Goal: Task Accomplishment & Management: Use online tool/utility

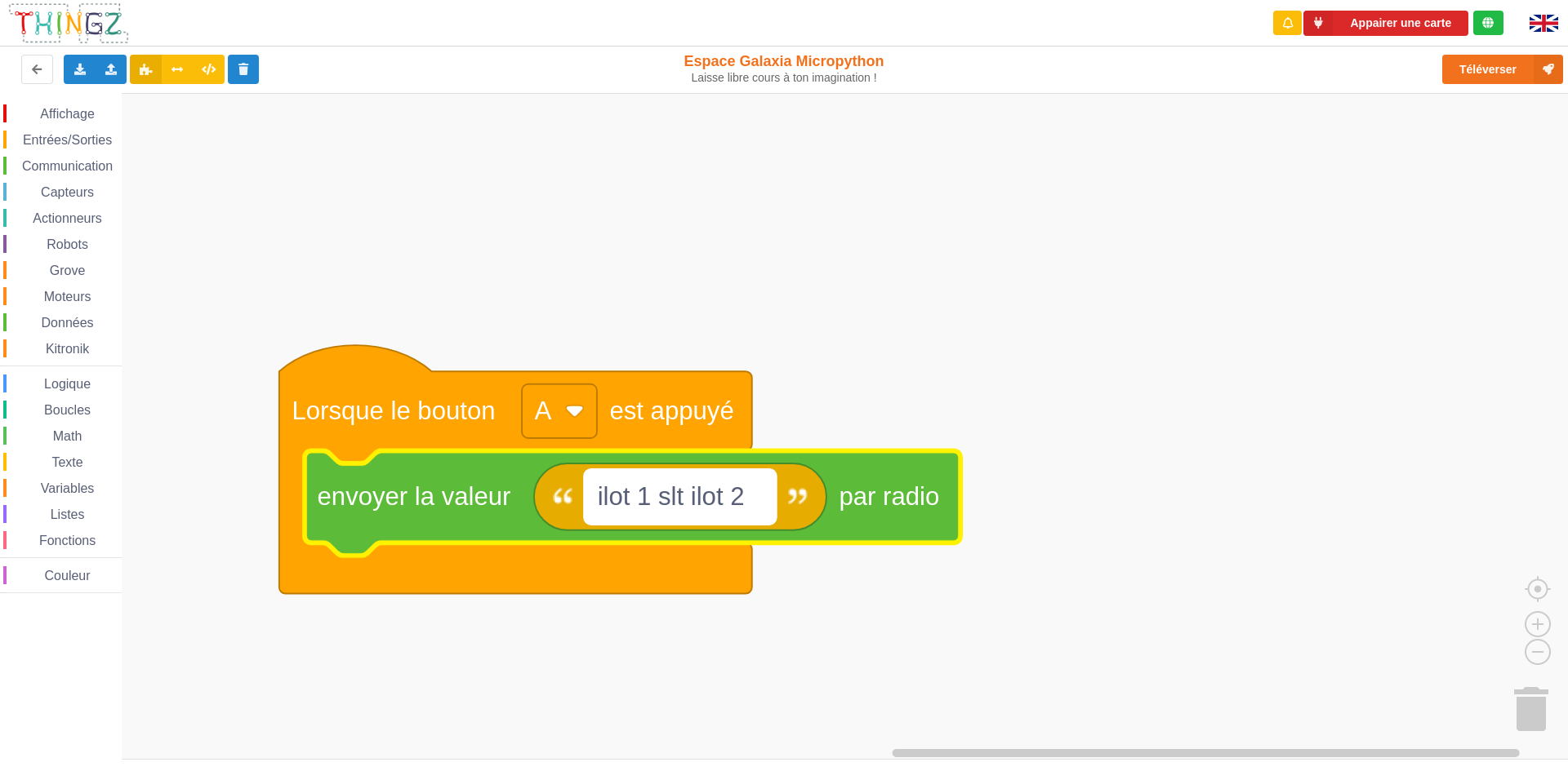
click at [684, 498] on text "ilot 1 slt ilot 2" at bounding box center [671, 497] width 147 height 29
click at [685, 499] on input "ilot 1 slt ilot 2" at bounding box center [680, 498] width 191 height 54
click at [695, 500] on input "ilot 1 slt ilot 2" at bounding box center [680, 498] width 191 height 54
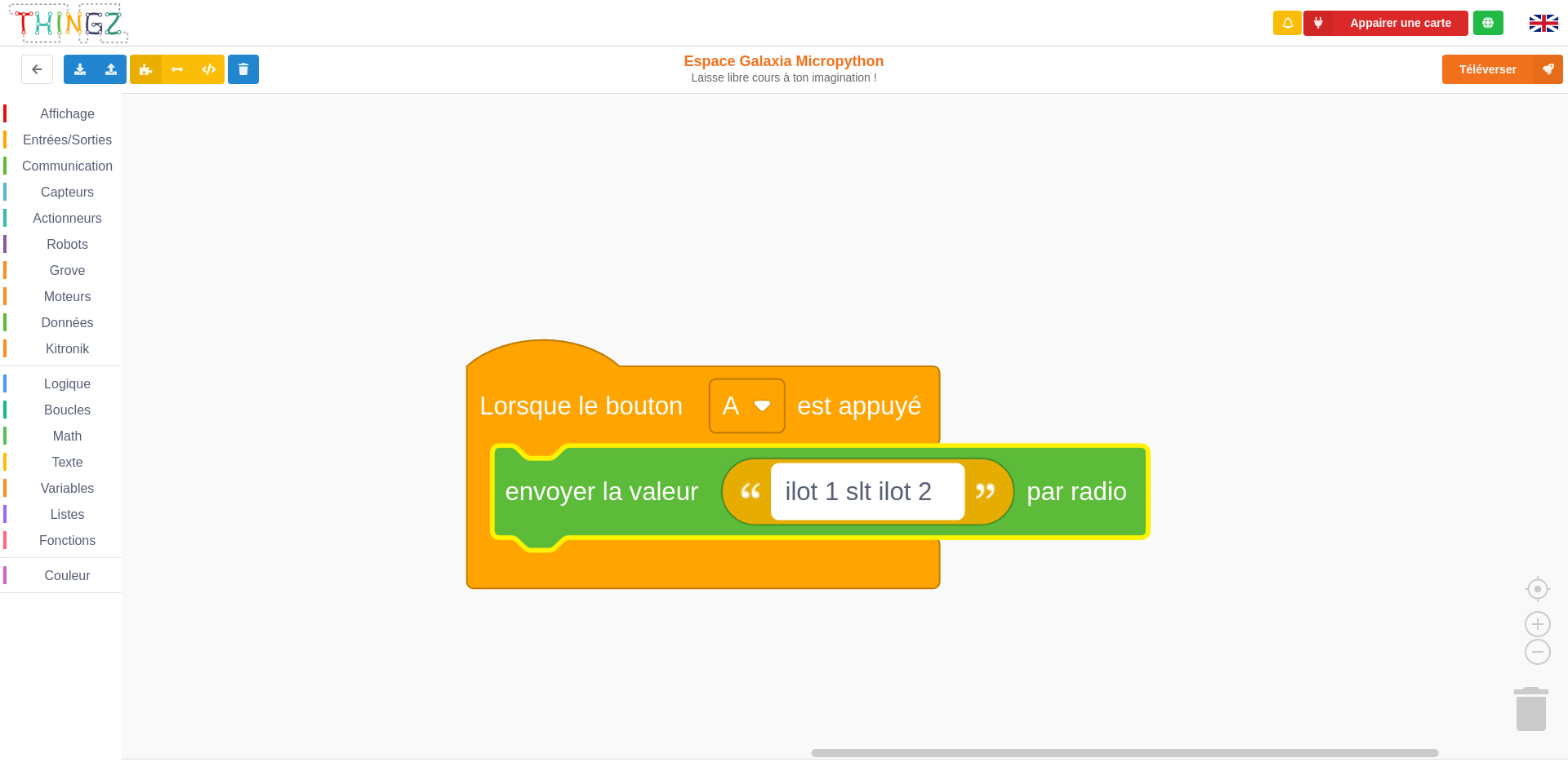
click at [880, 489] on text "ilot 1 slt ilot 2" at bounding box center [859, 492] width 147 height 29
click at [874, 495] on input "ilot 1 slt ilot 2" at bounding box center [867, 492] width 191 height 54
click at [881, 493] on input "ilot 1 slt ilot 2" at bounding box center [867, 492] width 191 height 54
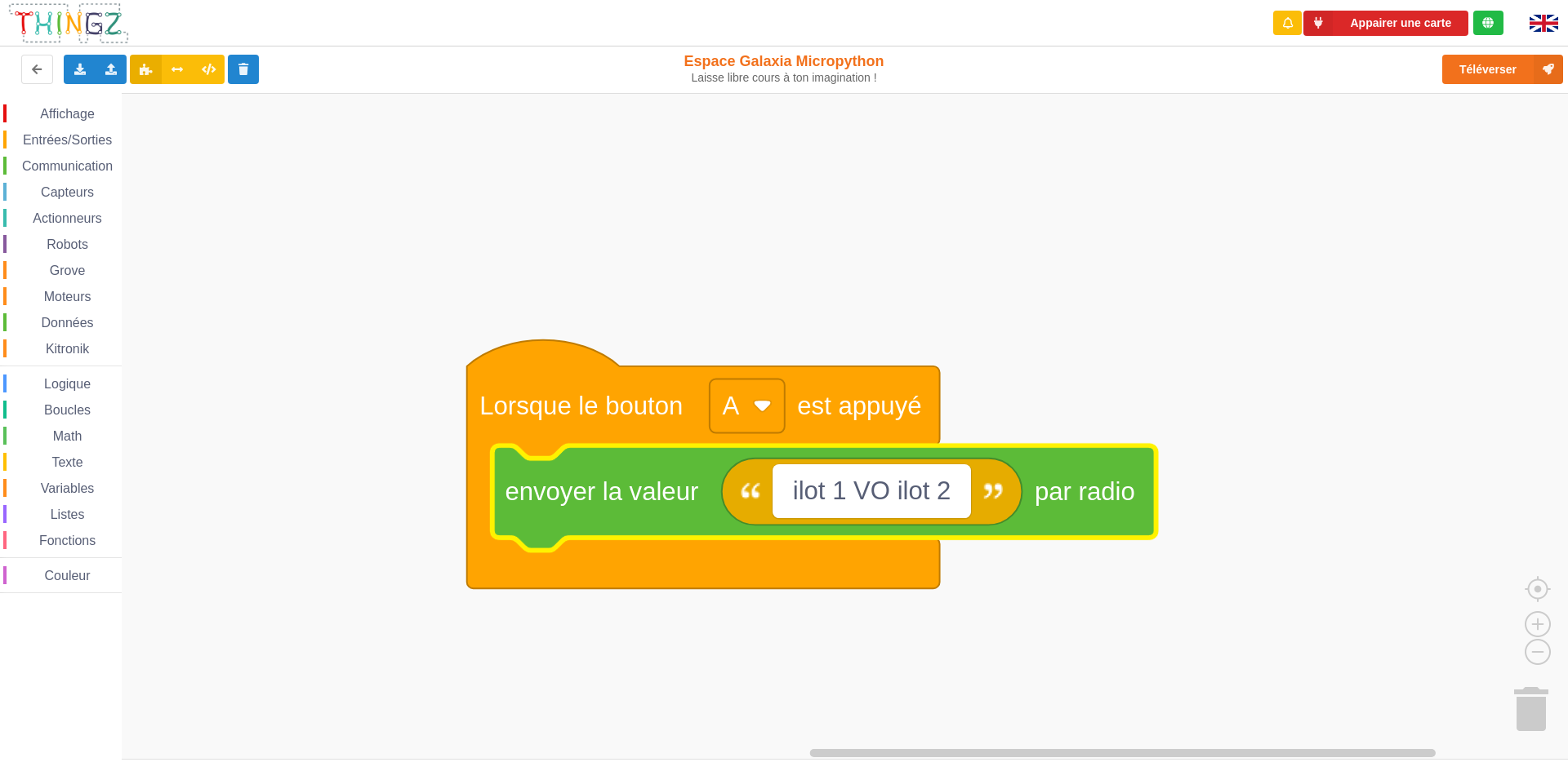
type input "ilot 1 VOX ilot 2"
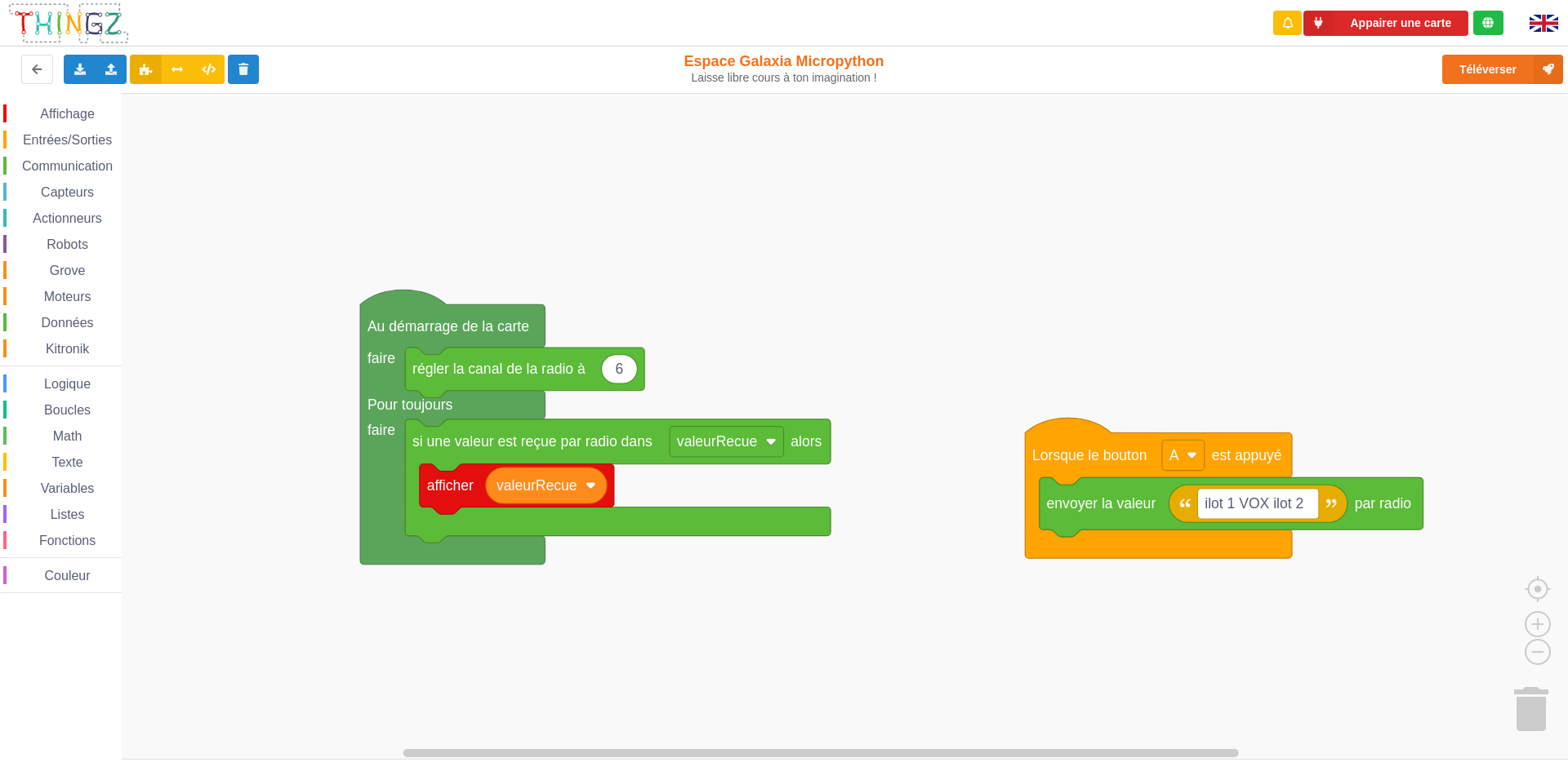
click at [912, 453] on div "Affichage Entrées/Sorties Communication Capteurs Actionneurs Robots Grove Moteu…" at bounding box center [790, 427] width 1579 height 667
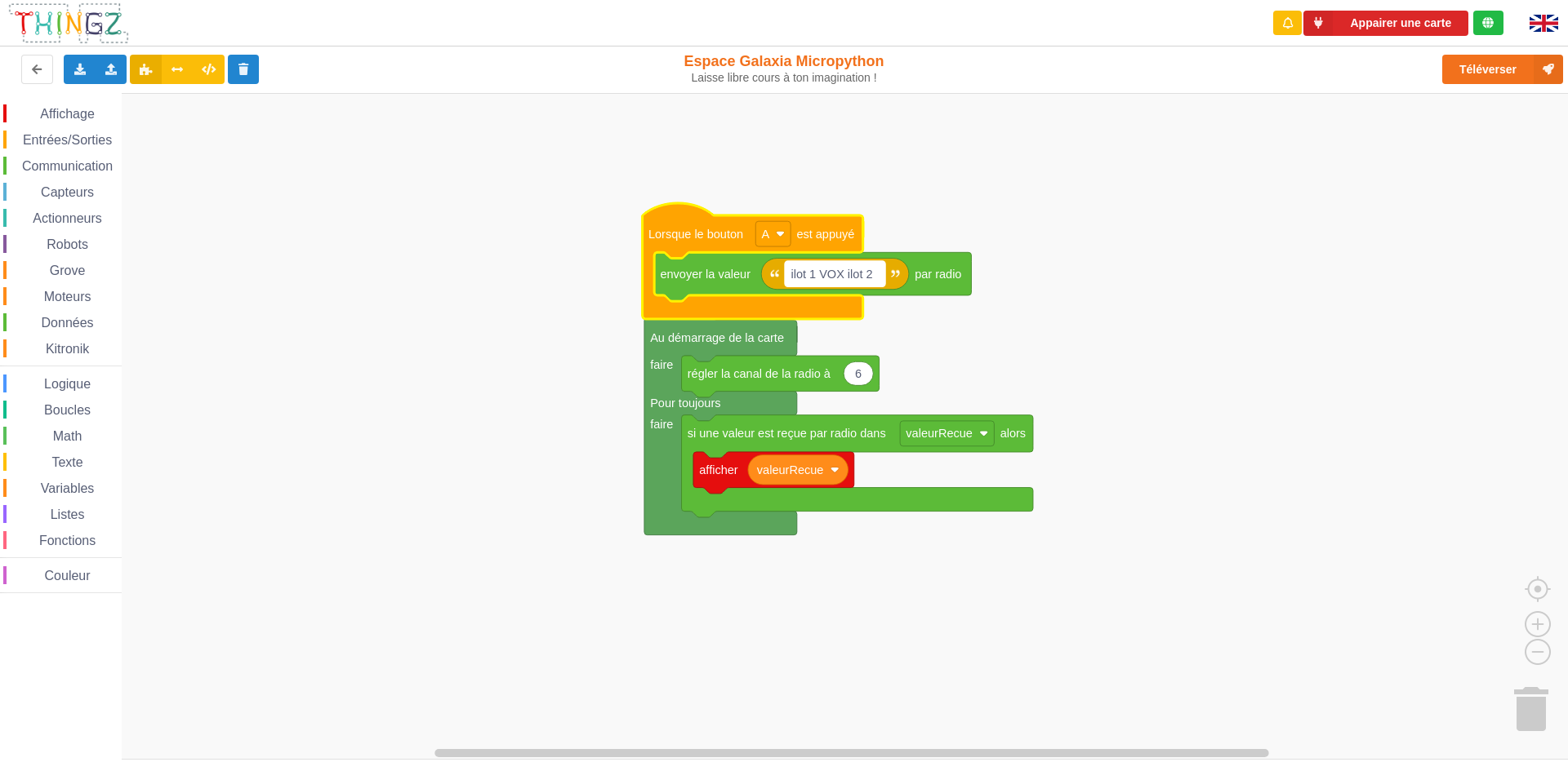
click at [822, 272] on text "ilot 1 VOX ilot 2" at bounding box center [831, 274] width 81 height 13
click at [826, 273] on input "ilot 1 VOX ilot 2" at bounding box center [834, 273] width 100 height 25
click at [846, 269] on input "ilot 1 VAOX ilot 2" at bounding box center [838, 273] width 107 height 25
type input "ilot 1 VAOLX ilot 2"
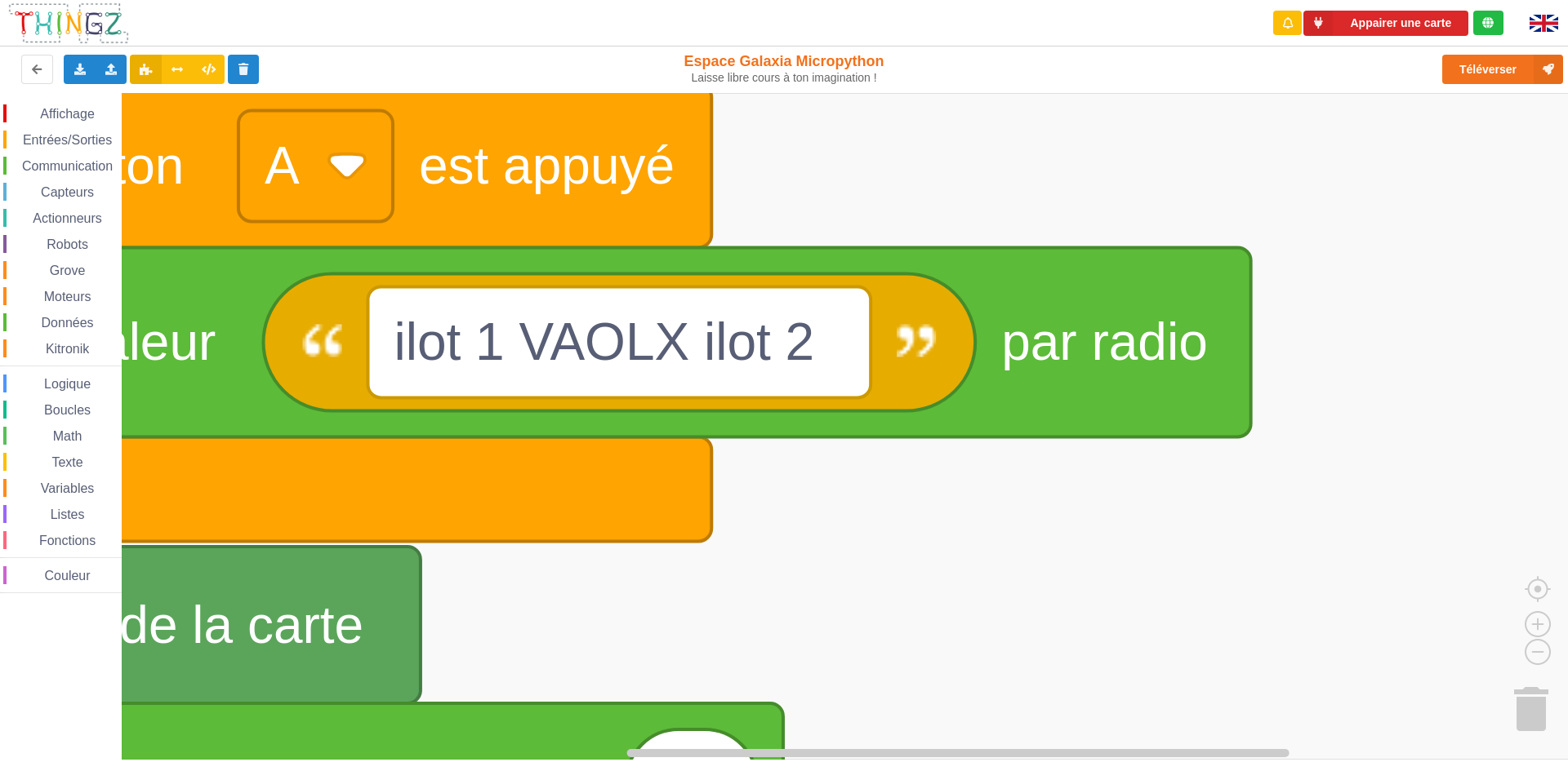
click at [1377, 544] on rect "Espace de travail de Blocky" at bounding box center [790, 427] width 1579 height 667
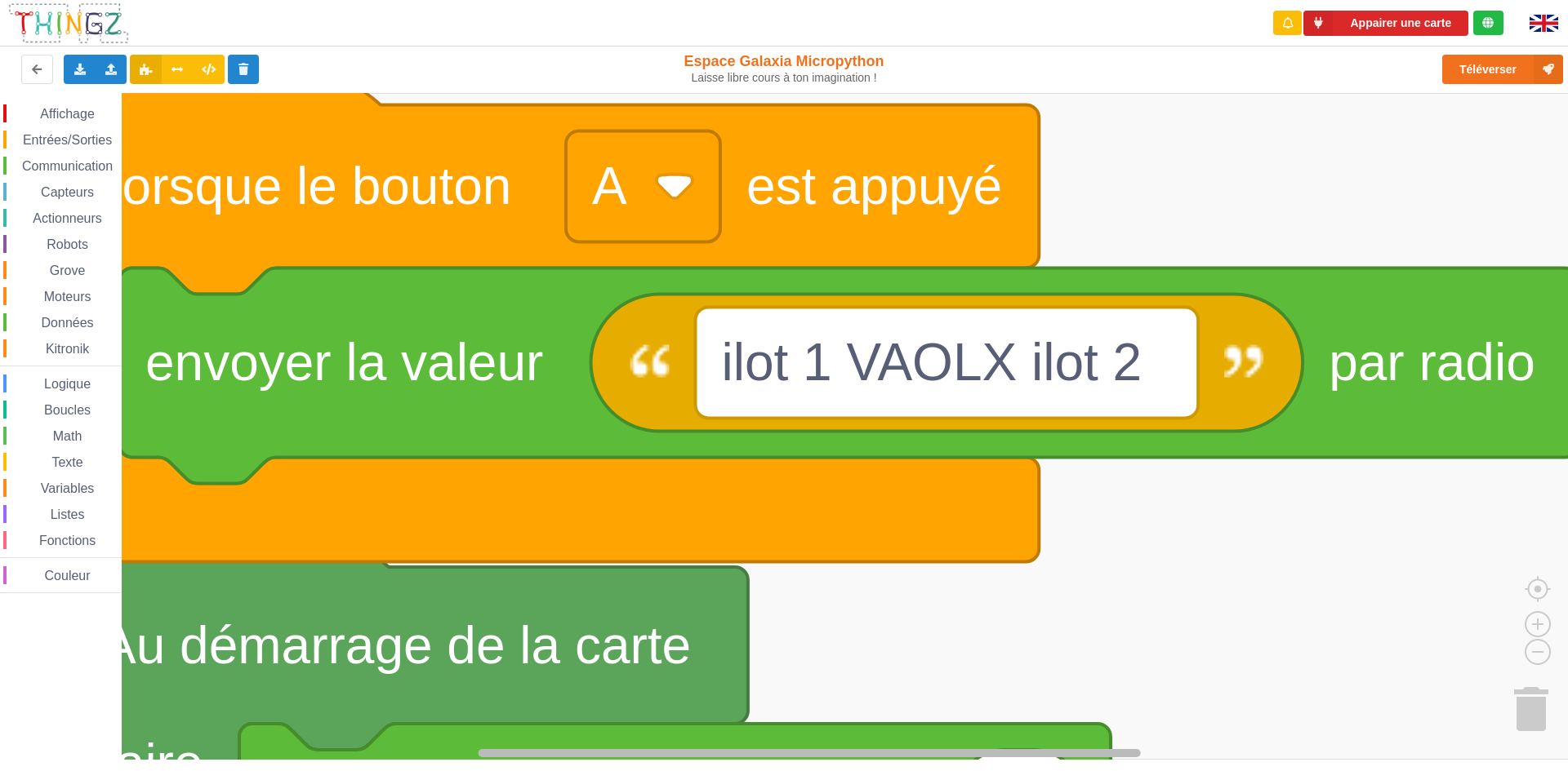
click at [915, 674] on div "Affichage Entrées/Sorties Communication Capteurs Actionneurs Robots Grove Moteu…" at bounding box center [790, 427] width 1579 height 667
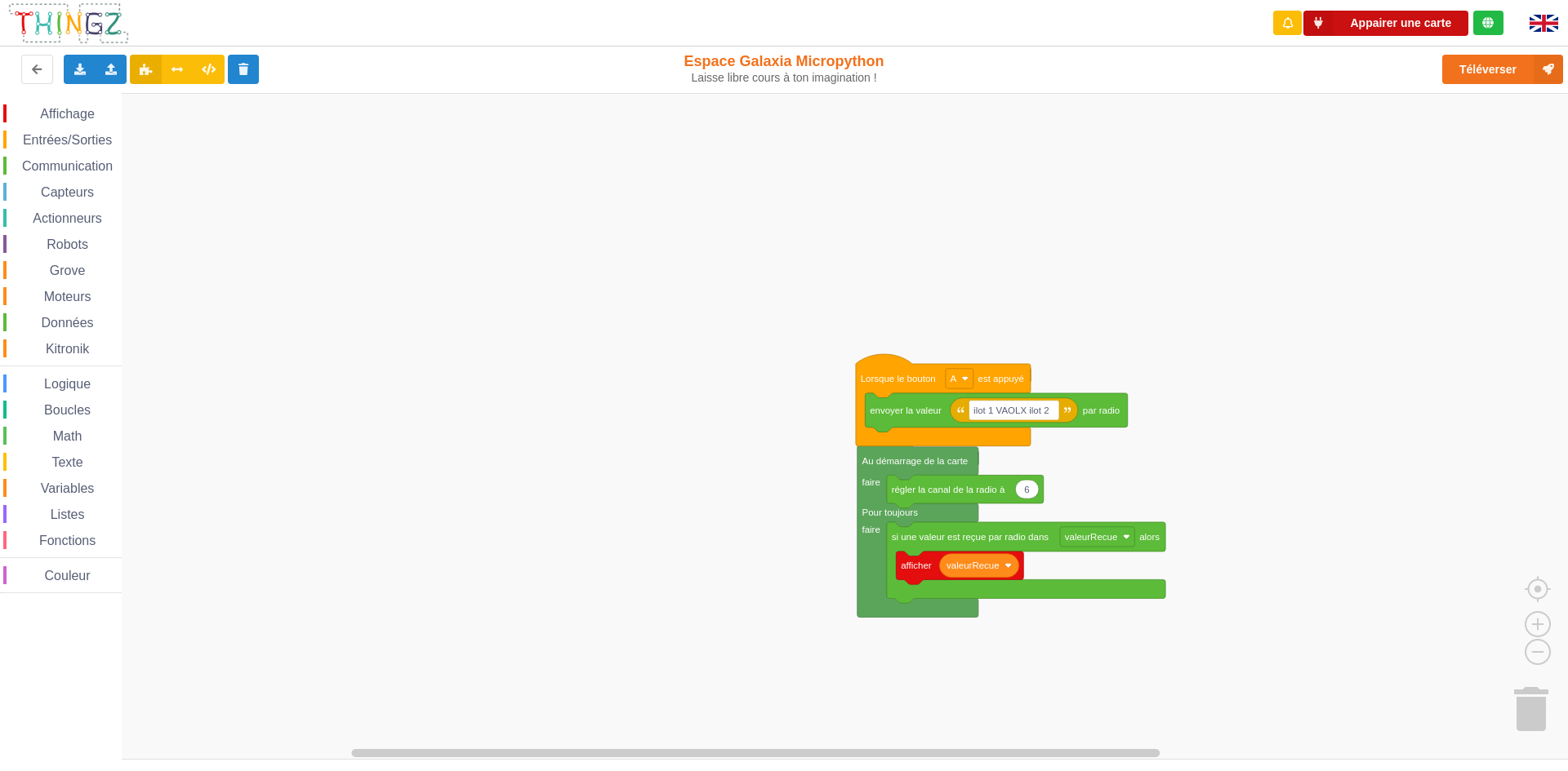
click at [1405, 17] on button "Appairer une carte" at bounding box center [1385, 23] width 165 height 25
click at [1509, 64] on button "Téléverser" at bounding box center [1502, 70] width 121 height 30
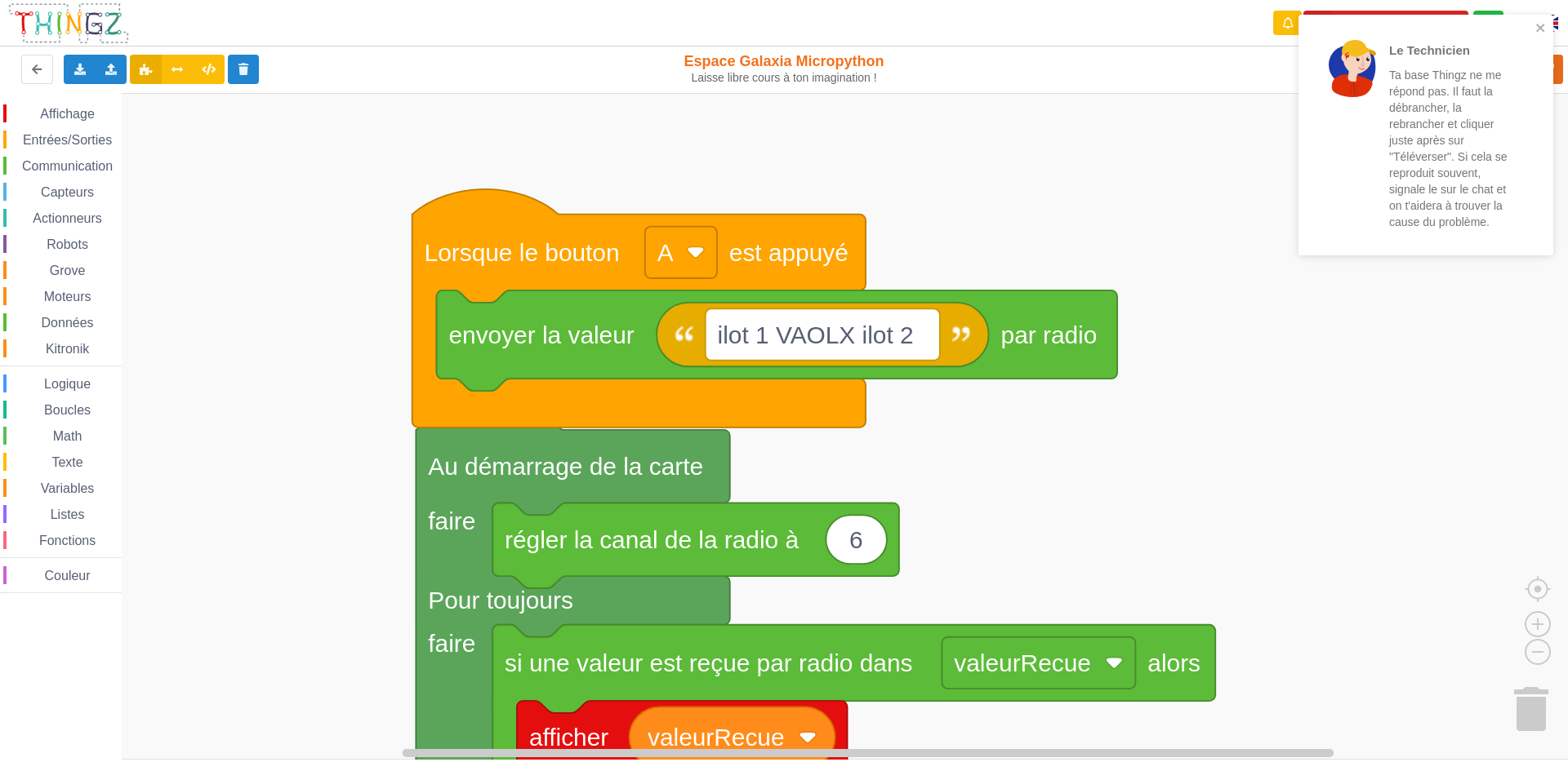
click at [508, 81] on div "Le Technicien Ta base Thingz ne me répond pas. Il faut la débrancher, la rebran…" at bounding box center [784, 374] width 1591 height 771
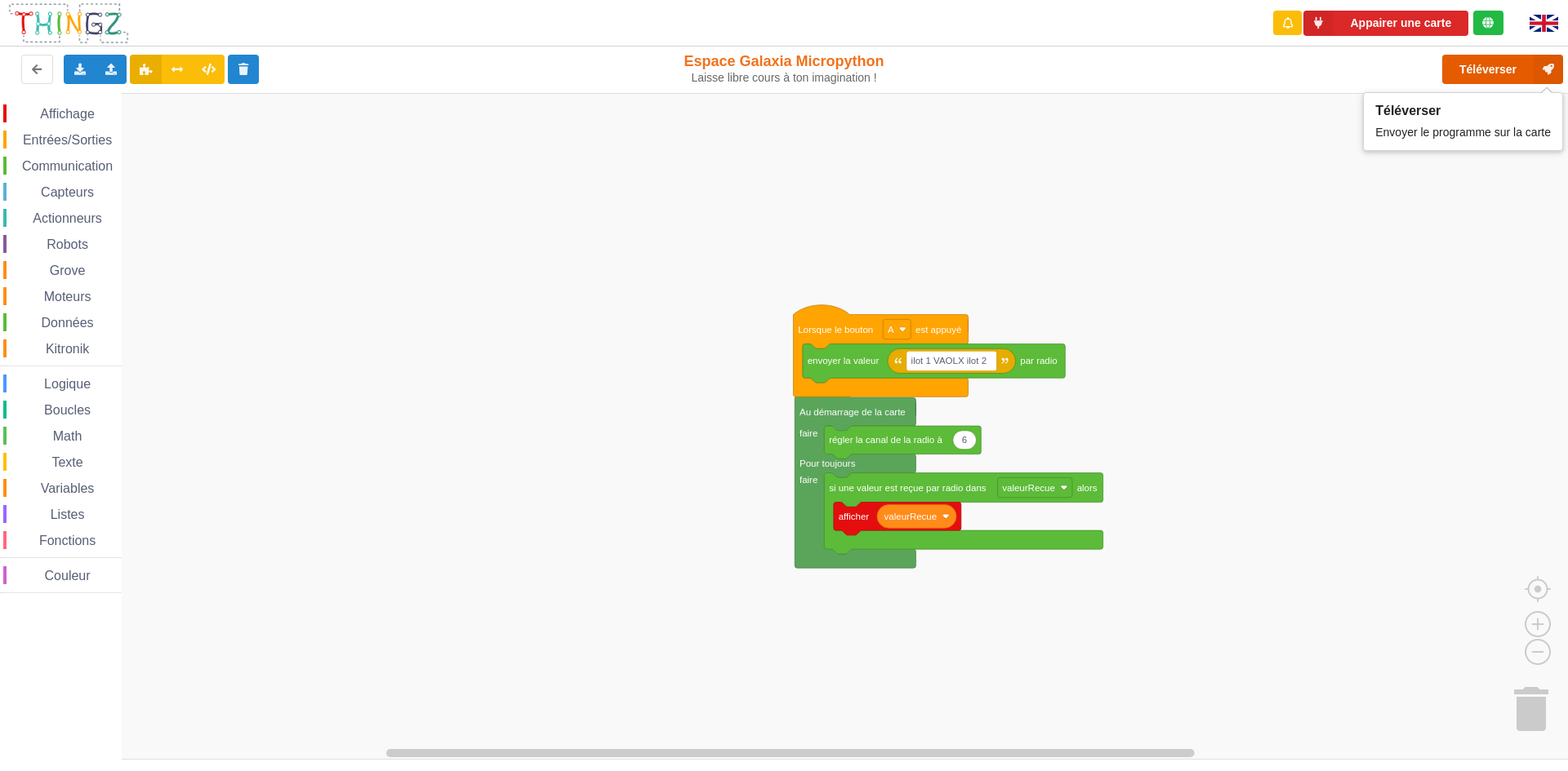
click at [1516, 61] on button "Téléverser" at bounding box center [1502, 70] width 121 height 30
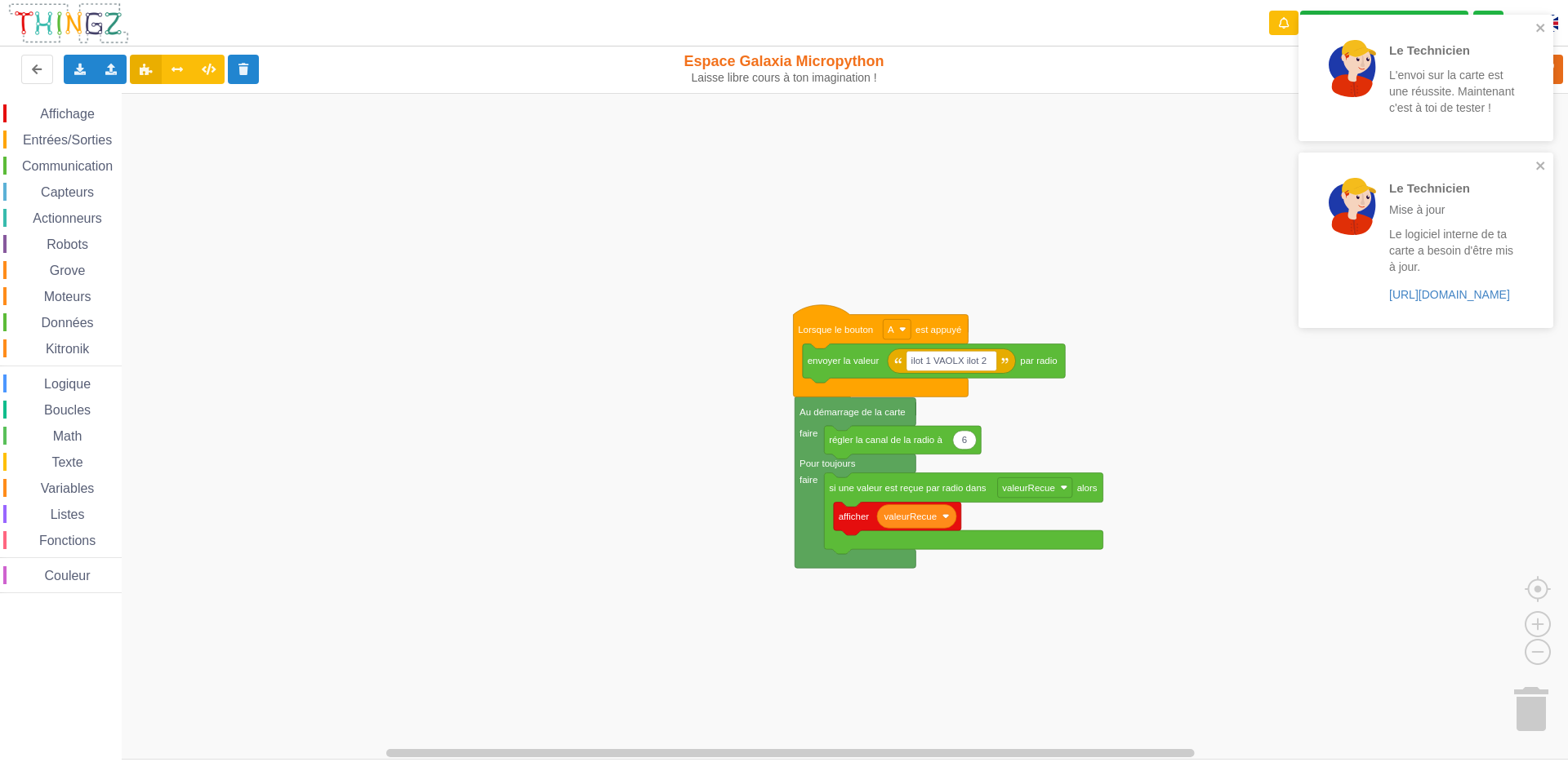
click at [1381, 16] on div "Le Technicien L'envoi sur la carte est une réussite. Maintenant c'est à toi de …" at bounding box center [1426, 78] width 255 height 127
click at [1537, 24] on icon "close" at bounding box center [1541, 27] width 11 height 13
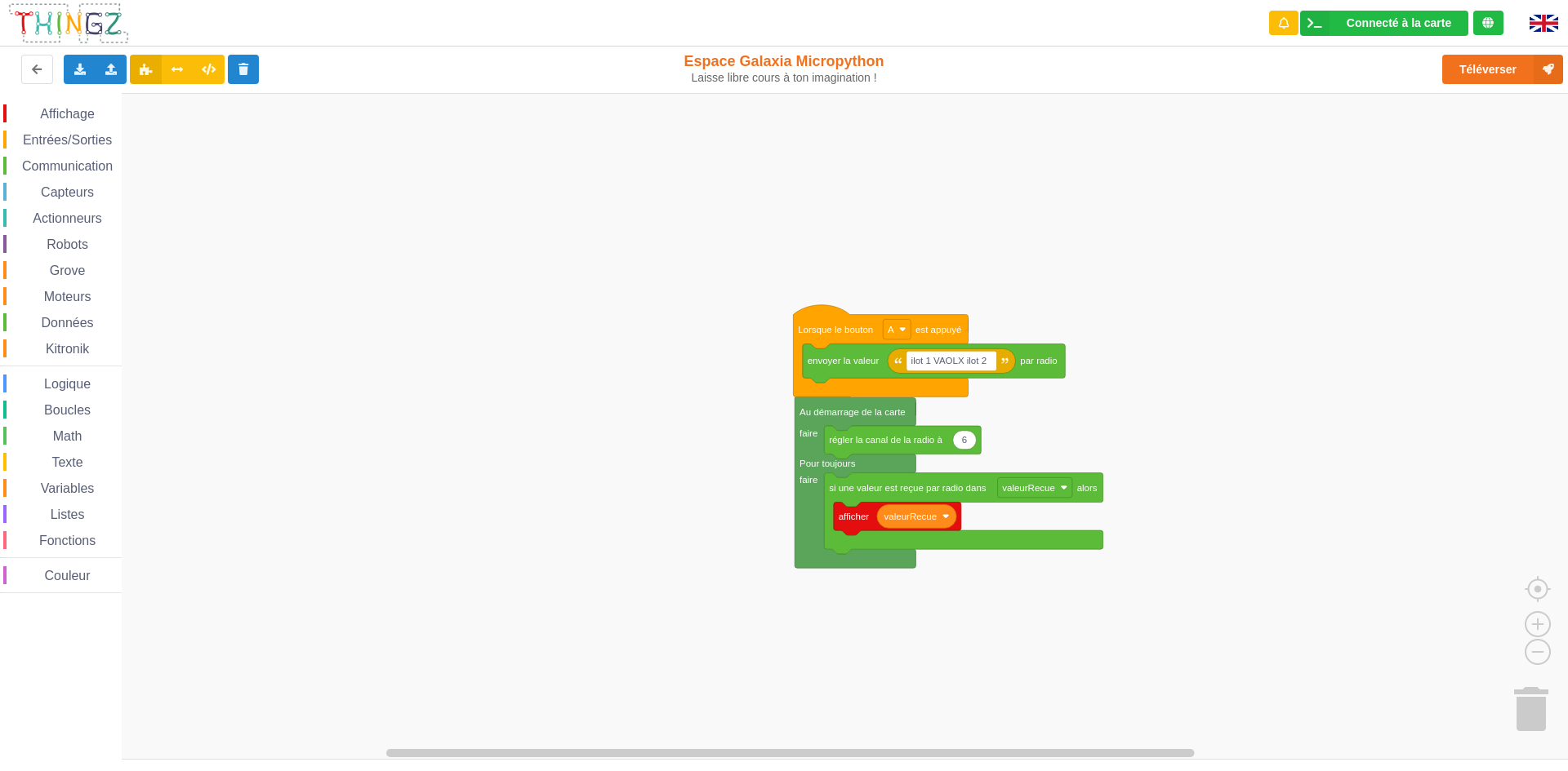
click at [1416, 18] on div "Le Technicien Mise à jour Le logiciel interne de ta carte a besoin d'être mis à…" at bounding box center [1426, 14] width 261 height 6
click at [1394, 17] on div "Connecté à la carte" at bounding box center [1399, 23] width 105 height 11
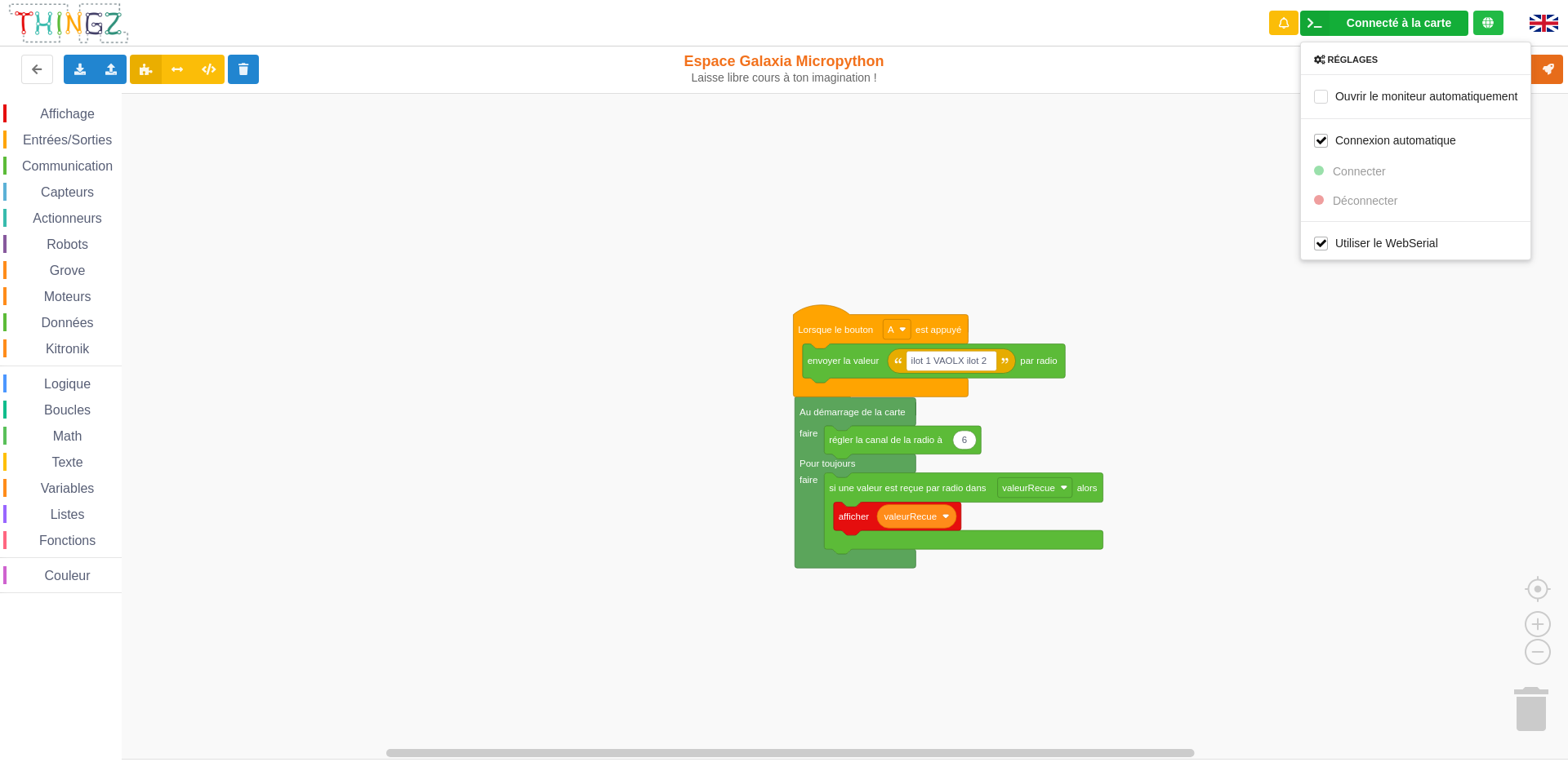
click at [1240, 136] on rect "Espace de travail de Blocky" at bounding box center [790, 427] width 1579 height 667
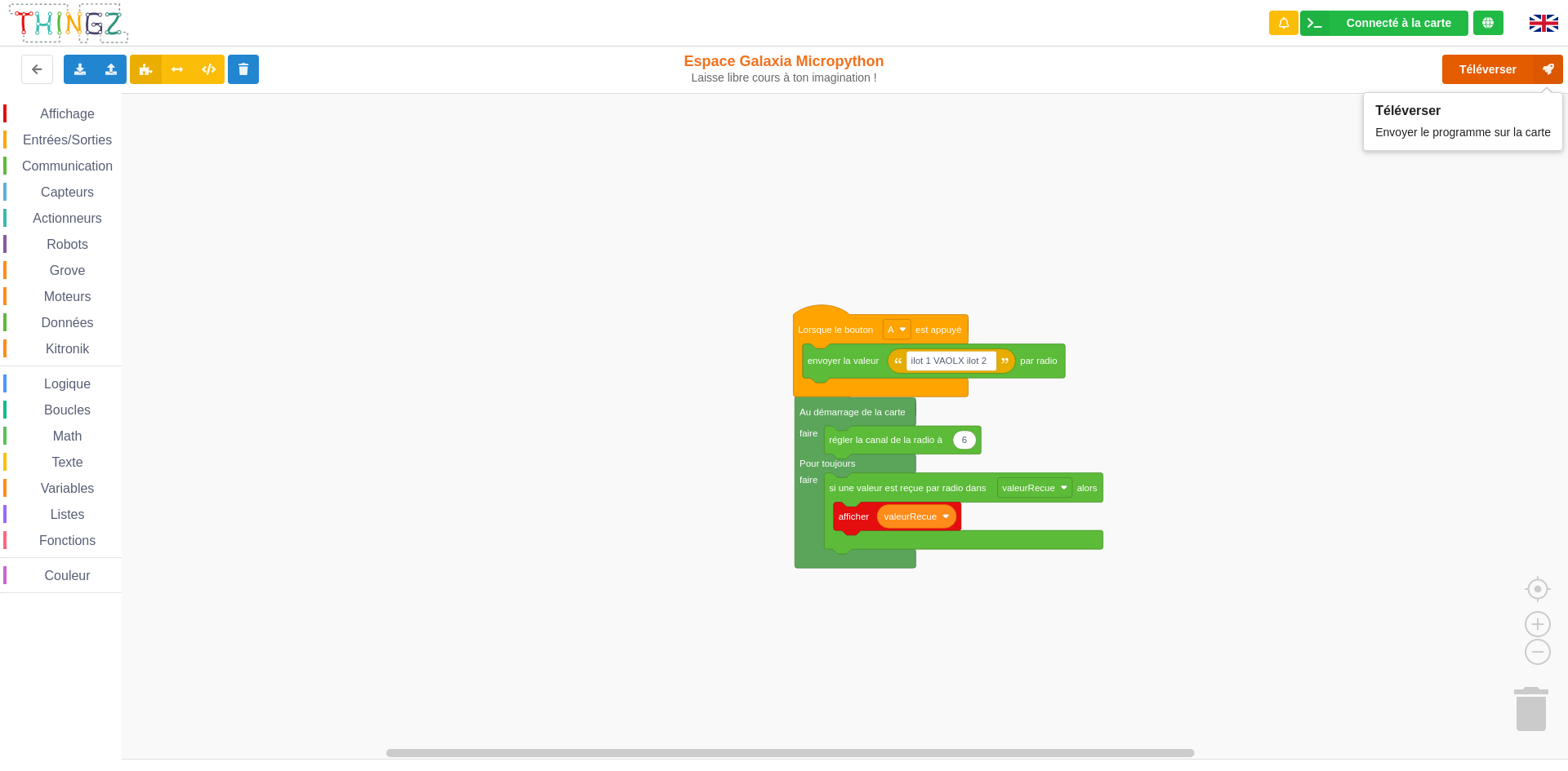
click at [1475, 60] on button "Téléverser" at bounding box center [1502, 70] width 121 height 30
click at [1425, 19] on div "Connecté à la carte" at bounding box center [1399, 23] width 105 height 11
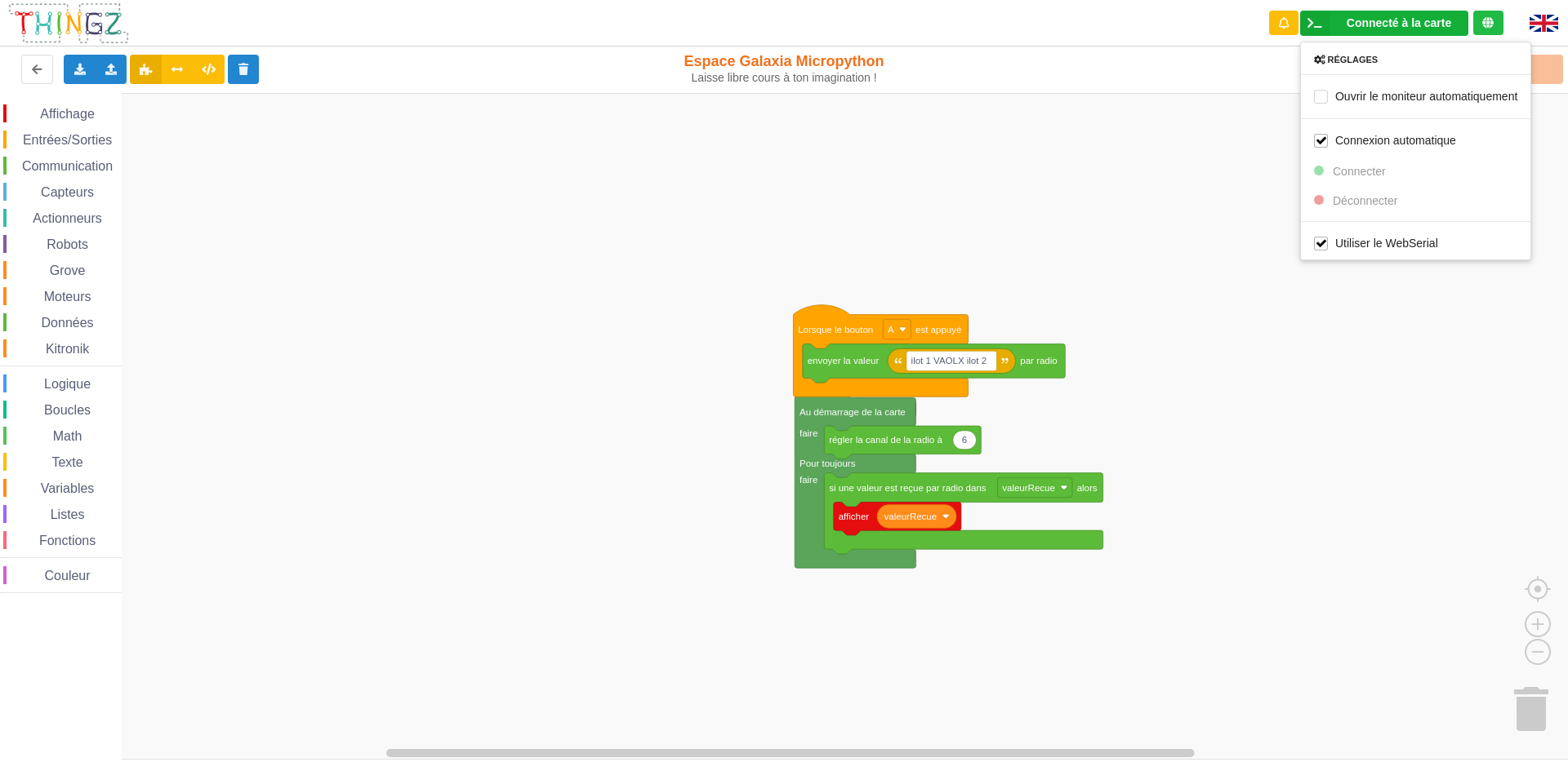
click at [1319, 299] on rect "Espace de travail de Blocky" at bounding box center [790, 427] width 1579 height 667
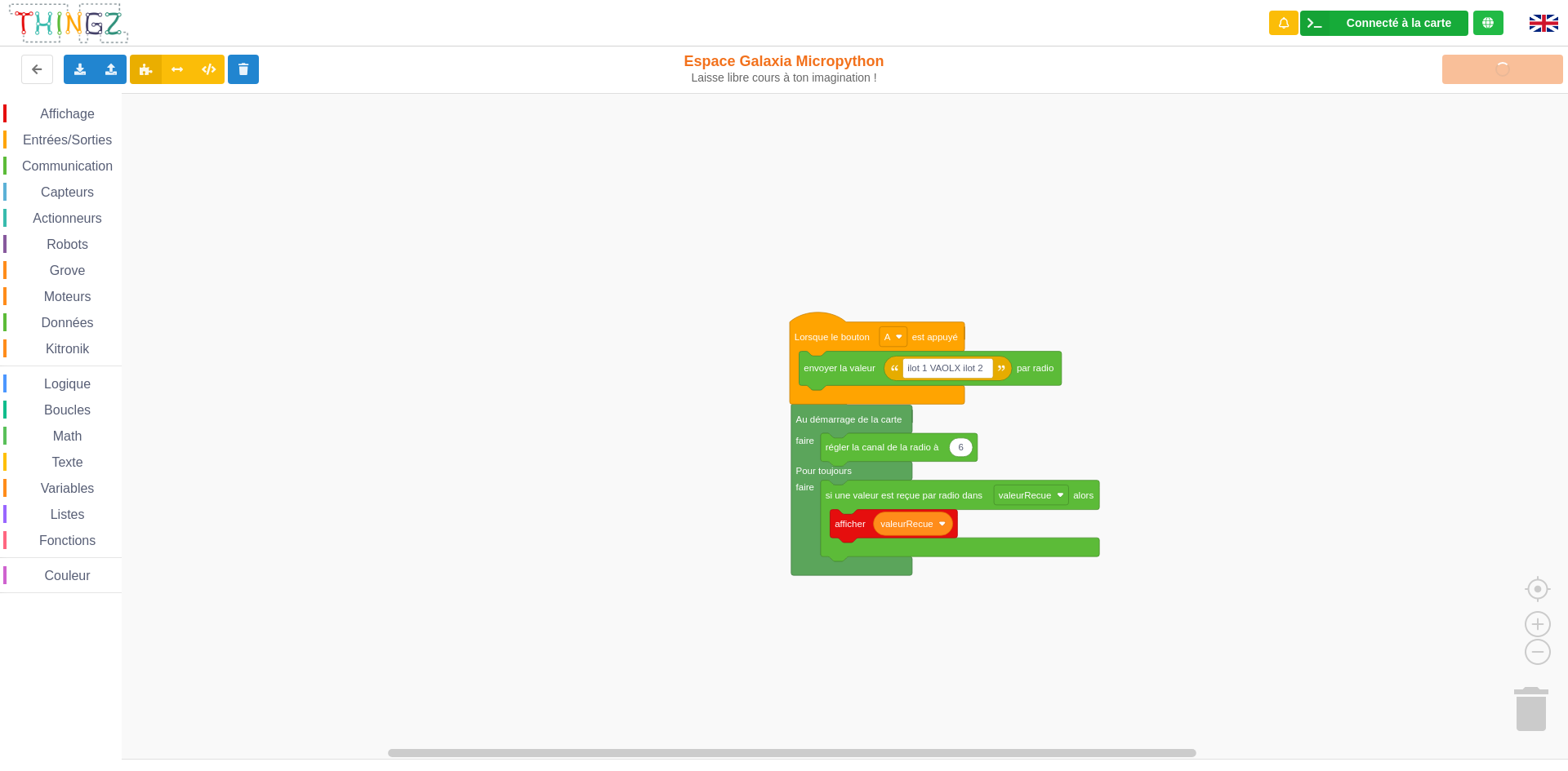
click at [1394, 32] on div "Connecté à la carte Réglages Ouvrir le moniteur automatiquement Connexion autom…" at bounding box center [1384, 23] width 169 height 25
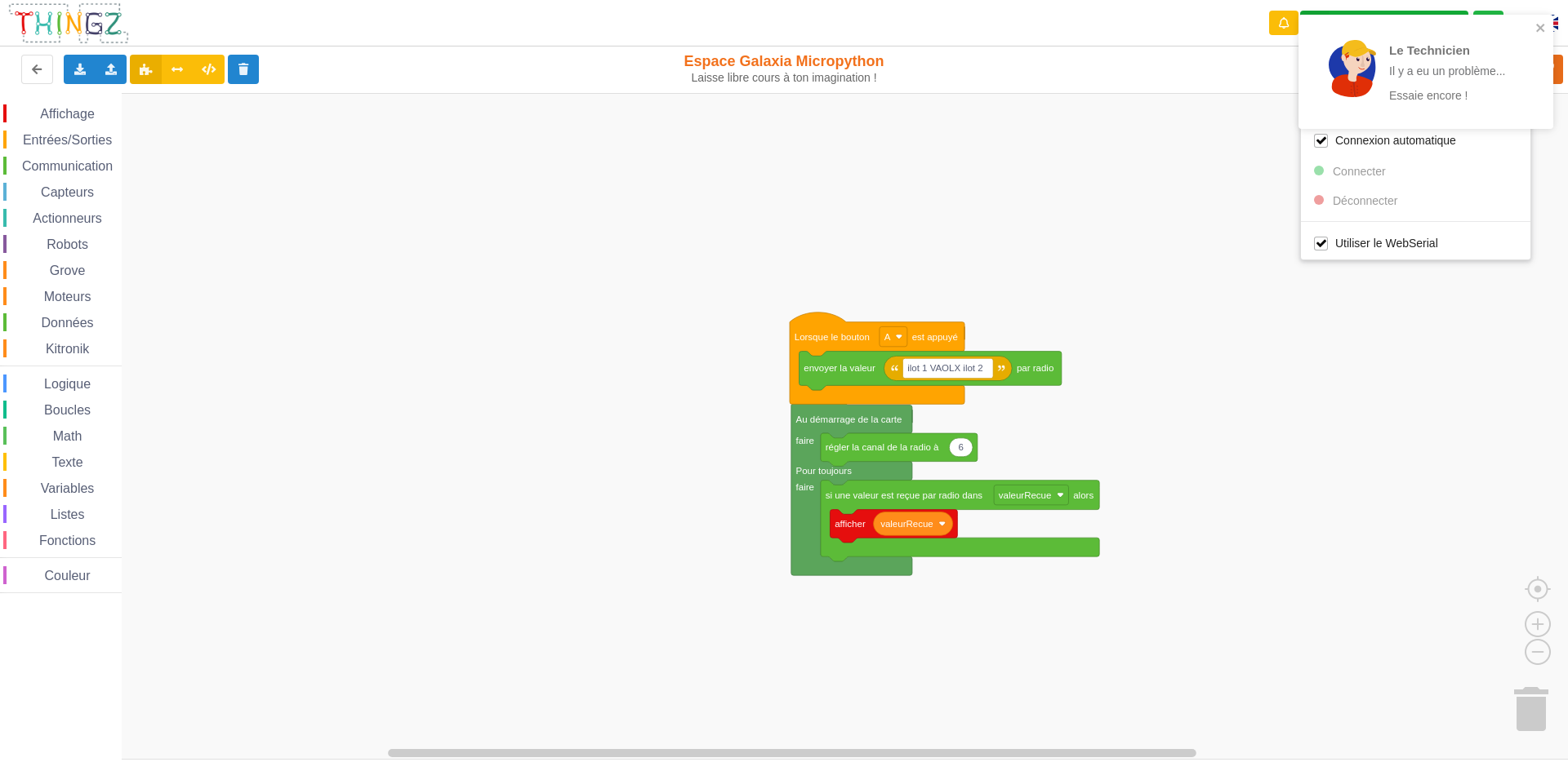
click at [1172, 241] on rect "Espace de travail de Blocky" at bounding box center [790, 427] width 1579 height 667
click at [1556, 67] on div "Le Technicien Il y a eu un problème... Essaie encore !" at bounding box center [1426, 77] width 261 height 132
click at [1542, 25] on icon "close" at bounding box center [1541, 27] width 11 height 13
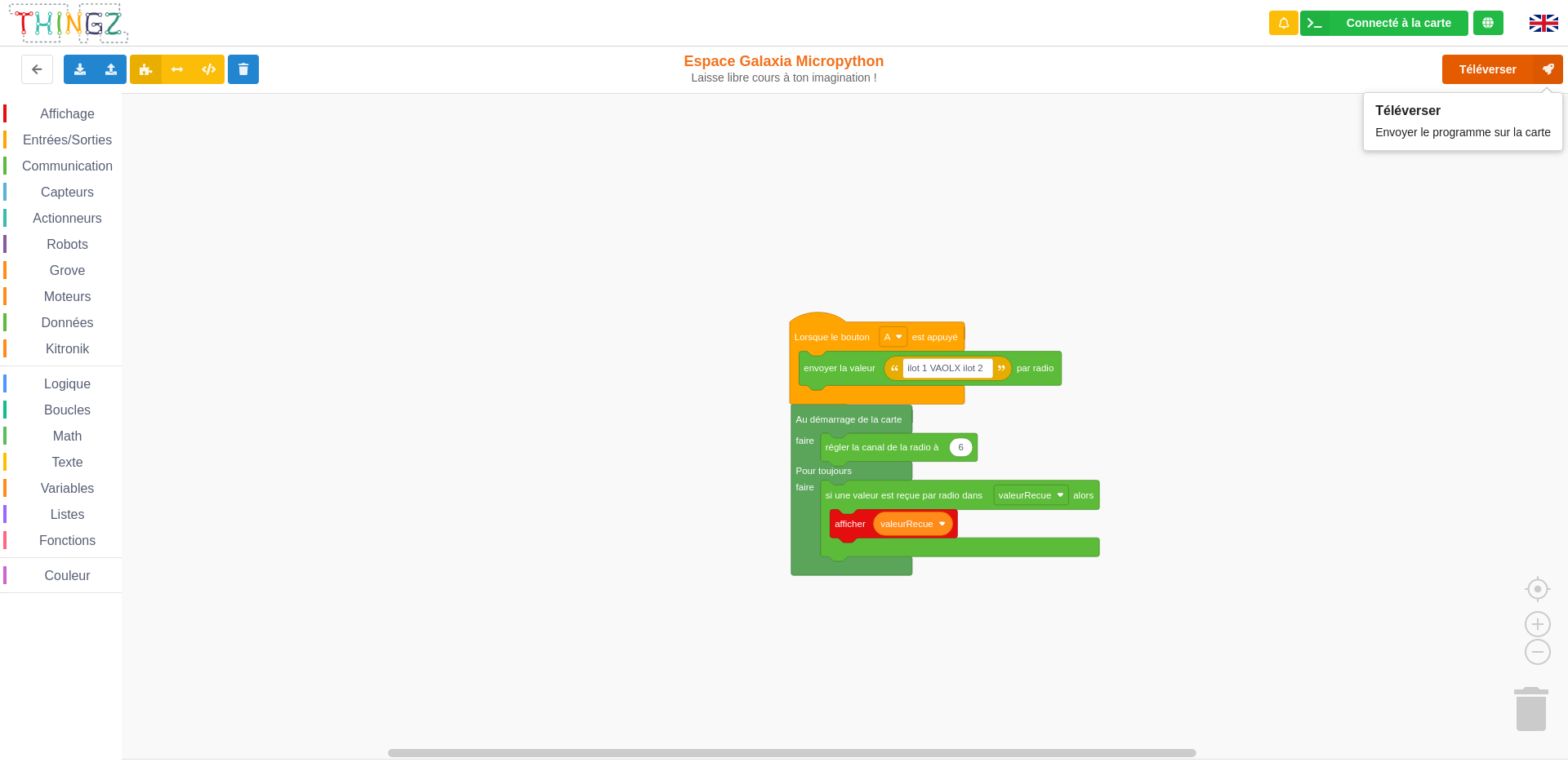
click at [1512, 69] on button "Téléverser" at bounding box center [1502, 70] width 121 height 30
click at [1384, 17] on div "Connecté à la carte" at bounding box center [1399, 23] width 105 height 11
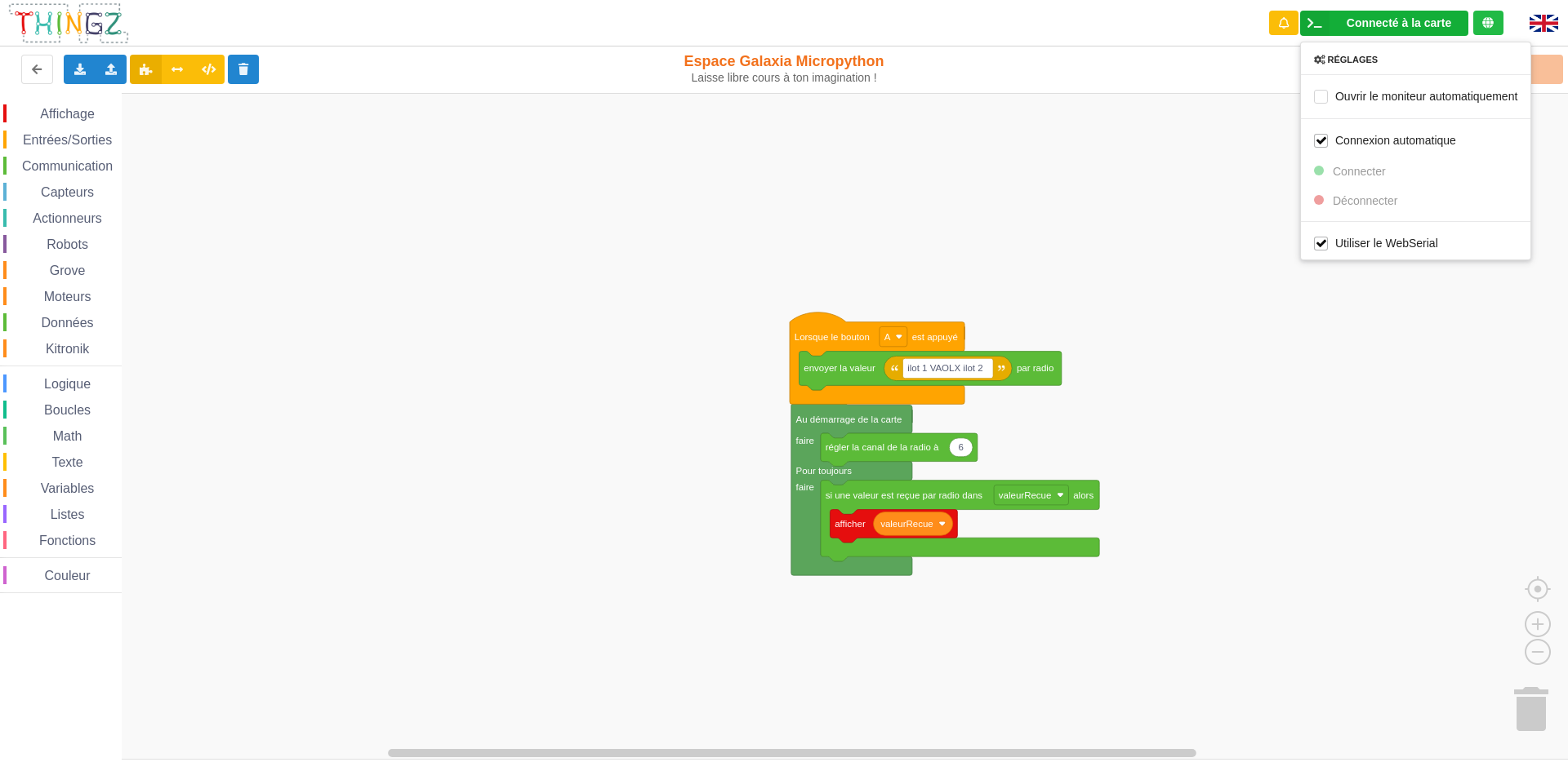
click at [1364, 57] on div "Réglages" at bounding box center [1415, 59] width 230 height 11
click at [1512, 87] on div "Téléverser" at bounding box center [1254, 70] width 643 height 52
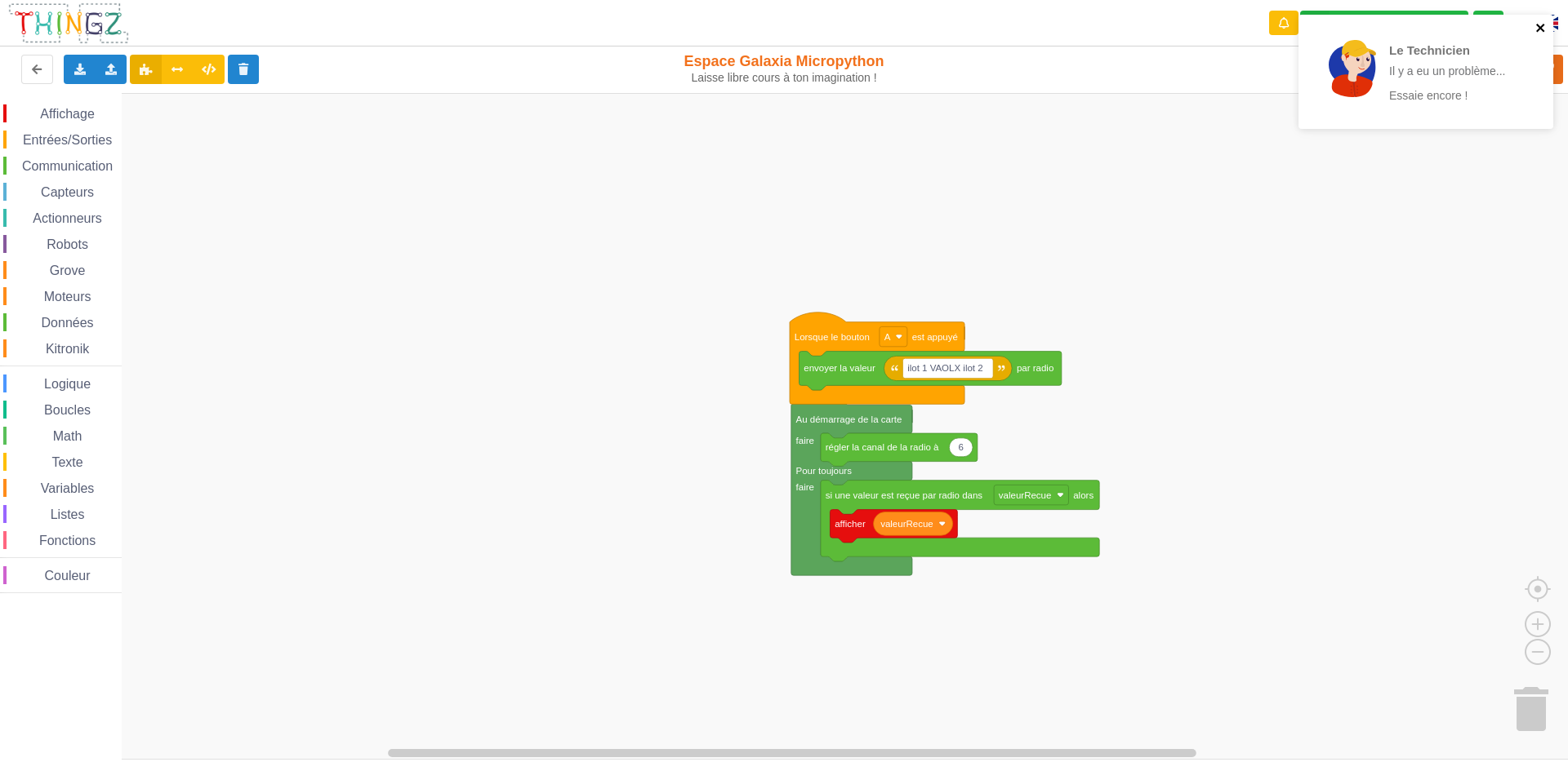
click at [1536, 24] on icon "close" at bounding box center [1541, 27] width 11 height 13
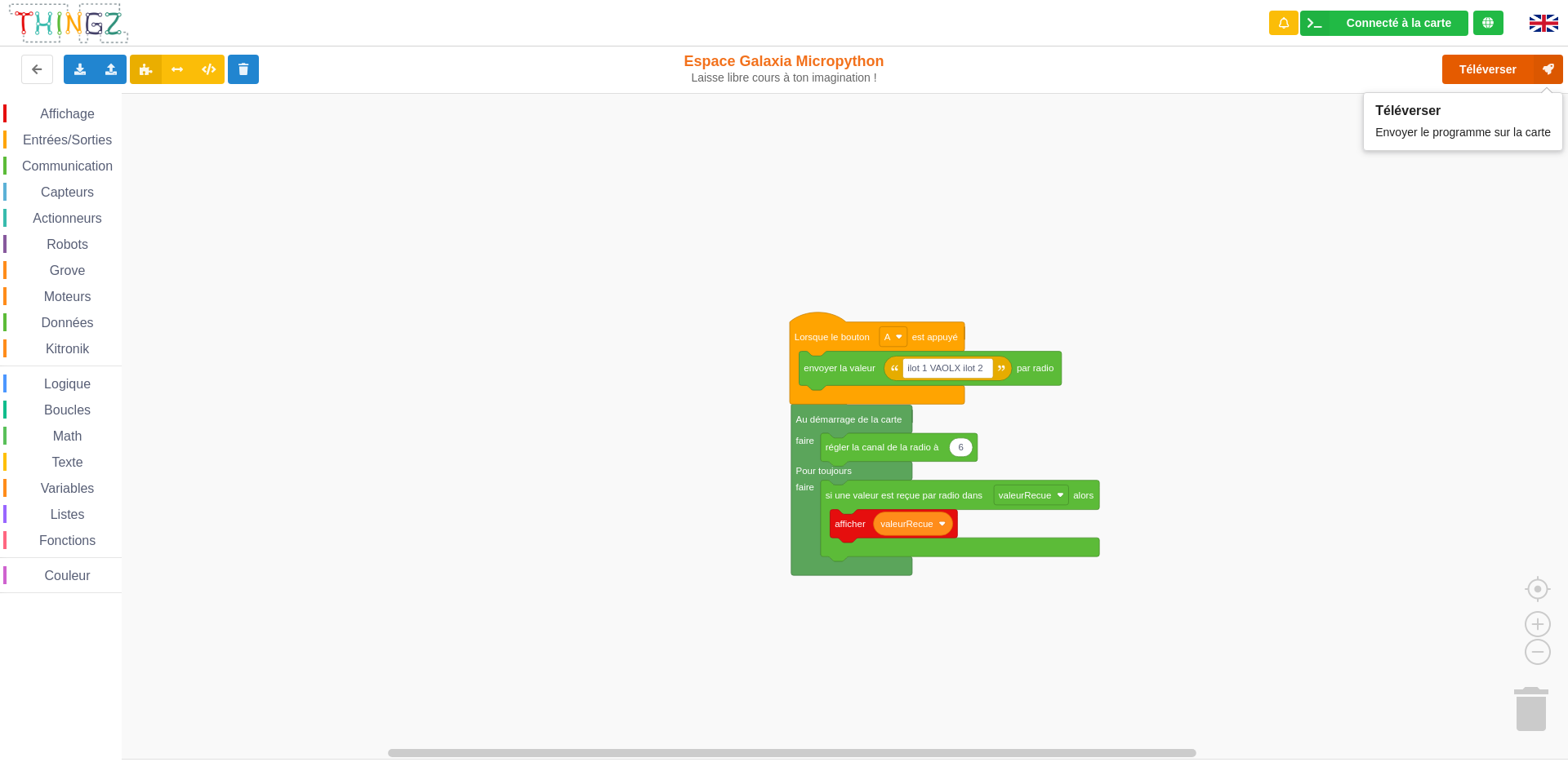
click at [1546, 70] on icon at bounding box center [1549, 70] width 30 height 30
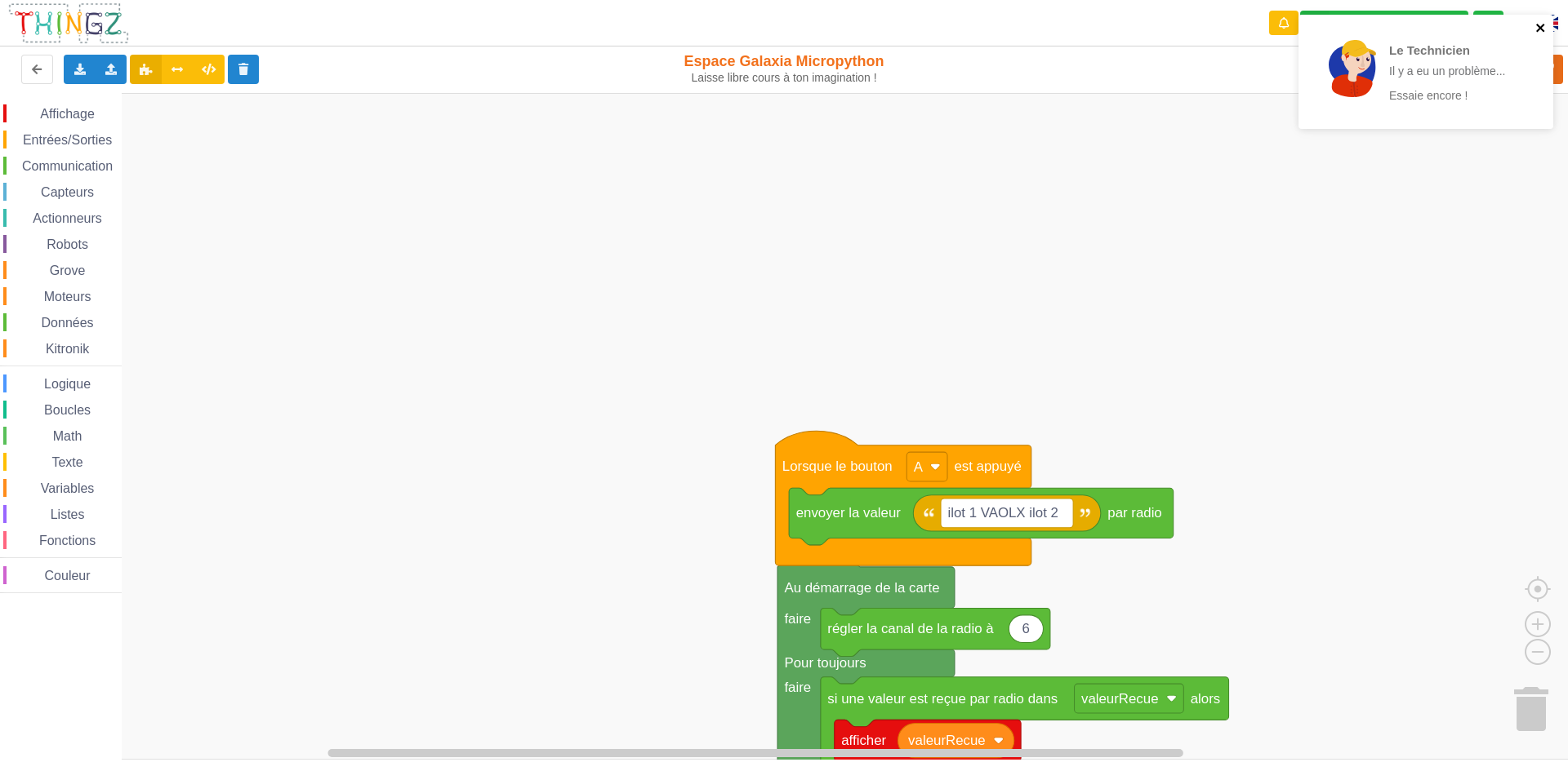
click at [1539, 22] on icon "close" at bounding box center [1541, 27] width 11 height 13
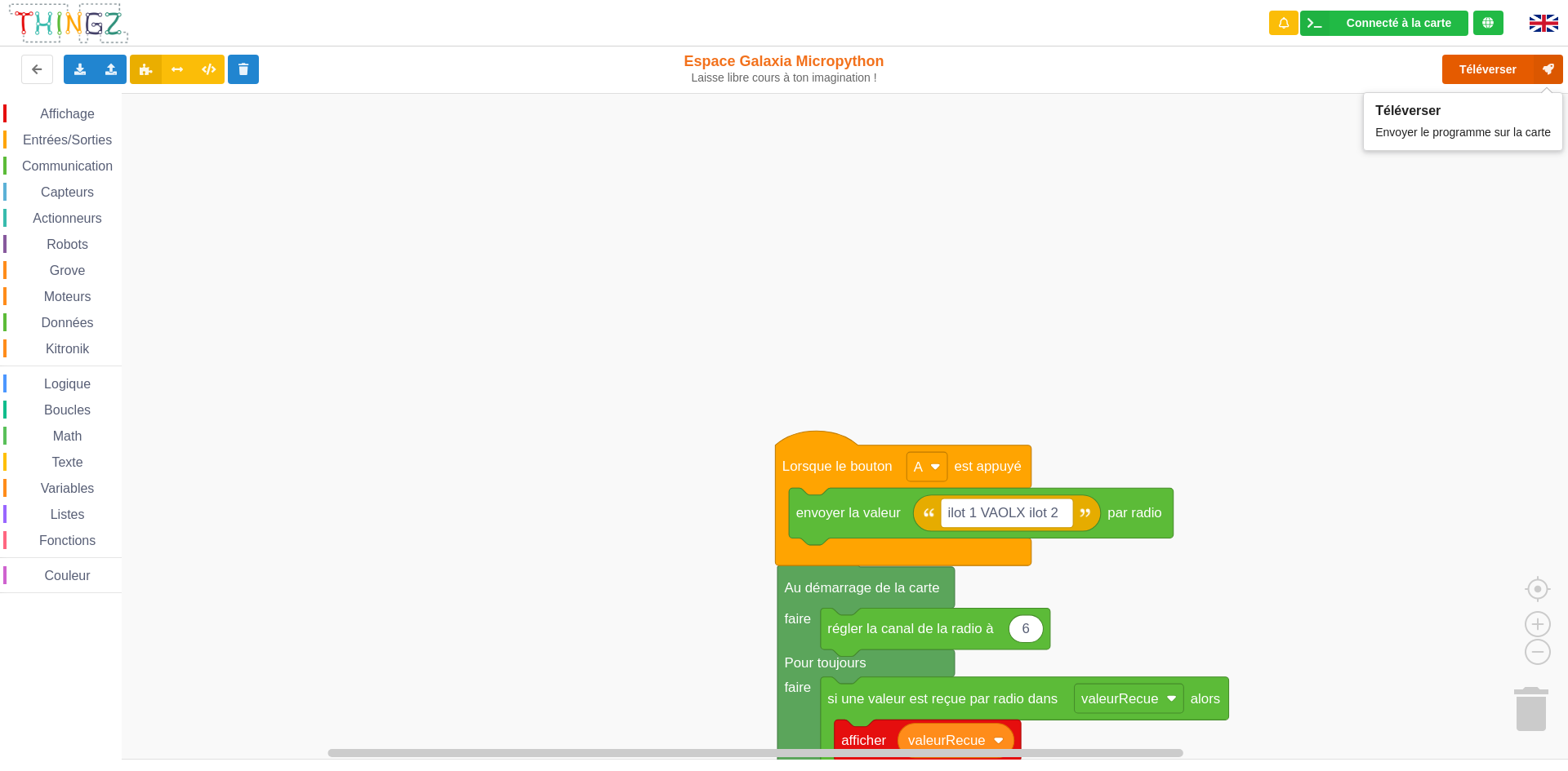
click at [1518, 70] on button "Téléverser" at bounding box center [1502, 70] width 121 height 30
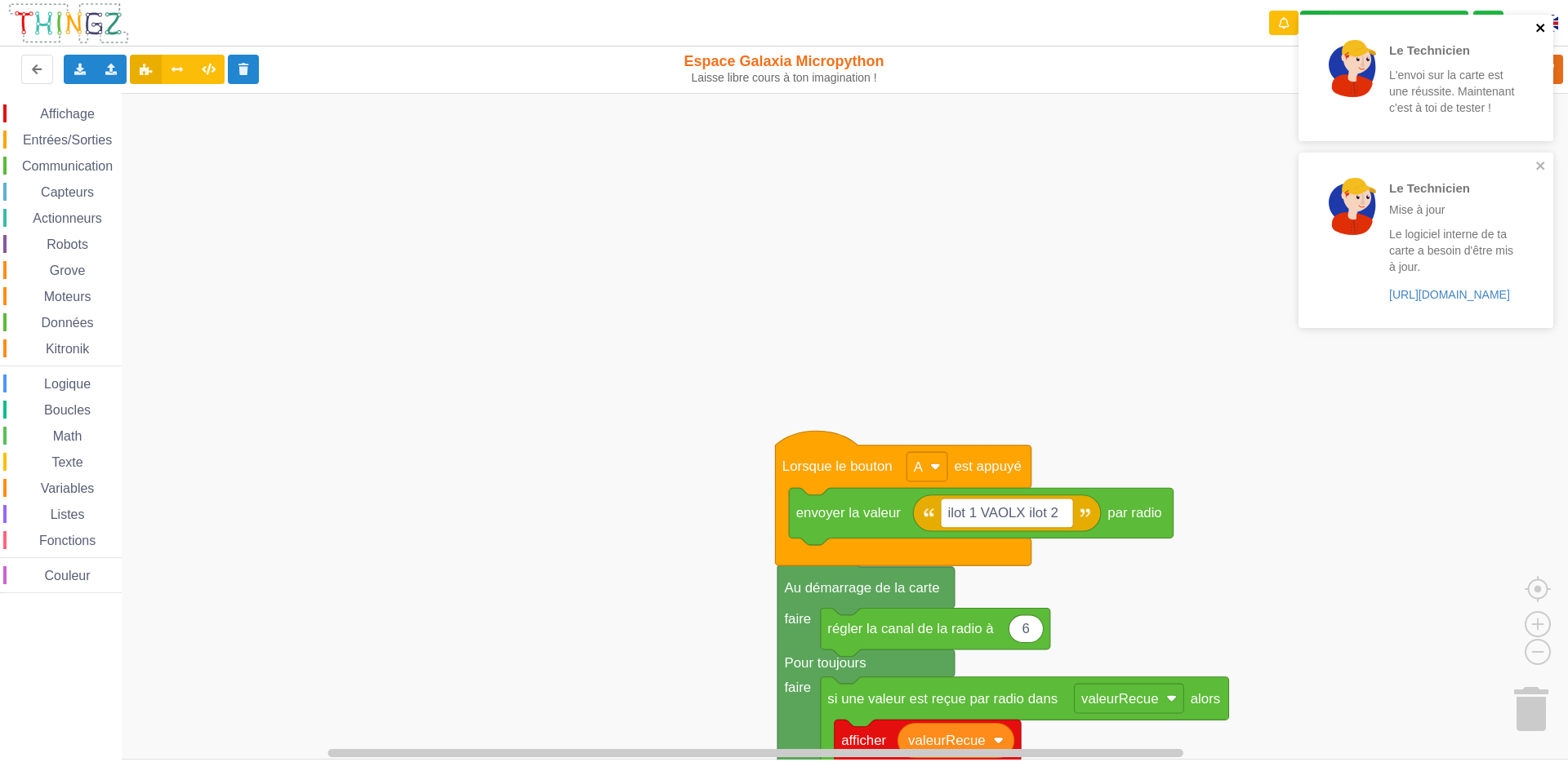
click at [1543, 31] on icon "close" at bounding box center [1540, 27] width 8 height 8
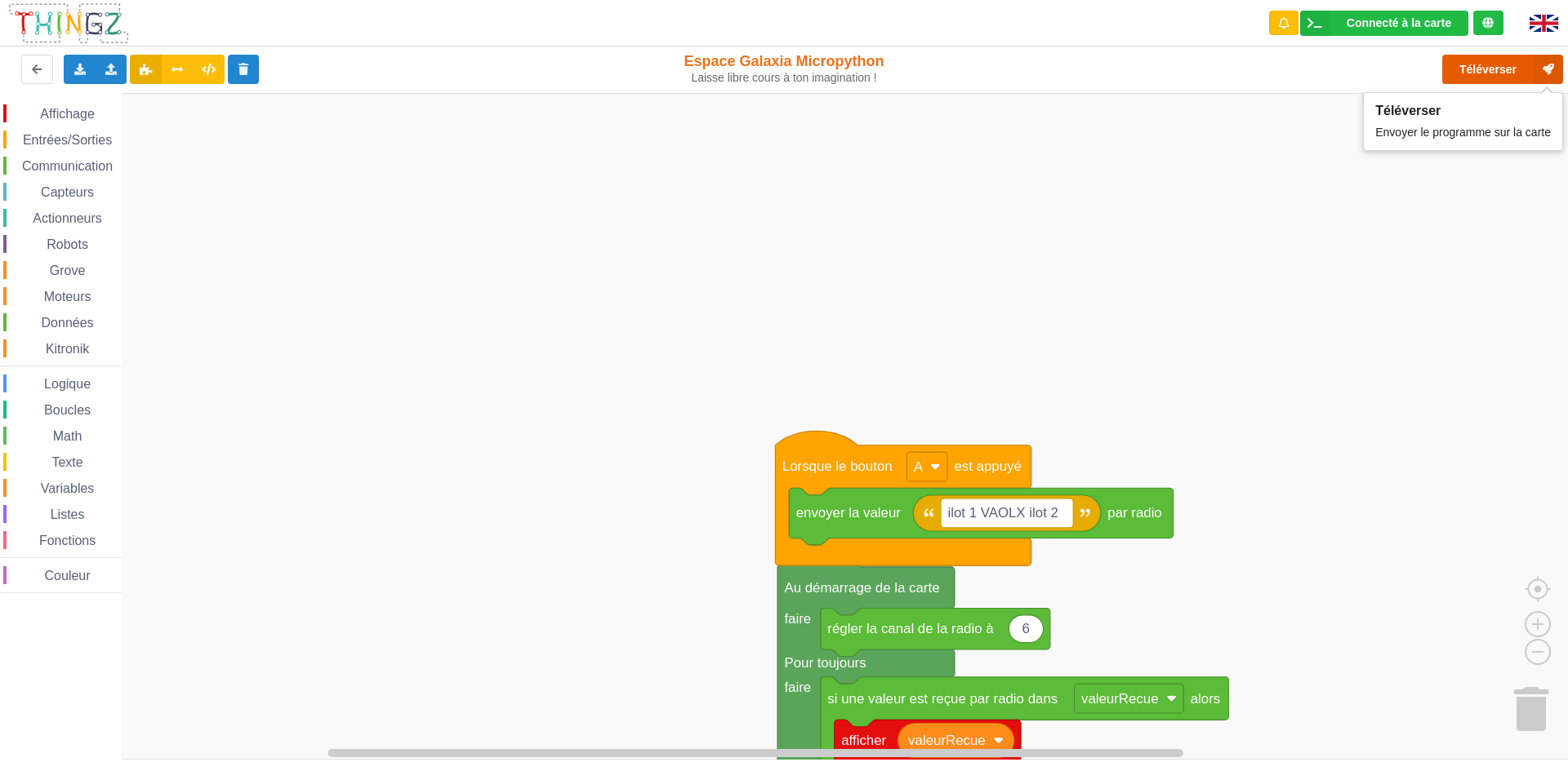
click at [1528, 79] on button "Téléverser" at bounding box center [1502, 70] width 121 height 30
click at [1528, 79] on div "Téléverser" at bounding box center [1254, 70] width 643 height 52
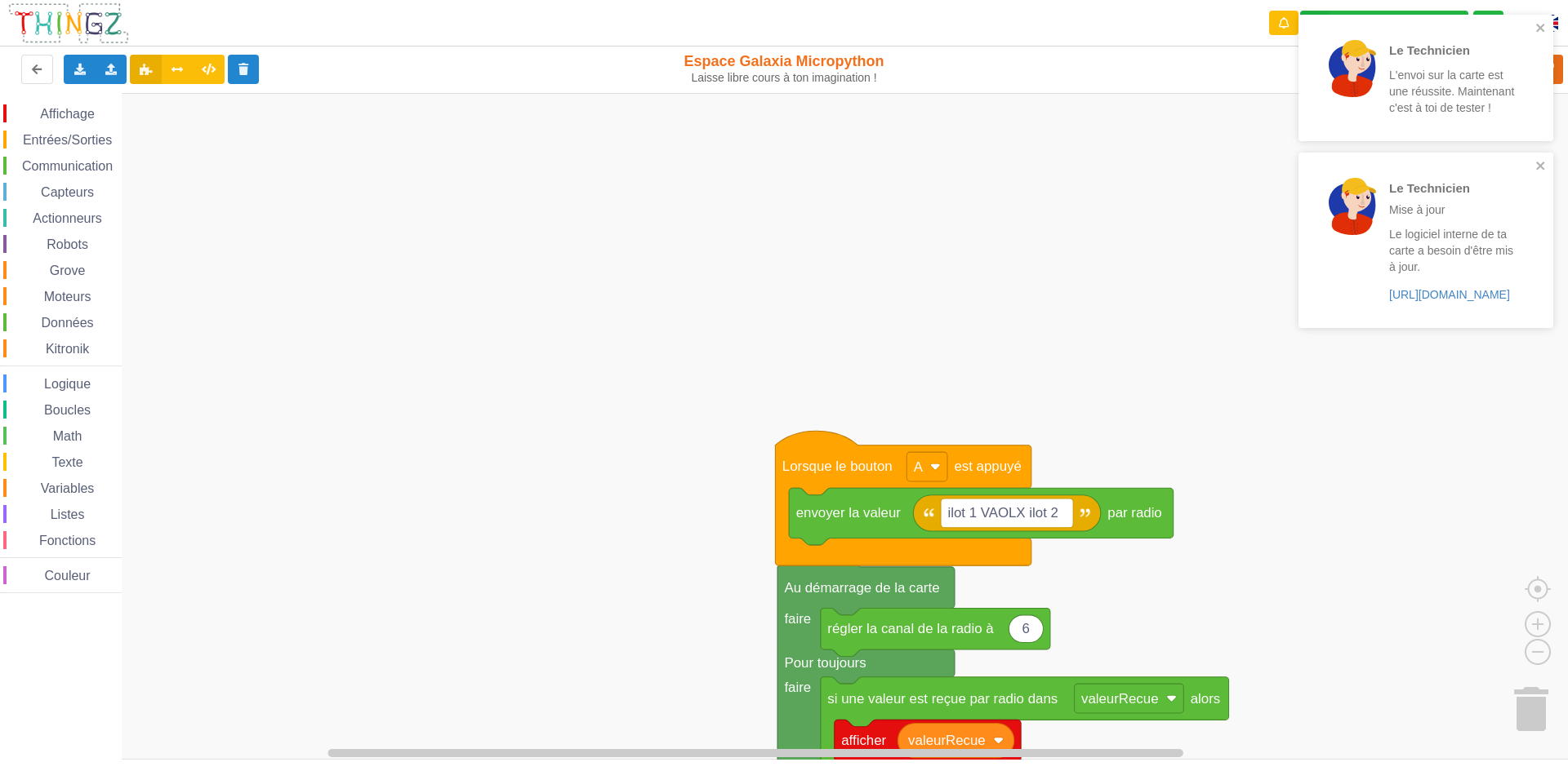
click at [1527, 80] on div "Le Technicien L'envoi sur la carte est une réussite. Maintenant c'est à toi de …" at bounding box center [1420, 78] width 231 height 114
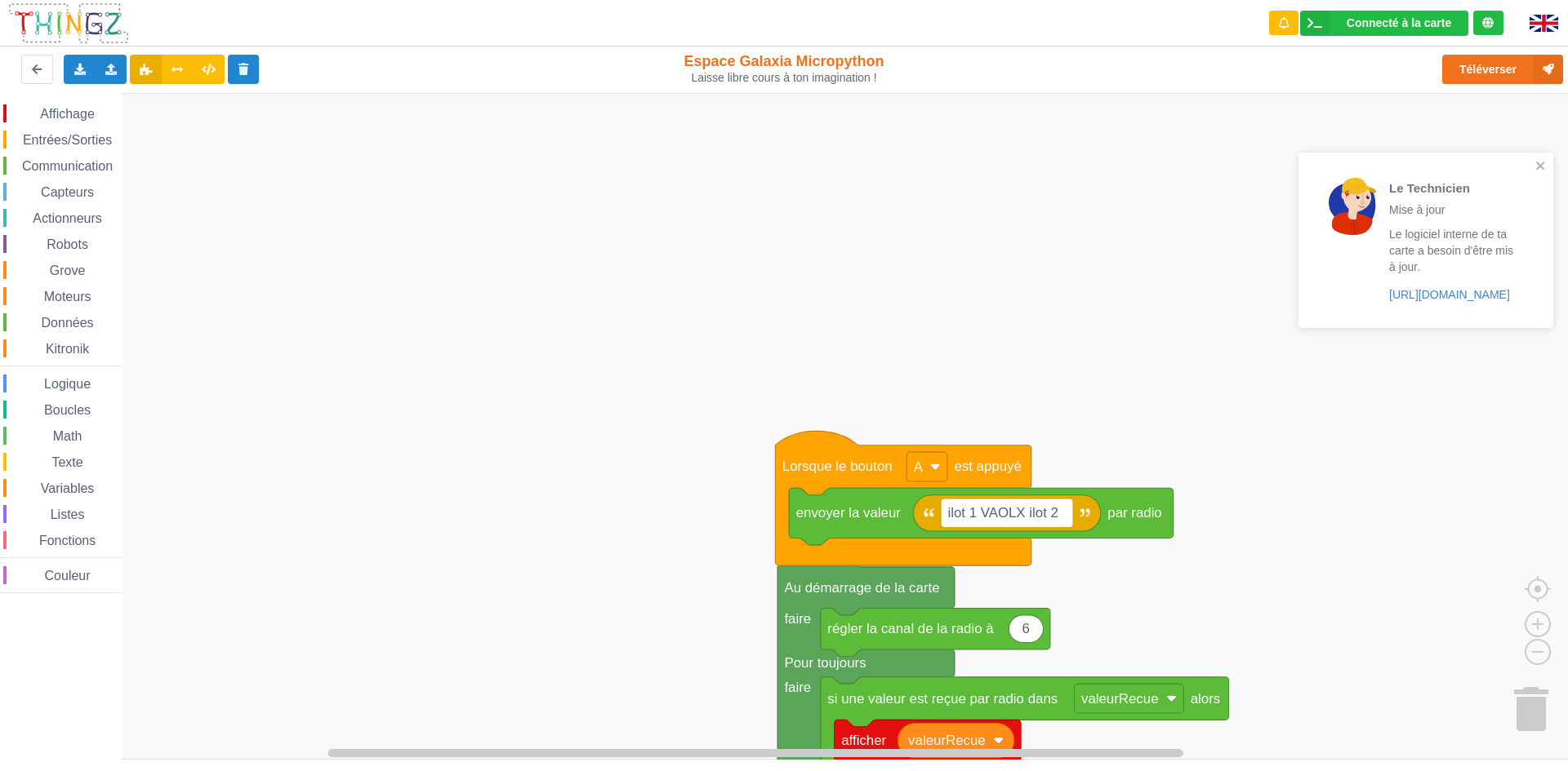
click at [1552, 107] on div "Le Technicien L'envoi sur la carte est une réussite. Maintenant c'est à toi de …" at bounding box center [1426, 177] width 261 height 332
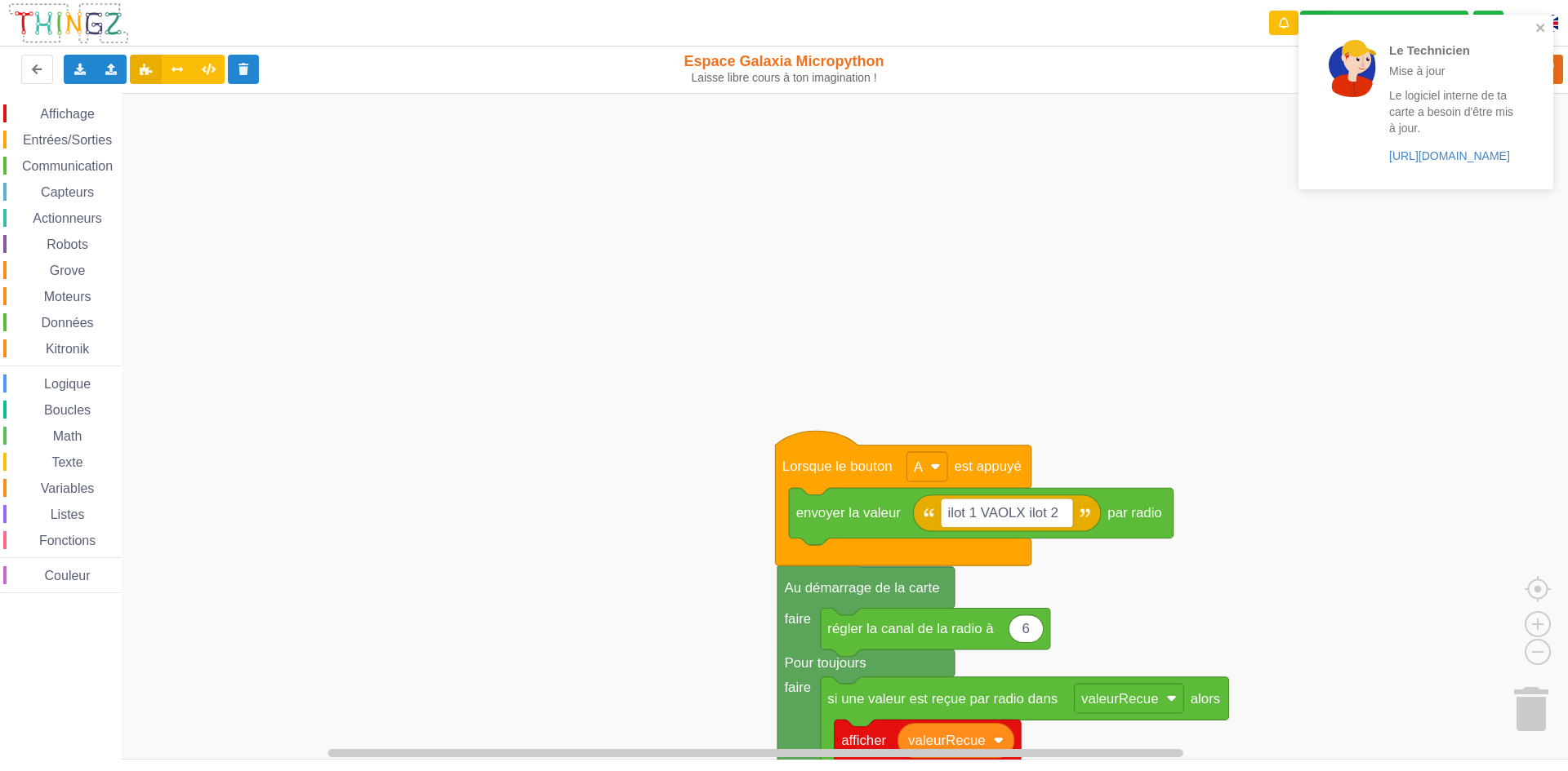
click at [1550, 65] on div "Le Technicien Mise à jour Le logiciel interne de ta carte a besoin d'être mis à…" at bounding box center [1426, 102] width 255 height 175
click at [1552, 65] on div "Le Technicien Mise à jour Le logiciel interne de ta carte a besoin d'être mis à…" at bounding box center [1426, 102] width 255 height 175
click at [1521, 70] on div "Le Technicien Mise à jour Le logiciel interne de ta carte a besoin d'être mis à…" at bounding box center [1419, 102] width 211 height 142
click at [1515, 66] on p "Mise à jour" at bounding box center [1453, 71] width 128 height 17
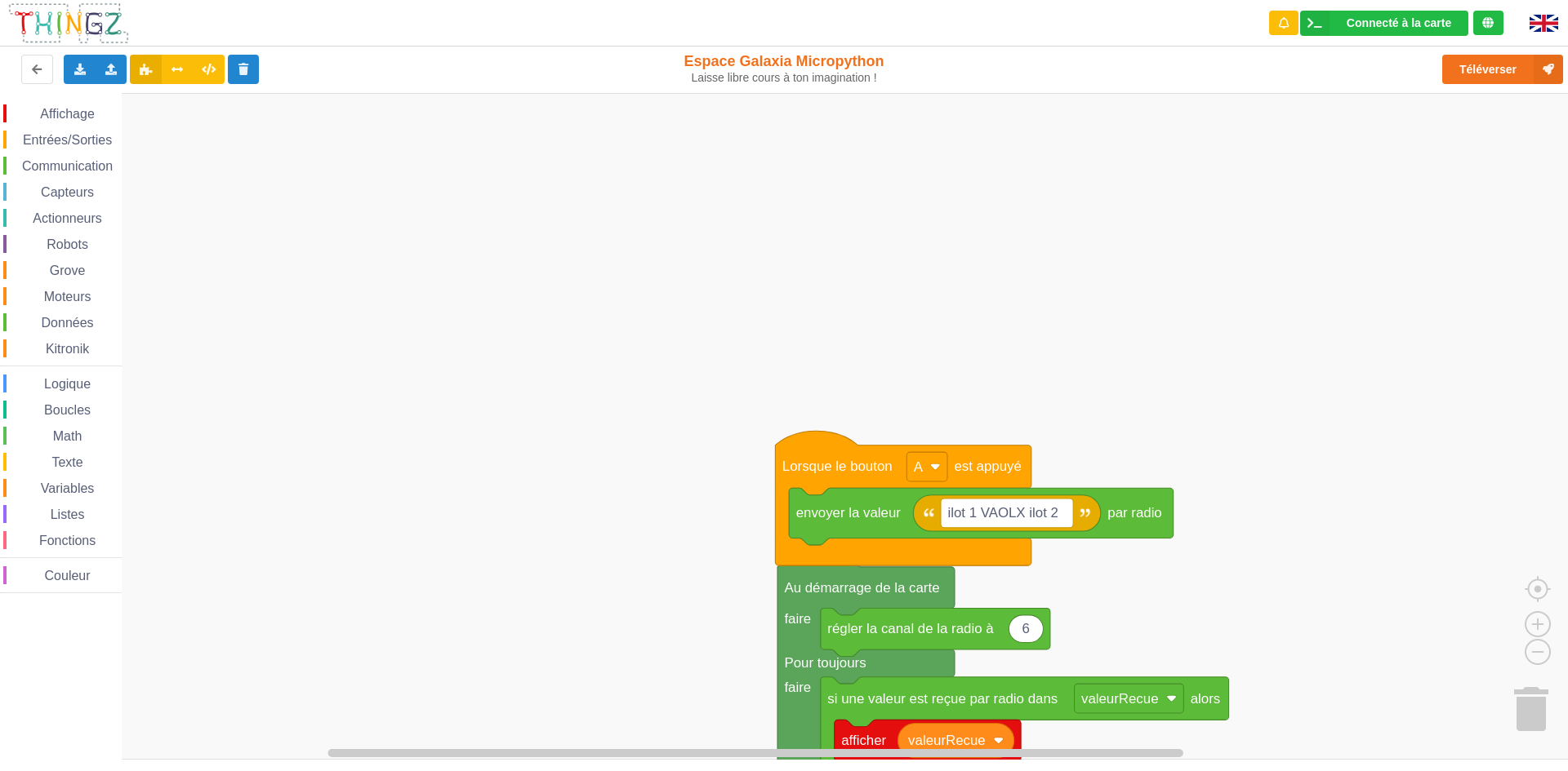
click at [1517, 68] on div "Le Technicien Mise à jour Le logiciel interne de ta carte a besoin d'être mis à…" at bounding box center [1426, 107] width 261 height 193
click at [1517, 68] on div "Le Technicien Mise à jour Le logiciel interne de ta carte a besoin d'être mis à…" at bounding box center [784, 374] width 1591 height 771
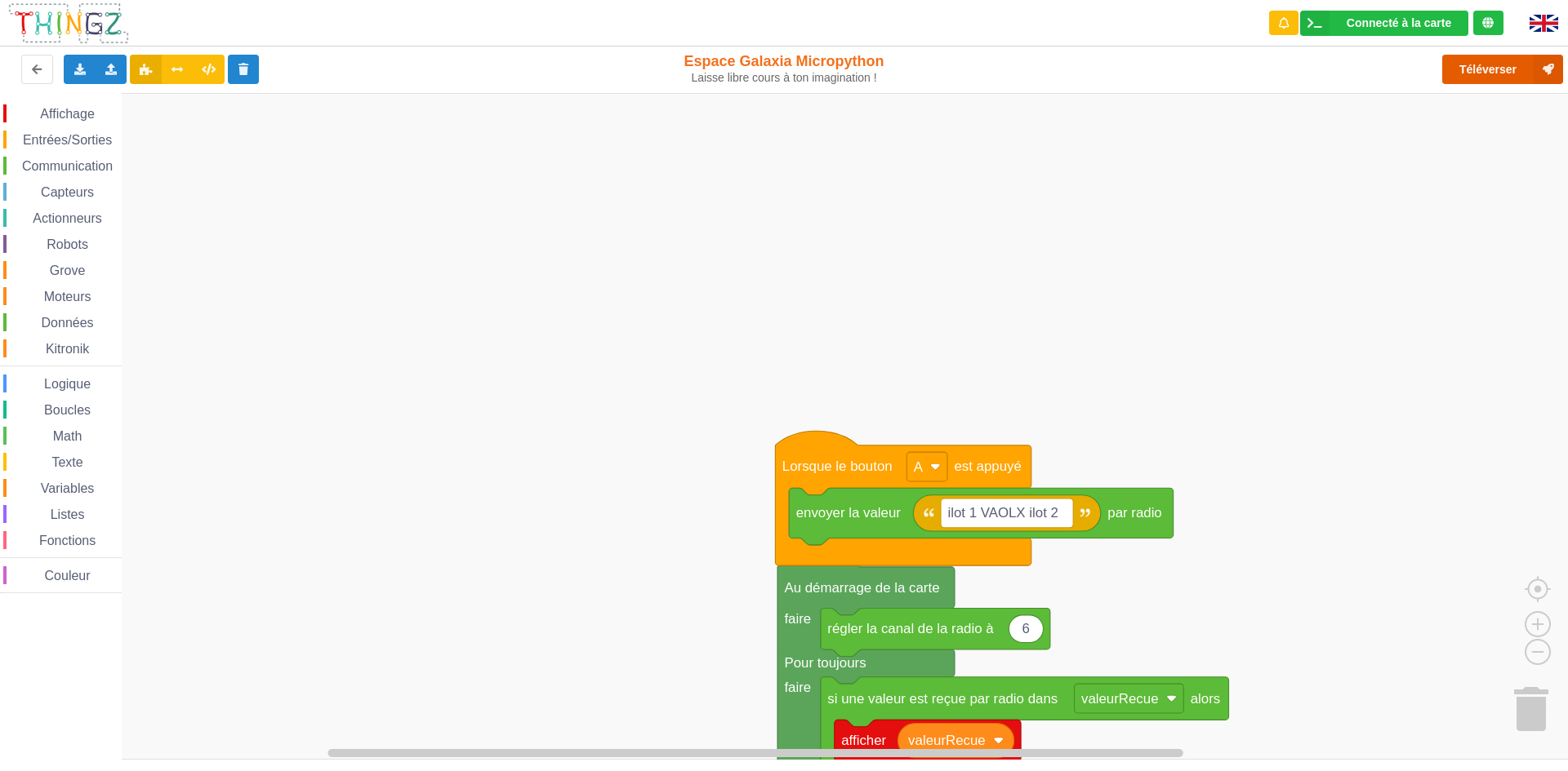
drag, startPoint x: 1510, startPoint y: 77, endPoint x: 1522, endPoint y: 74, distance: 12.4
click at [1512, 77] on button "Téléverser" at bounding box center [1502, 70] width 121 height 30
click at [1522, 74] on div "Téléverser" at bounding box center [1254, 70] width 643 height 52
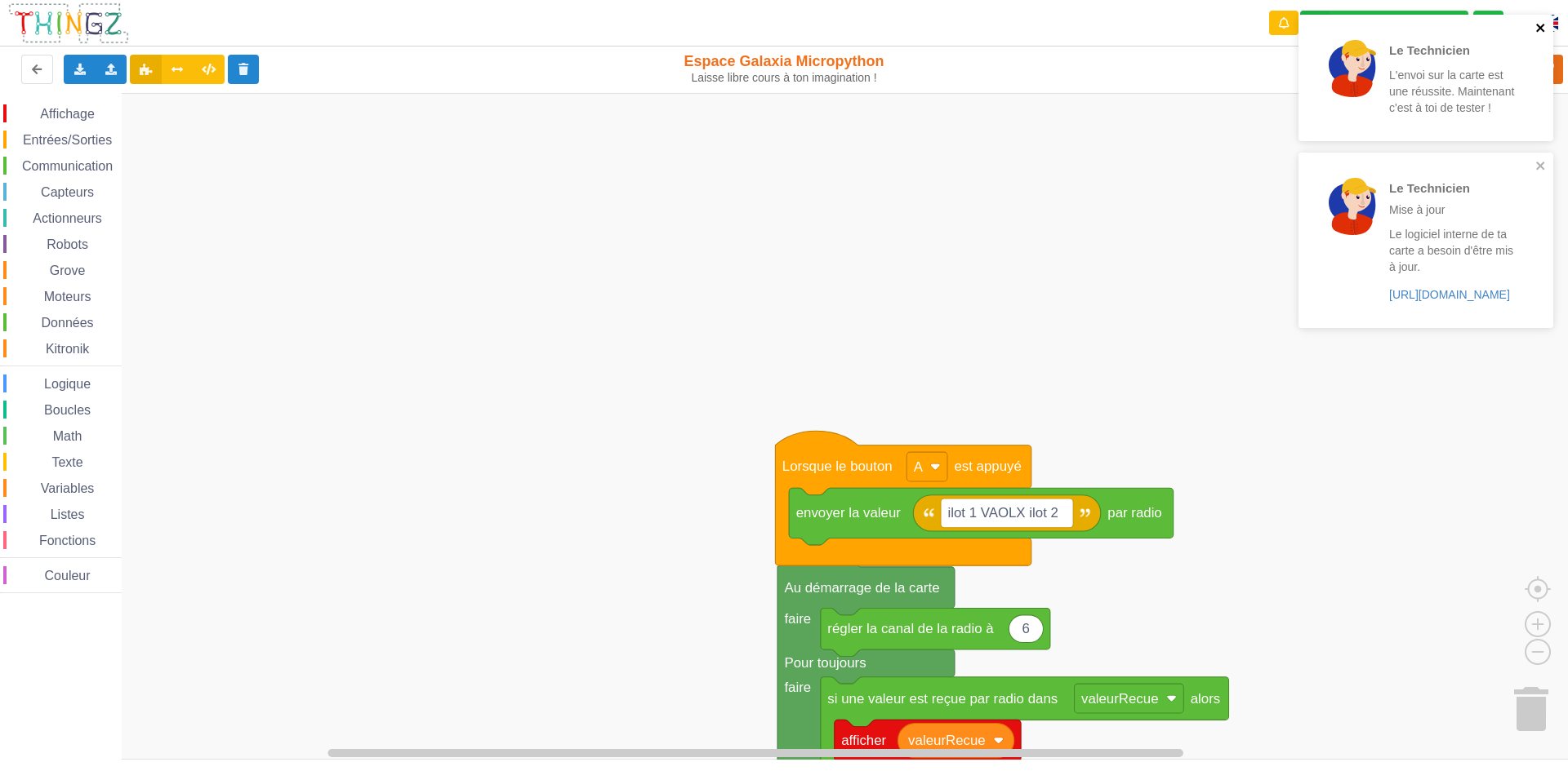
click at [1545, 24] on icon "close" at bounding box center [1541, 27] width 11 height 13
click at [1543, 37] on div "Le Technicien Mise à jour Le logiciel interne de ta carte a besoin d'être mis à…" at bounding box center [1426, 102] width 255 height 175
click at [1547, 31] on div "Le Technicien Mise à jour Le logiciel interne de ta carte a besoin d'être mis à…" at bounding box center [1426, 102] width 255 height 175
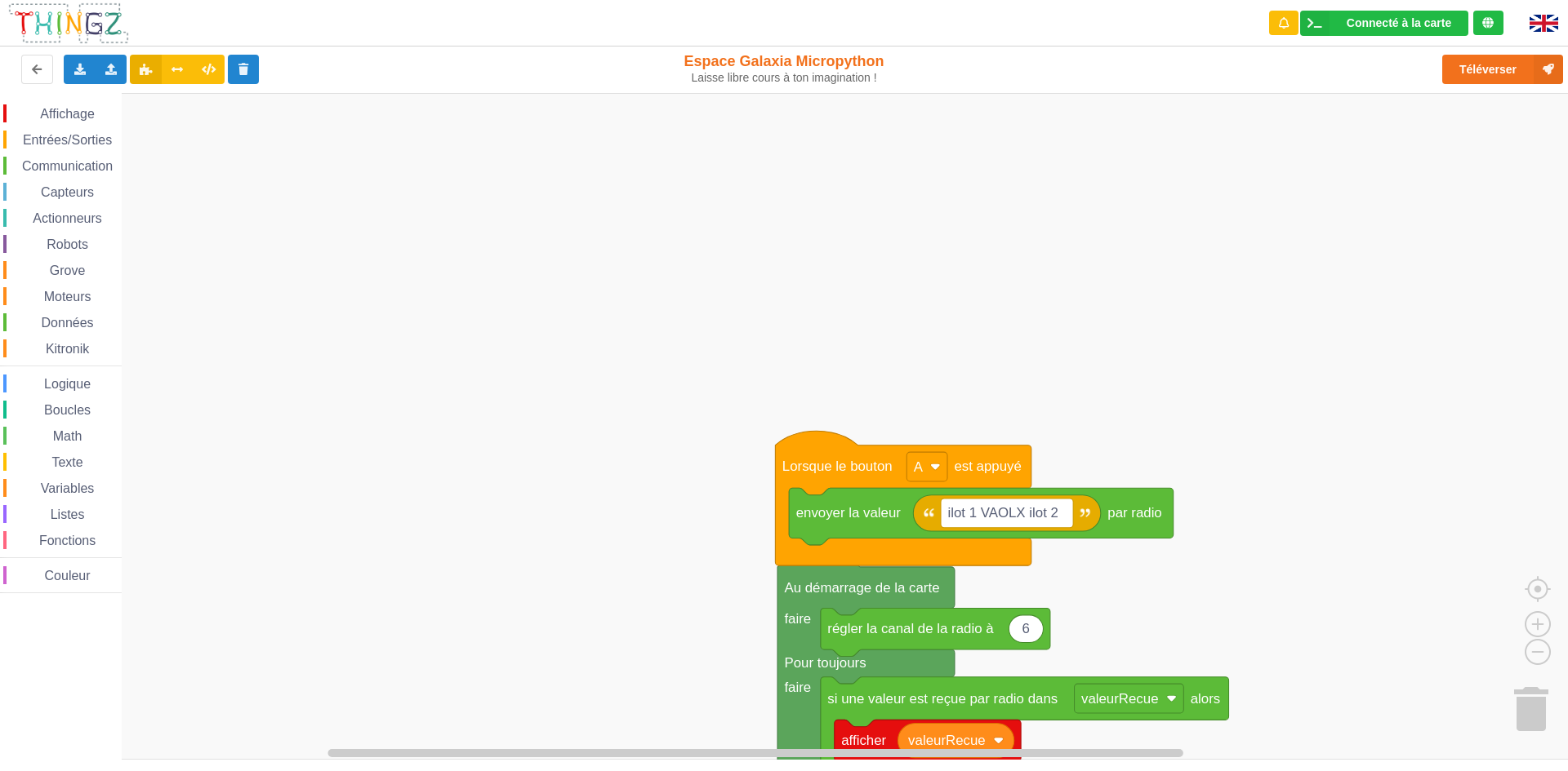
click at [1533, 65] on div "Le Technicien Mise à jour Le logiciel interne de ta carte a besoin d'être mis à…" at bounding box center [1426, 107] width 261 height 193
click at [1532, 72] on button "Téléverser" at bounding box center [1502, 70] width 121 height 30
click at [1531, 72] on div "Téléverser" at bounding box center [1254, 70] width 643 height 52
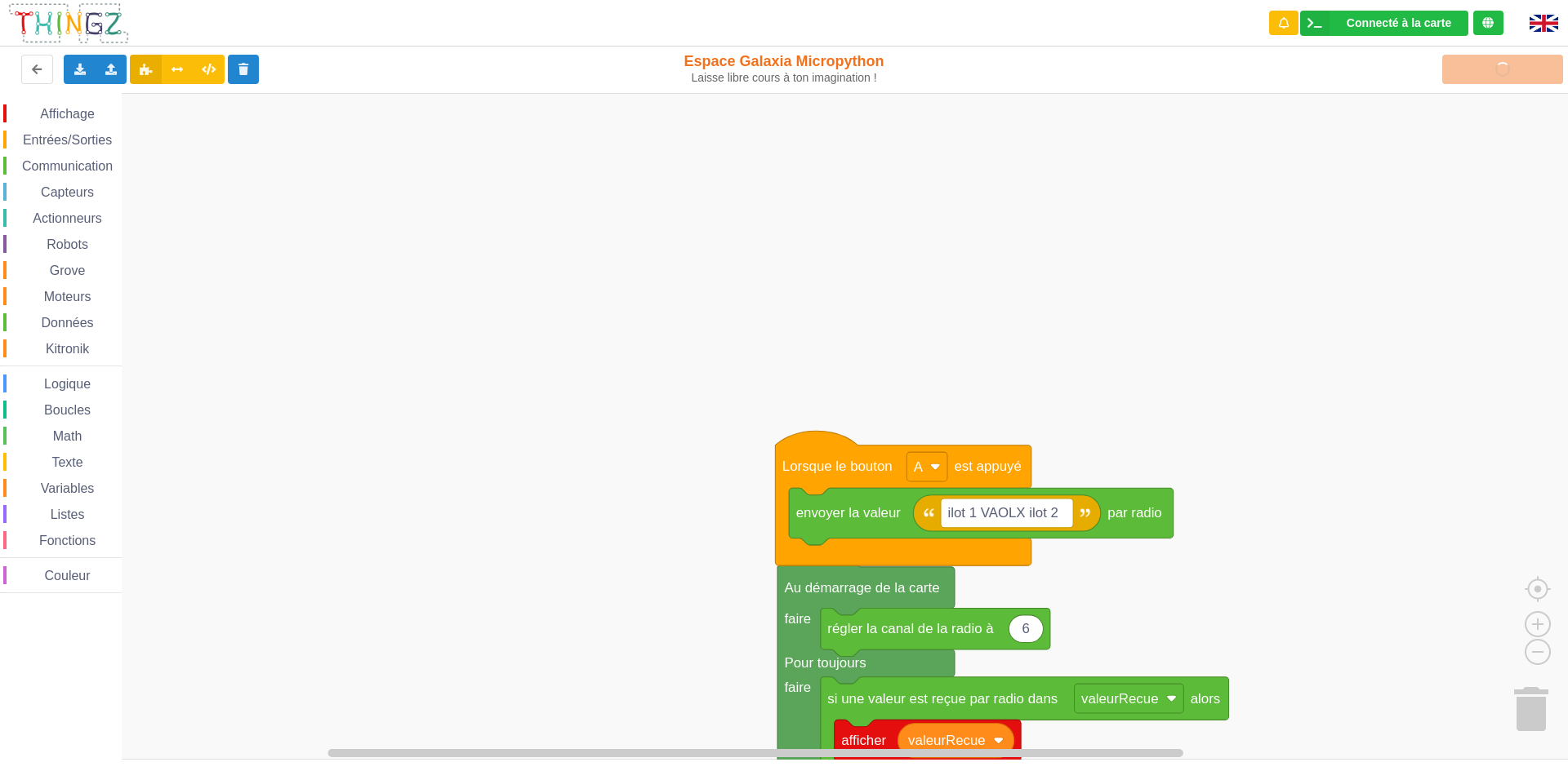
click at [1531, 72] on div "Téléverser" at bounding box center [1254, 70] width 643 height 52
click at [1530, 72] on div "Téléverser" at bounding box center [1254, 70] width 643 height 52
click at [1530, 73] on div "Téléverser" at bounding box center [1254, 70] width 643 height 52
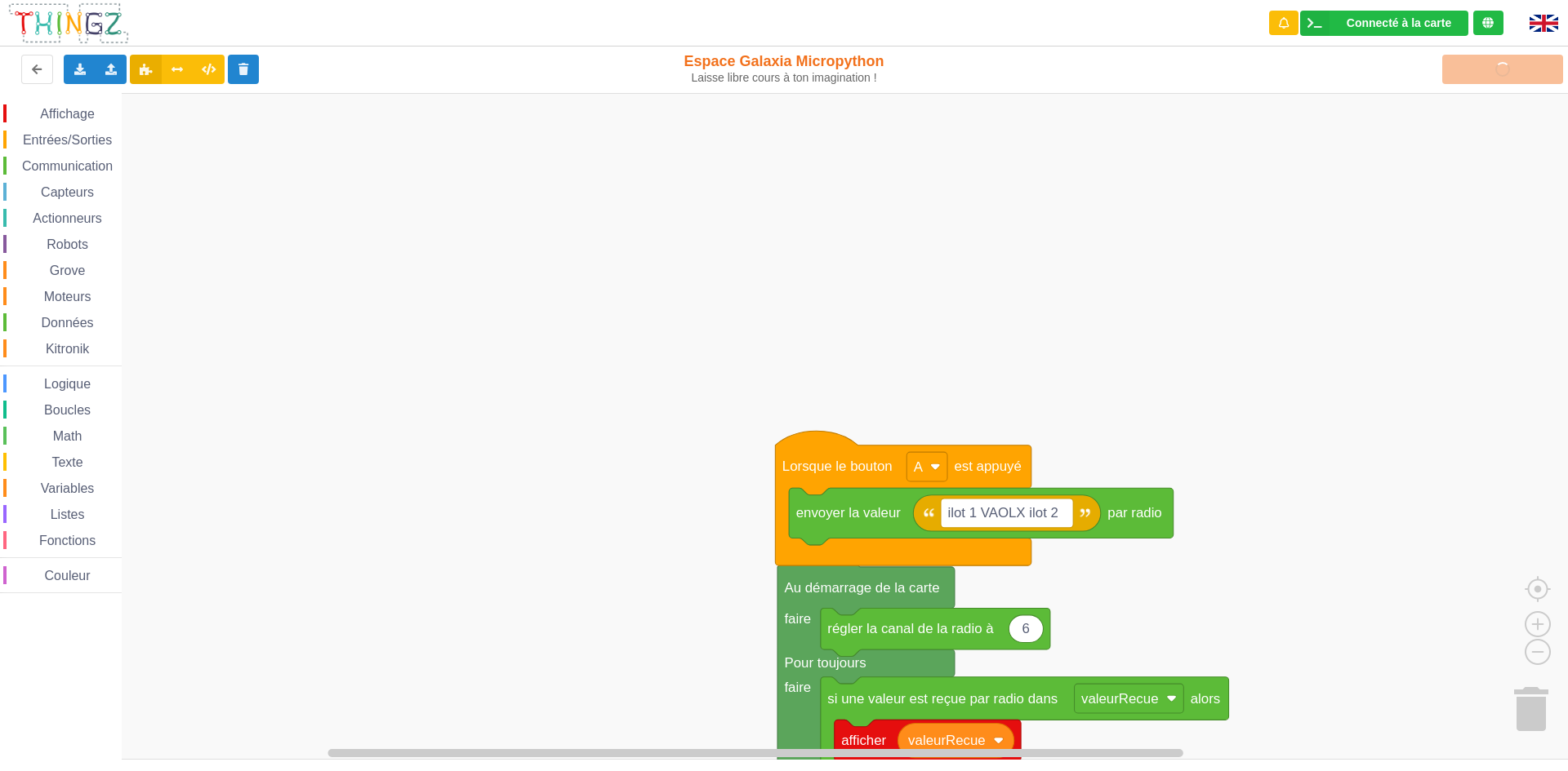
click at [1530, 73] on div "Téléverser" at bounding box center [1254, 70] width 643 height 52
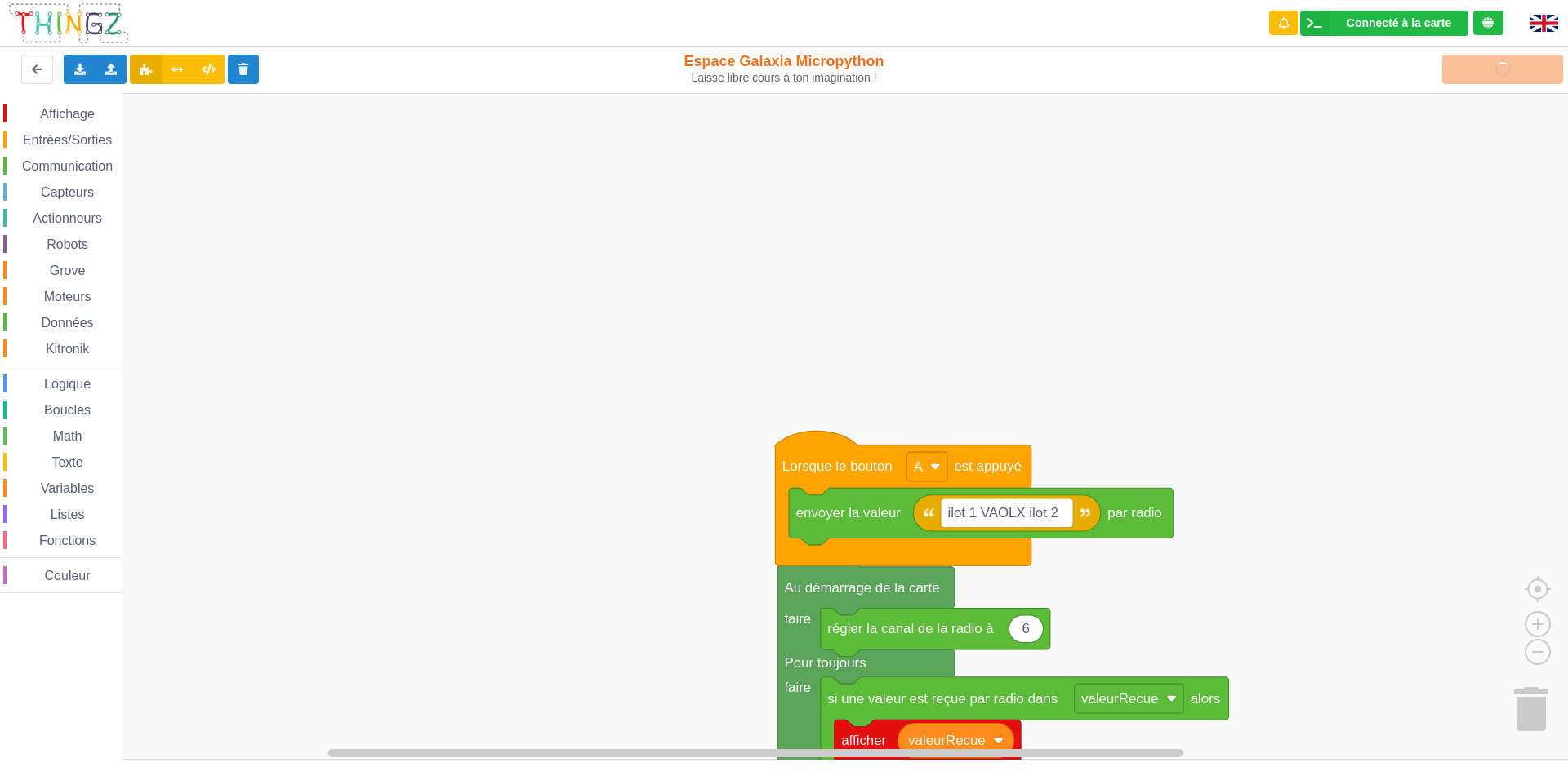
click at [1530, 73] on div "Téléverser" at bounding box center [1254, 70] width 643 height 52
click at [1523, 73] on div "Téléverser" at bounding box center [1254, 70] width 643 height 52
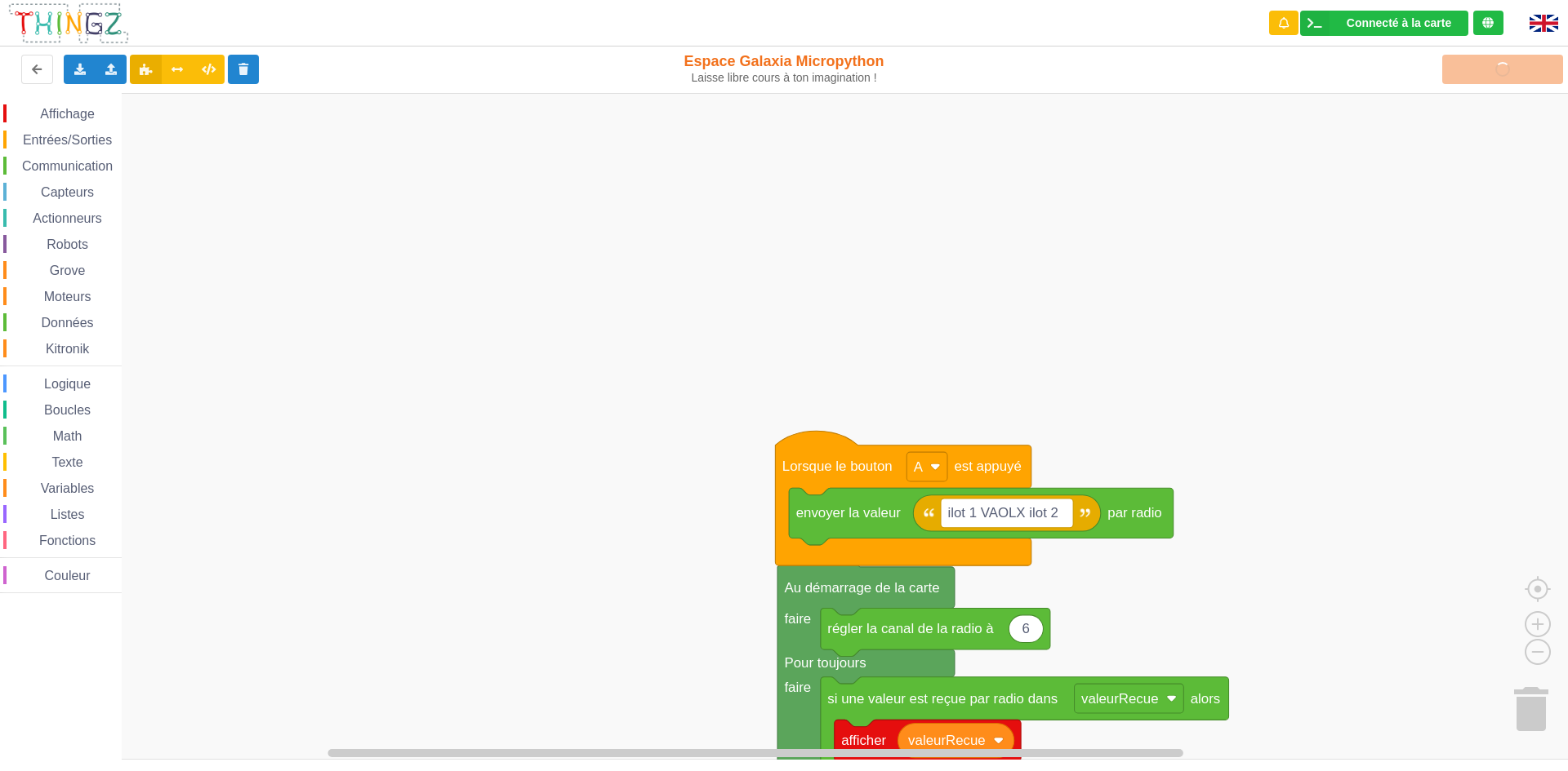
click at [1523, 73] on div "Téléverser" at bounding box center [1254, 70] width 643 height 52
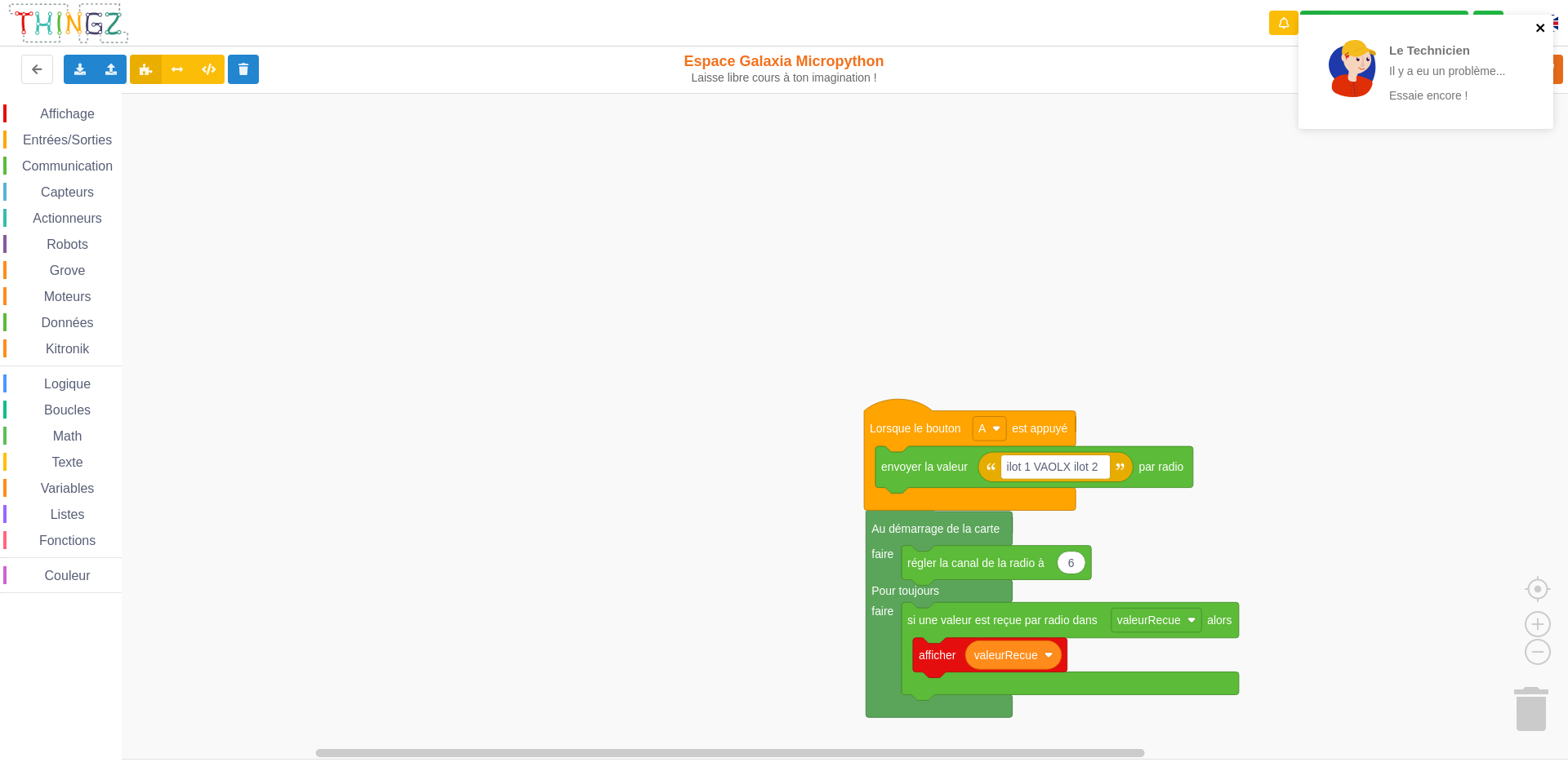
click at [1537, 27] on icon "close" at bounding box center [1541, 27] width 11 height 13
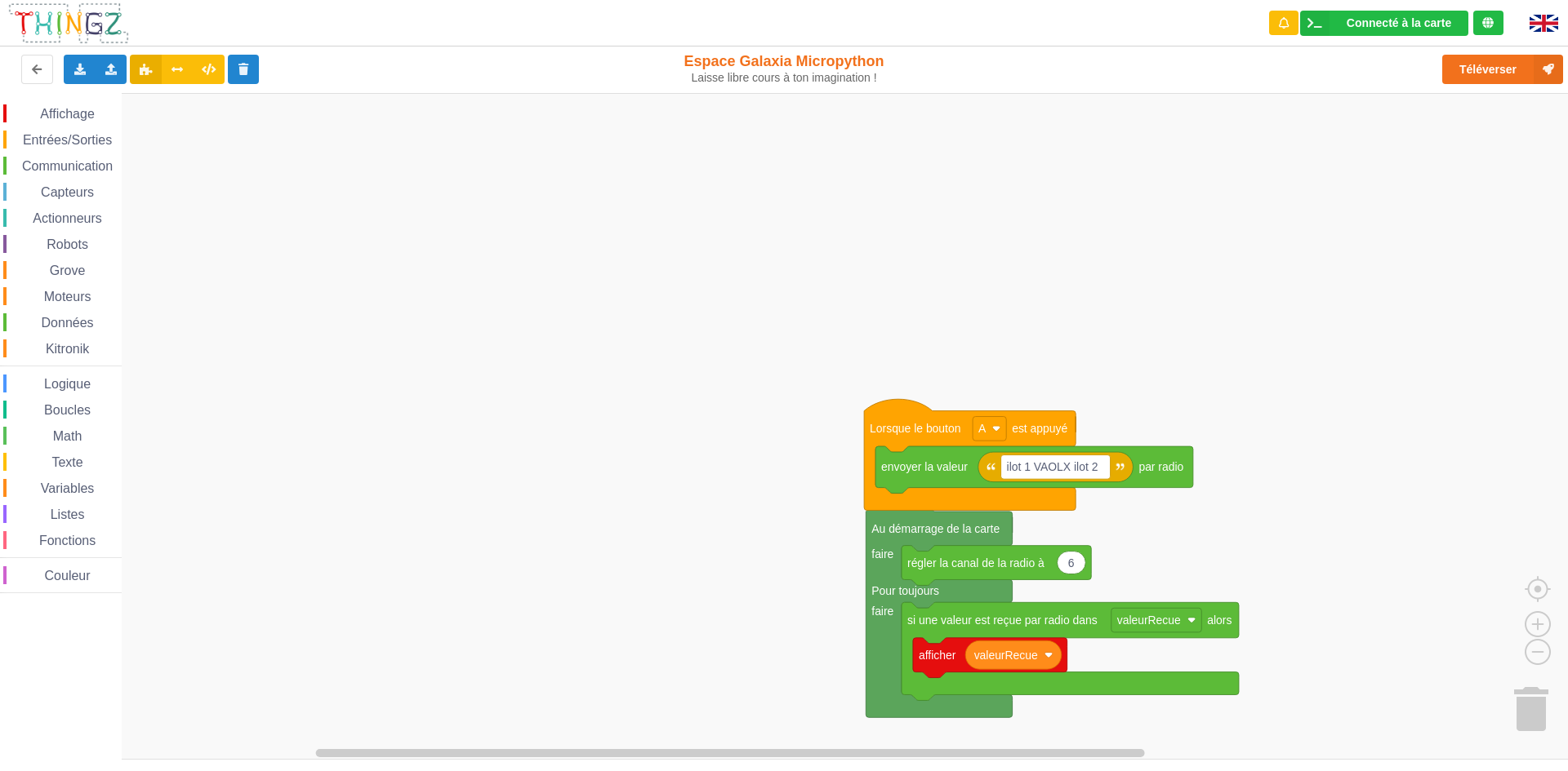
click at [1434, 23] on div "Le Technicien Il y a eu un problème... Essaie encore !" at bounding box center [1426, 77] width 261 height 132
click at [1420, 17] on div "Connecté à la carte" at bounding box center [1399, 23] width 105 height 11
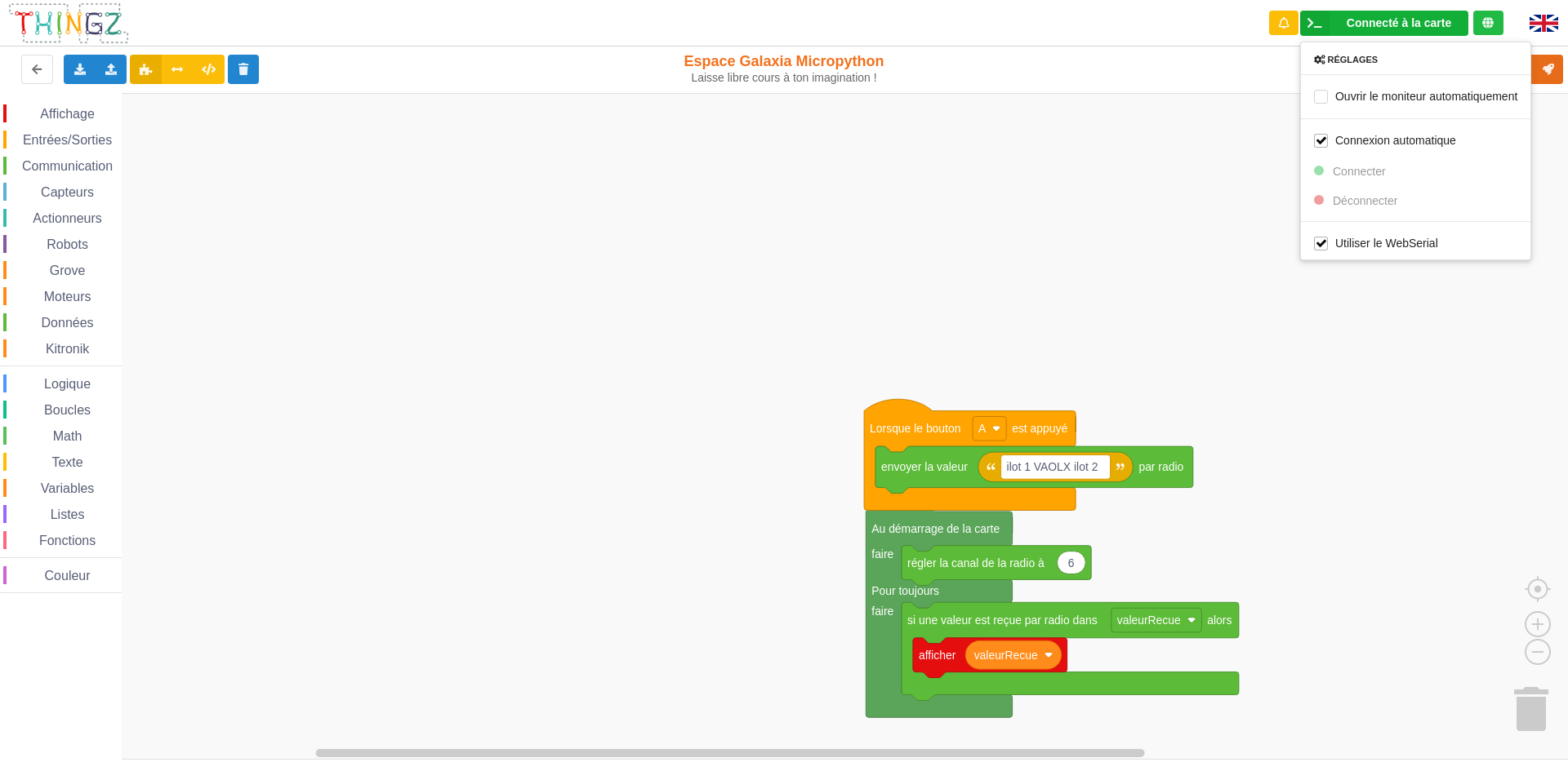
click at [1171, 153] on rect "Espace de travail de Blocky" at bounding box center [790, 427] width 1579 height 667
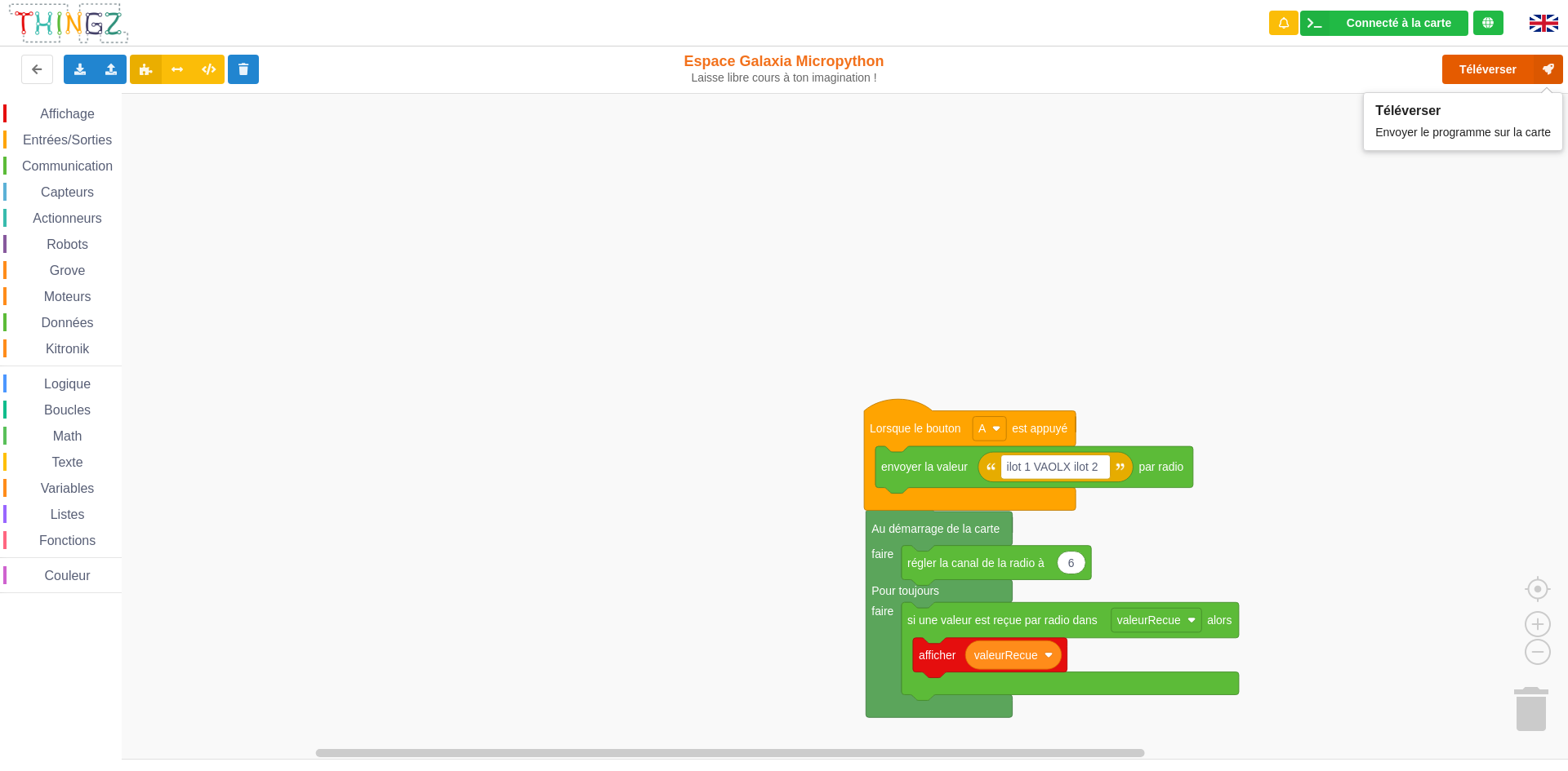
click at [1482, 71] on button "Téléverser" at bounding box center [1502, 70] width 121 height 30
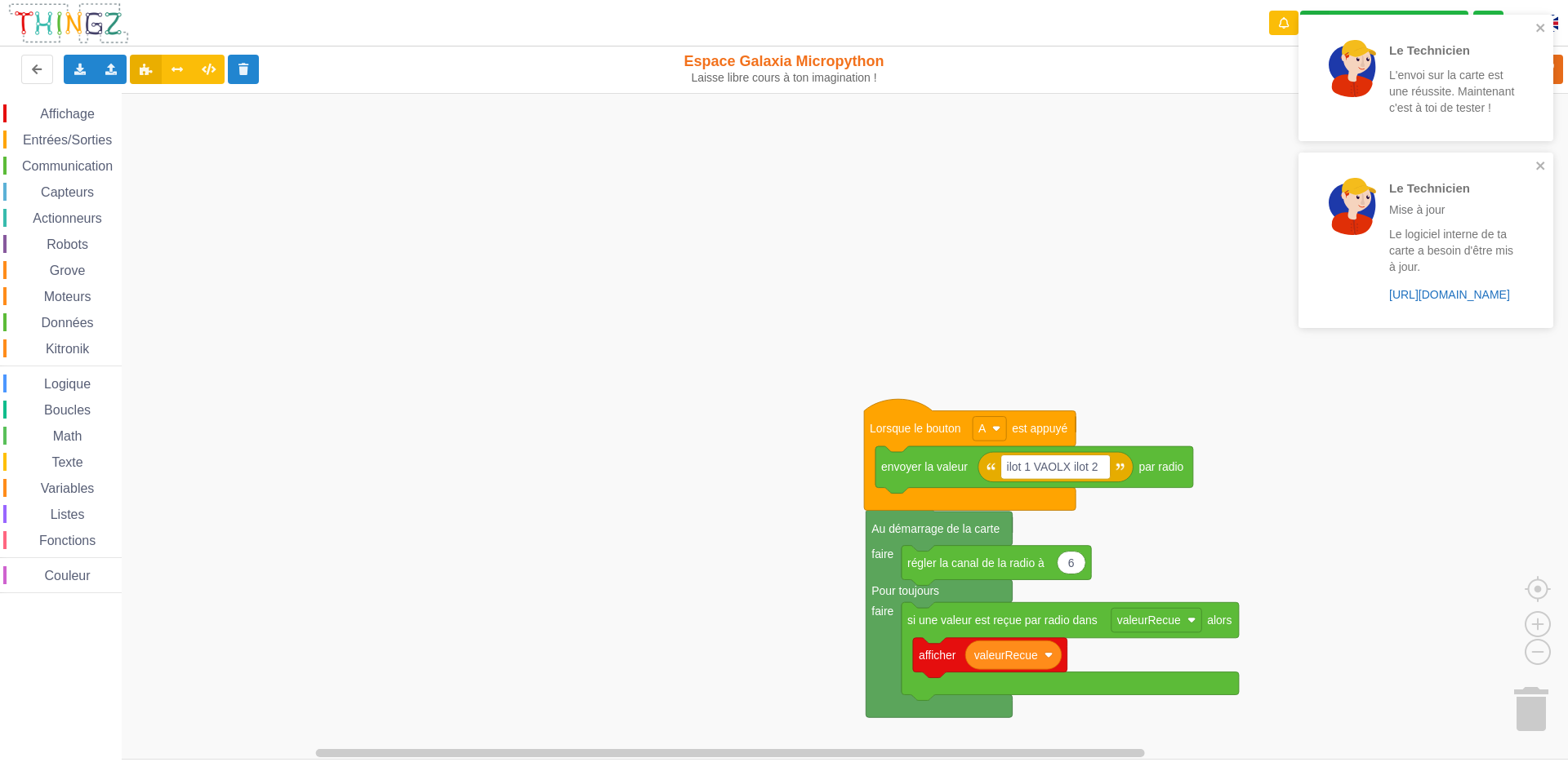
click at [1406, 293] on link "https://play.thingz.co/firmware?micropython=1" at bounding box center [1449, 294] width 121 height 13
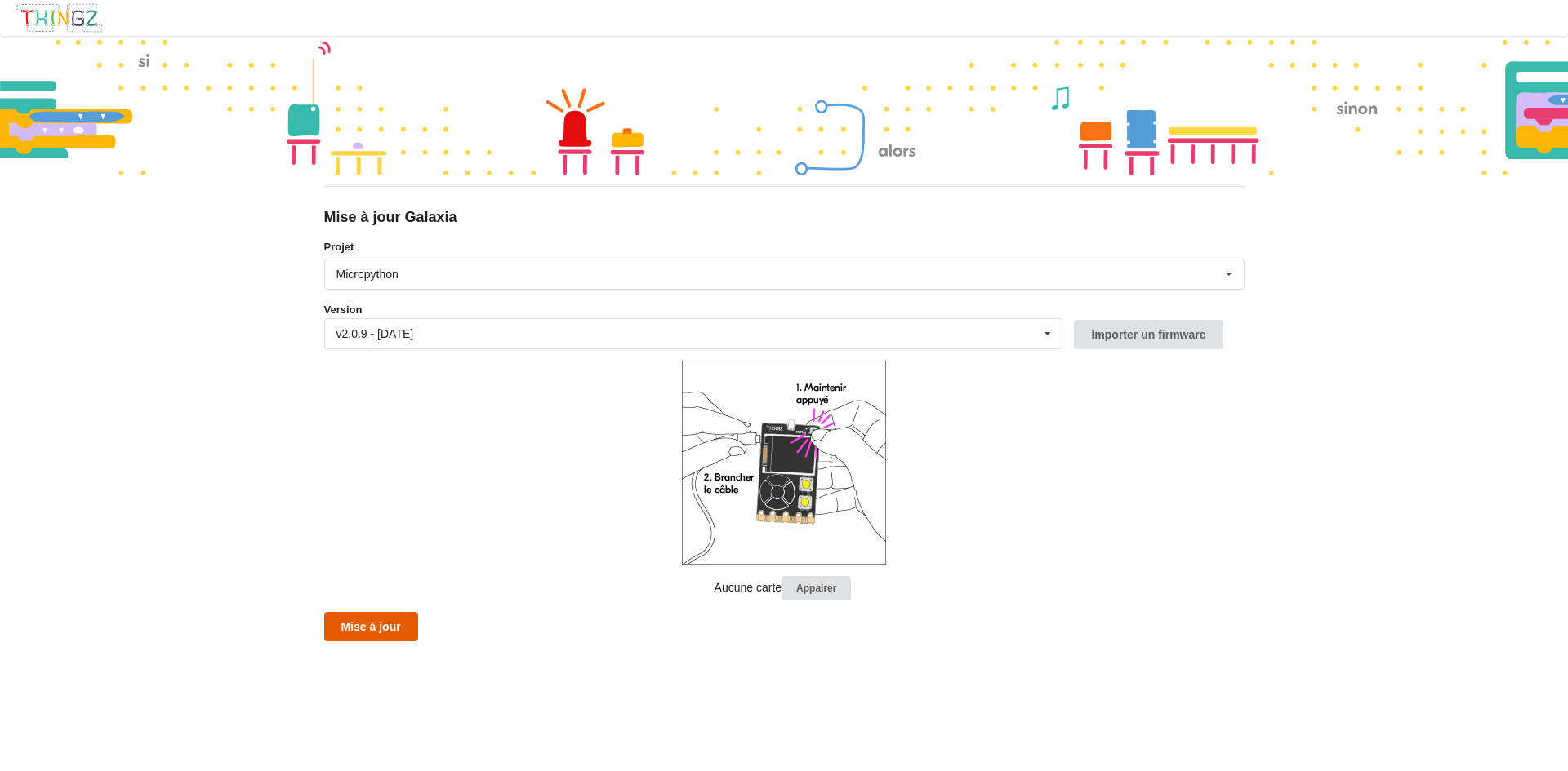
click at [348, 626] on button "Mise à jour" at bounding box center [371, 627] width 94 height 30
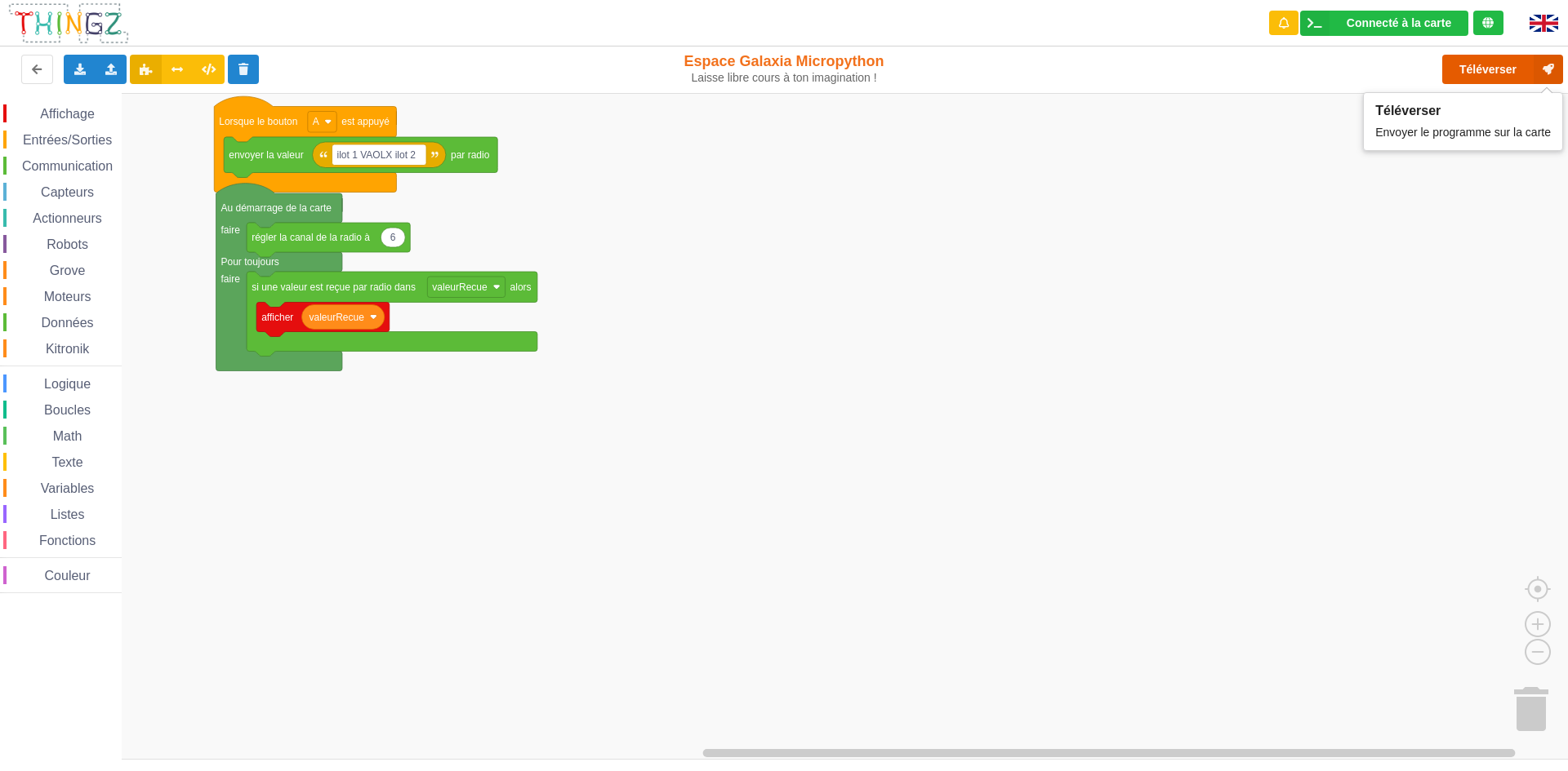
click at [1482, 70] on button "Téléverser" at bounding box center [1502, 70] width 121 height 30
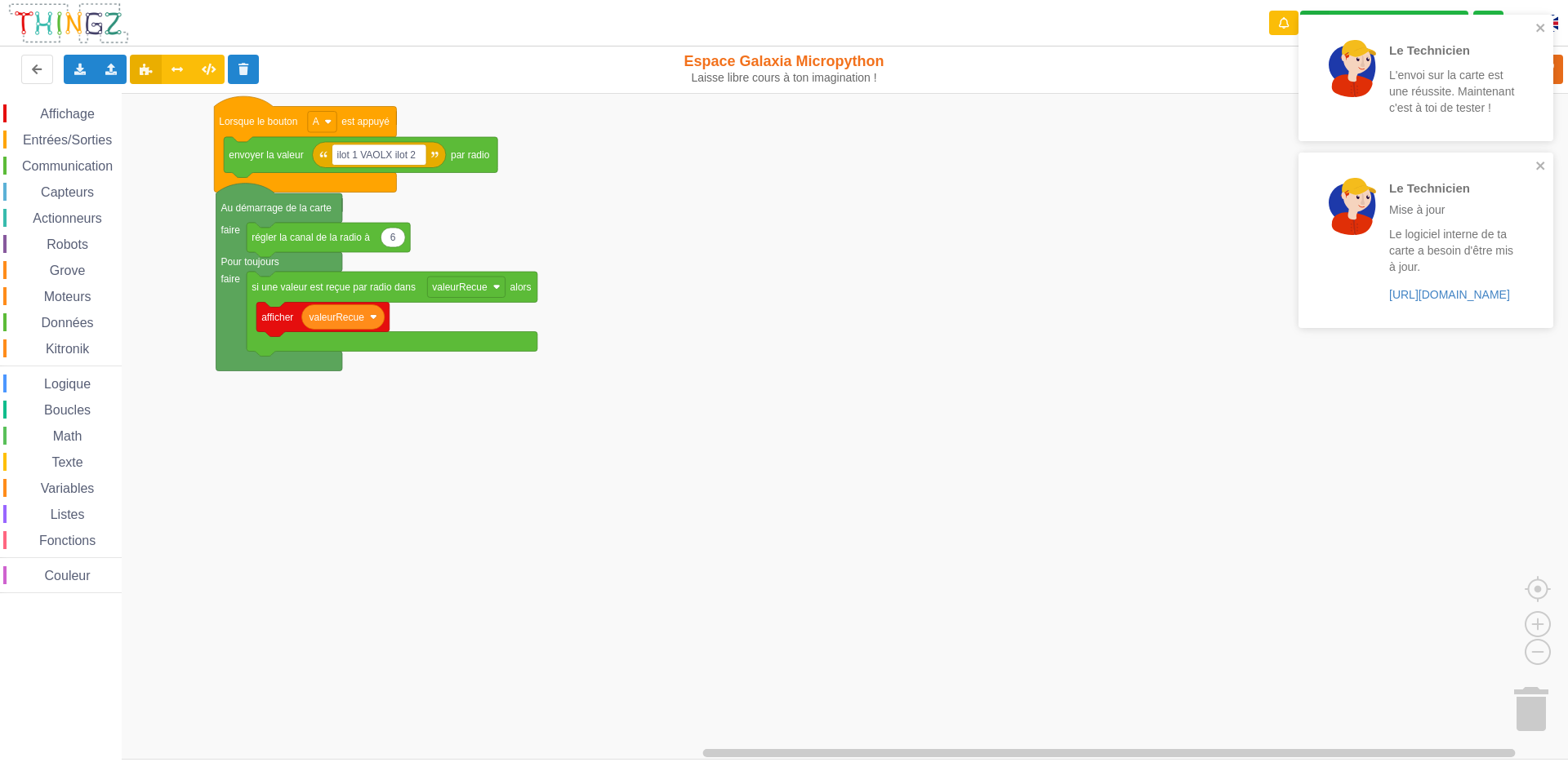
click at [1552, 170] on div "Le Technicien Mise à jour Le logiciel interne de ta carte a besoin d'être mis à…" at bounding box center [1426, 240] width 255 height 175
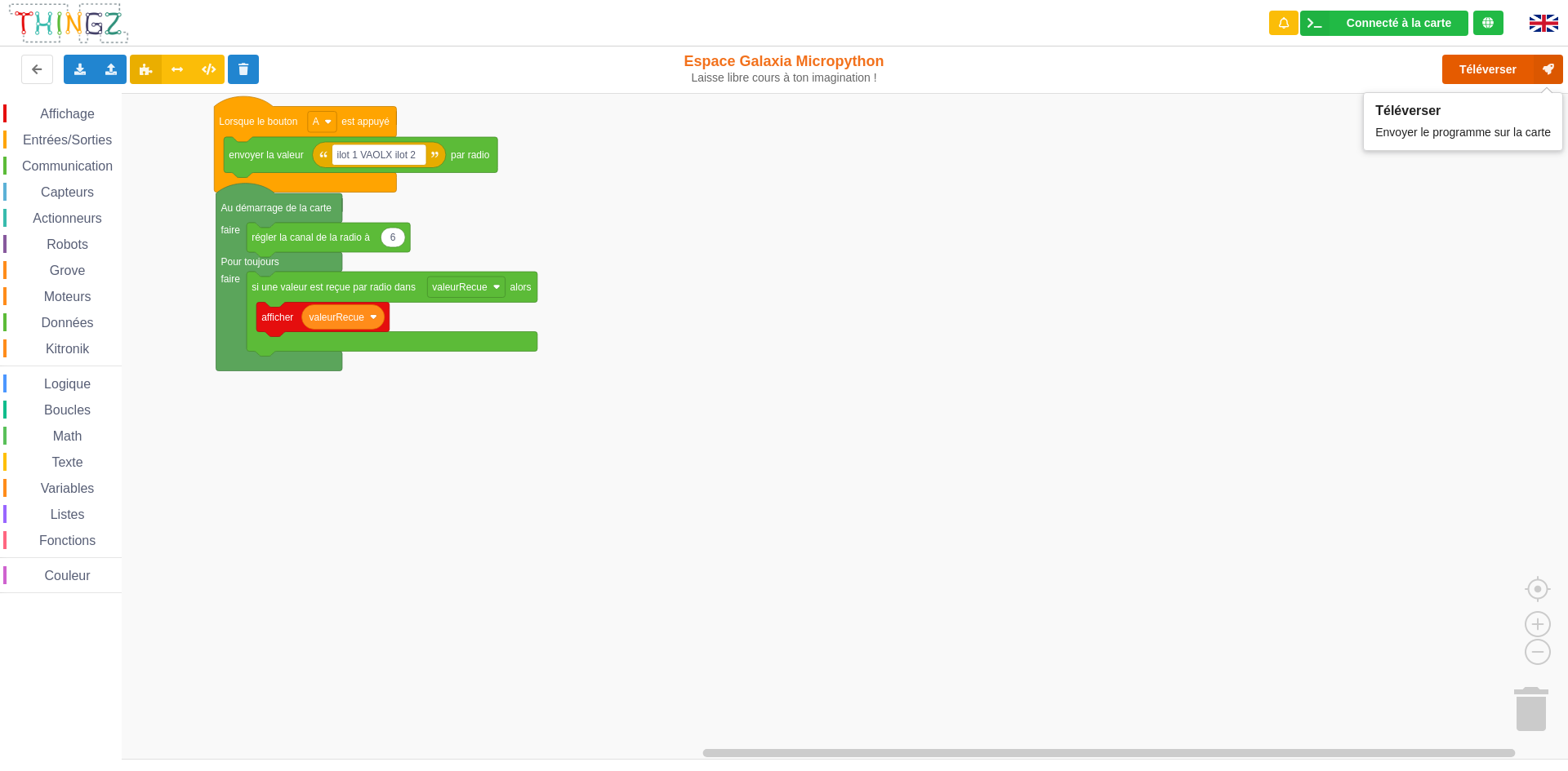
click at [1531, 61] on button "Téléverser" at bounding box center [1502, 70] width 121 height 30
click at [1553, 65] on icon at bounding box center [1549, 70] width 30 height 30
click at [1553, 65] on div "Téléverser" at bounding box center [1254, 70] width 643 height 52
click at [1551, 69] on div "Téléverser" at bounding box center [1254, 70] width 643 height 52
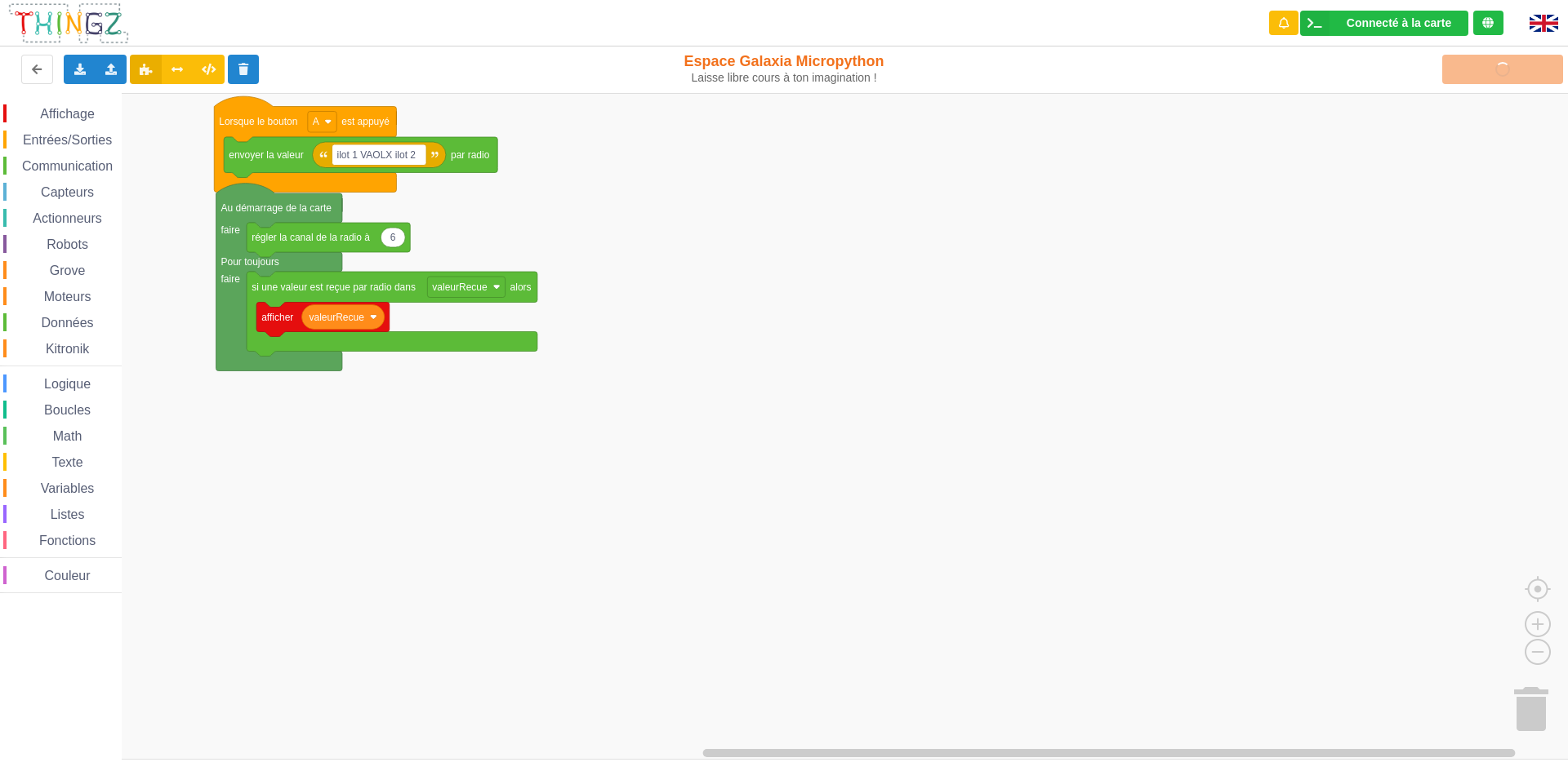
click at [1547, 71] on div "Connecté à la carte Réglages Ouvrir le moniteur automatiquement Connexion autom…" at bounding box center [784, 374] width 1591 height 771
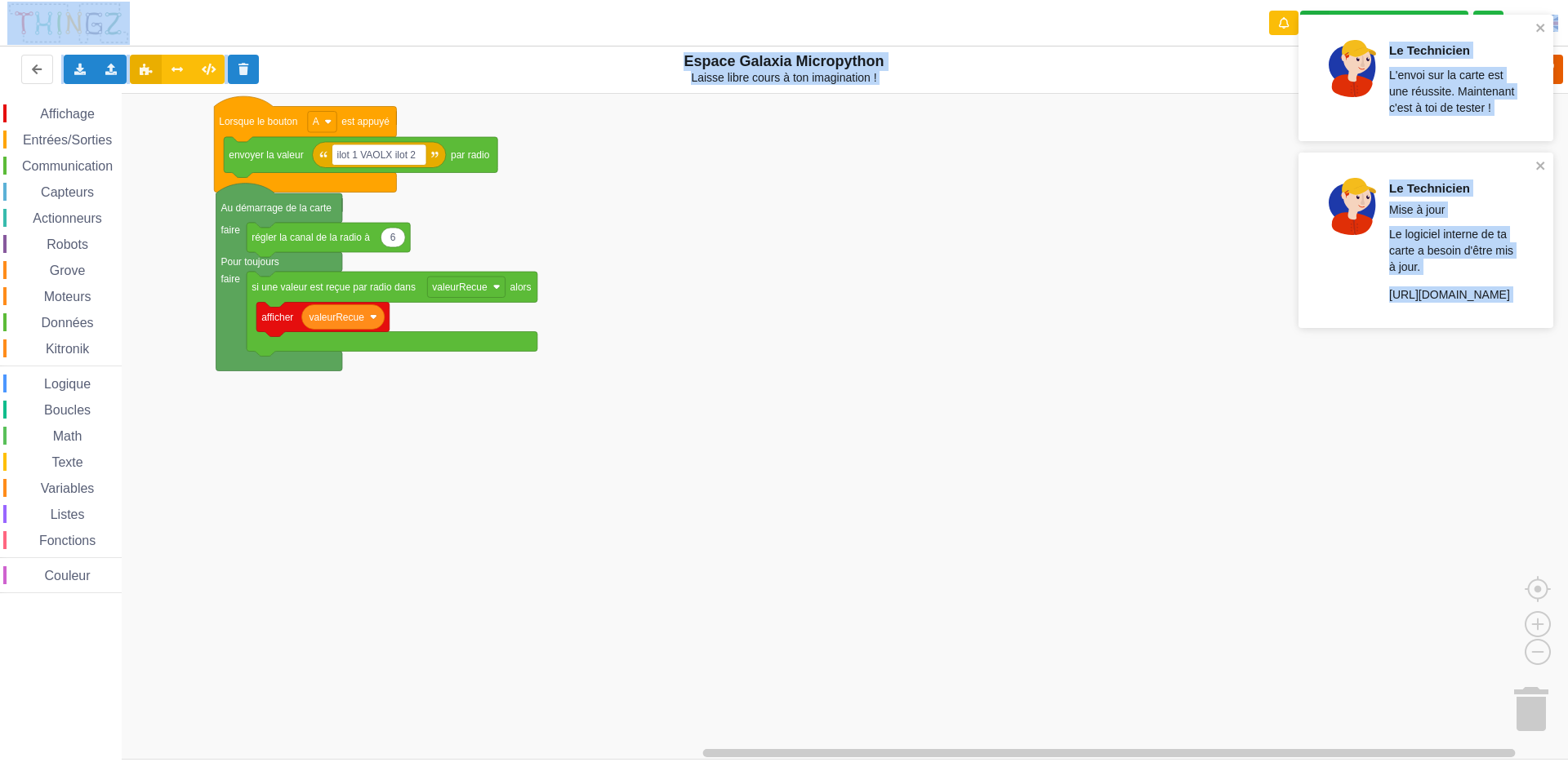
click at [1547, 71] on div "Le Technicien L'envoi sur la carte est une réussite. Maintenant c'est à toi de …" at bounding box center [1426, 177] width 261 height 332
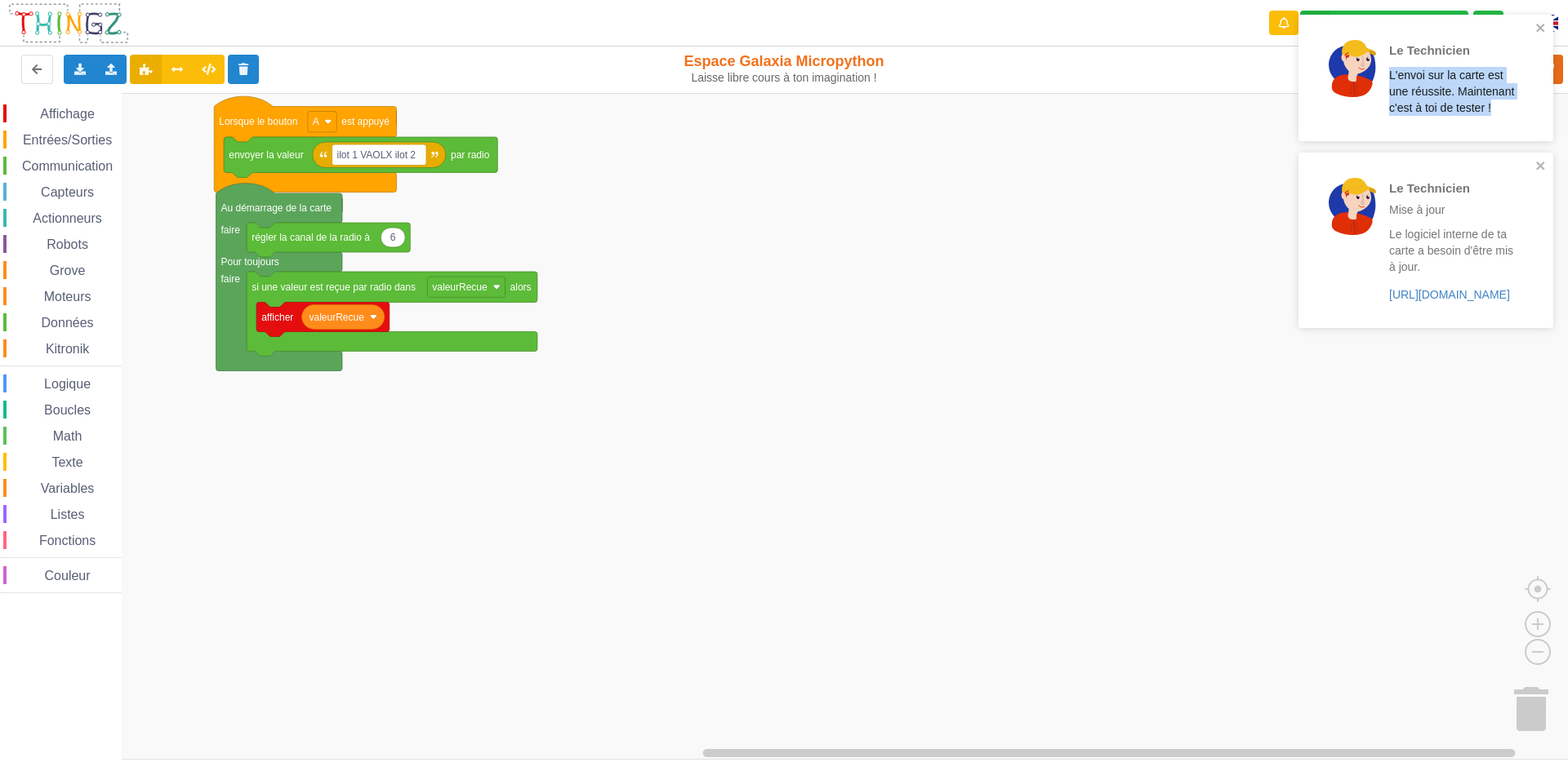
click at [1546, 71] on div "Le Technicien L'envoi sur la carte est une réussite. Maintenant c'est à toi de …" at bounding box center [1426, 177] width 261 height 332
click at [1545, 72] on div "Le Technicien L'envoi sur la carte est une réussite. Maintenant c'est à toi de …" at bounding box center [1426, 78] width 255 height 127
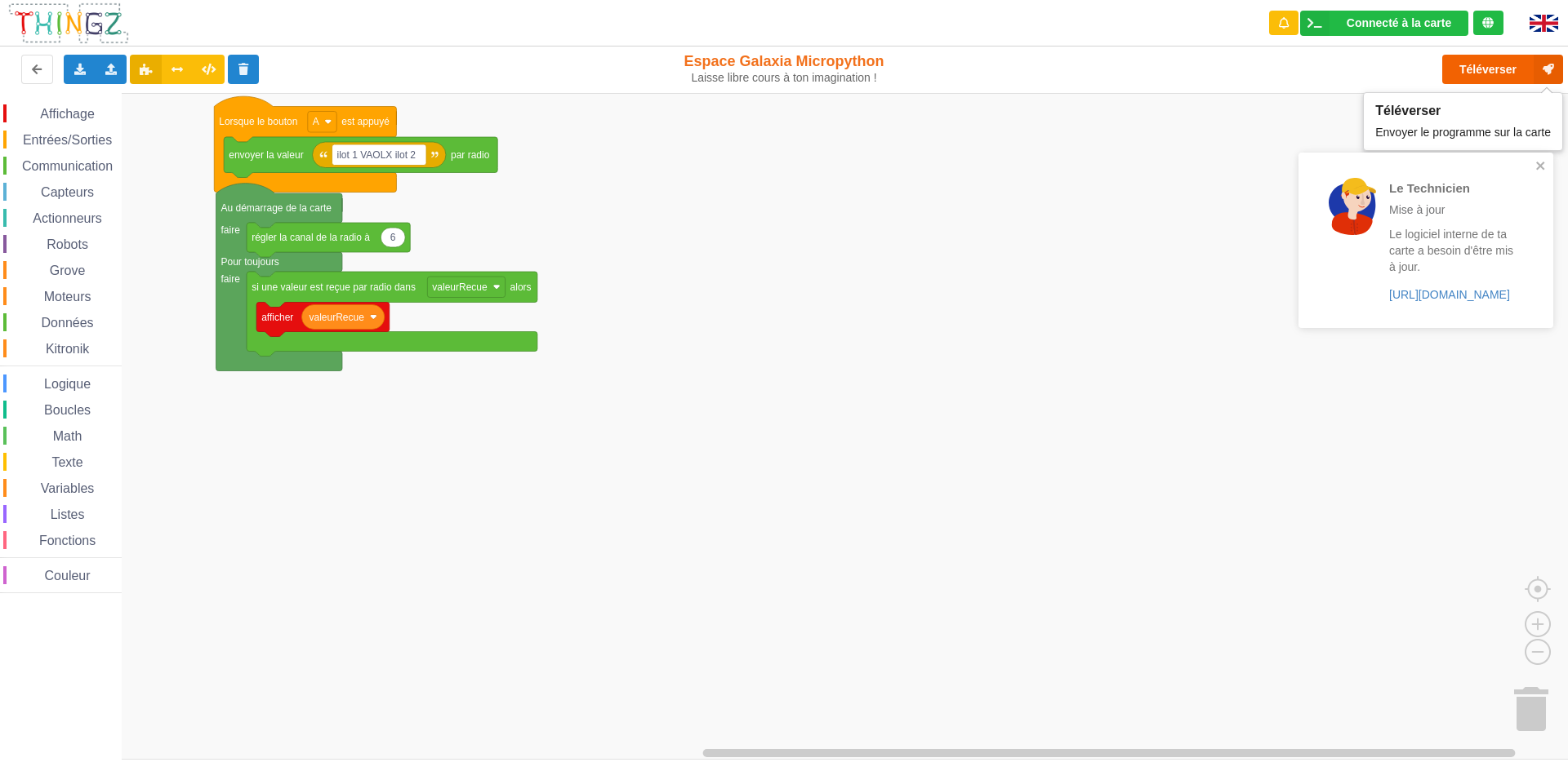
click at [1560, 64] on div "Le Technicien L'envoi sur la carte est une réussite. Maintenant c'est à toi de …" at bounding box center [784, 374] width 1591 height 771
click at [1560, 64] on icon at bounding box center [1549, 70] width 30 height 30
click at [1559, 65] on div "Téléverser" at bounding box center [1254, 70] width 643 height 52
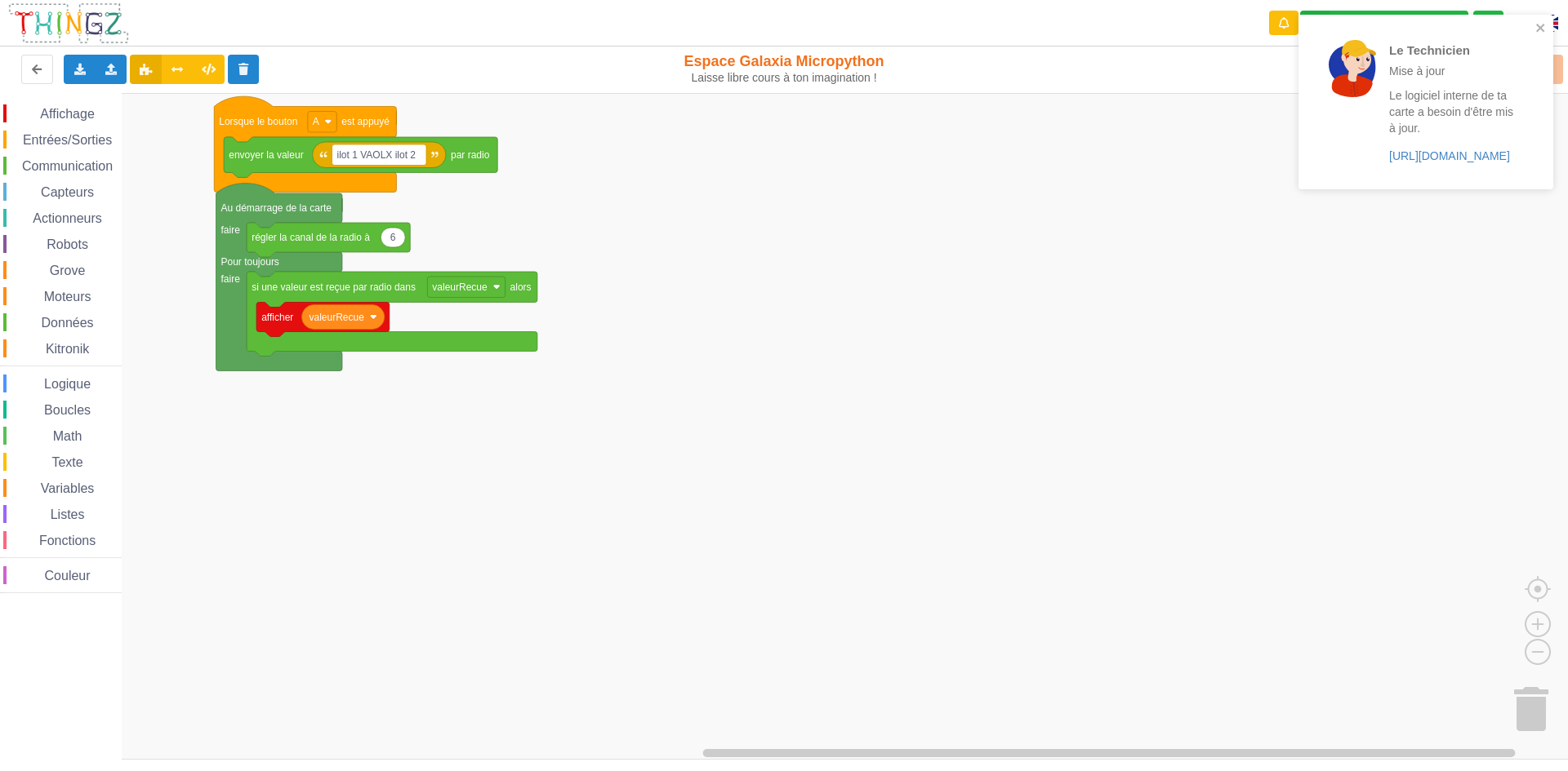
click at [1558, 65] on div "Téléverser" at bounding box center [1254, 70] width 643 height 52
click at [1556, 65] on div "Le Technicien Mise à jour Le logiciel interne de ta carte a besoin d'être mis à…" at bounding box center [1426, 107] width 261 height 193
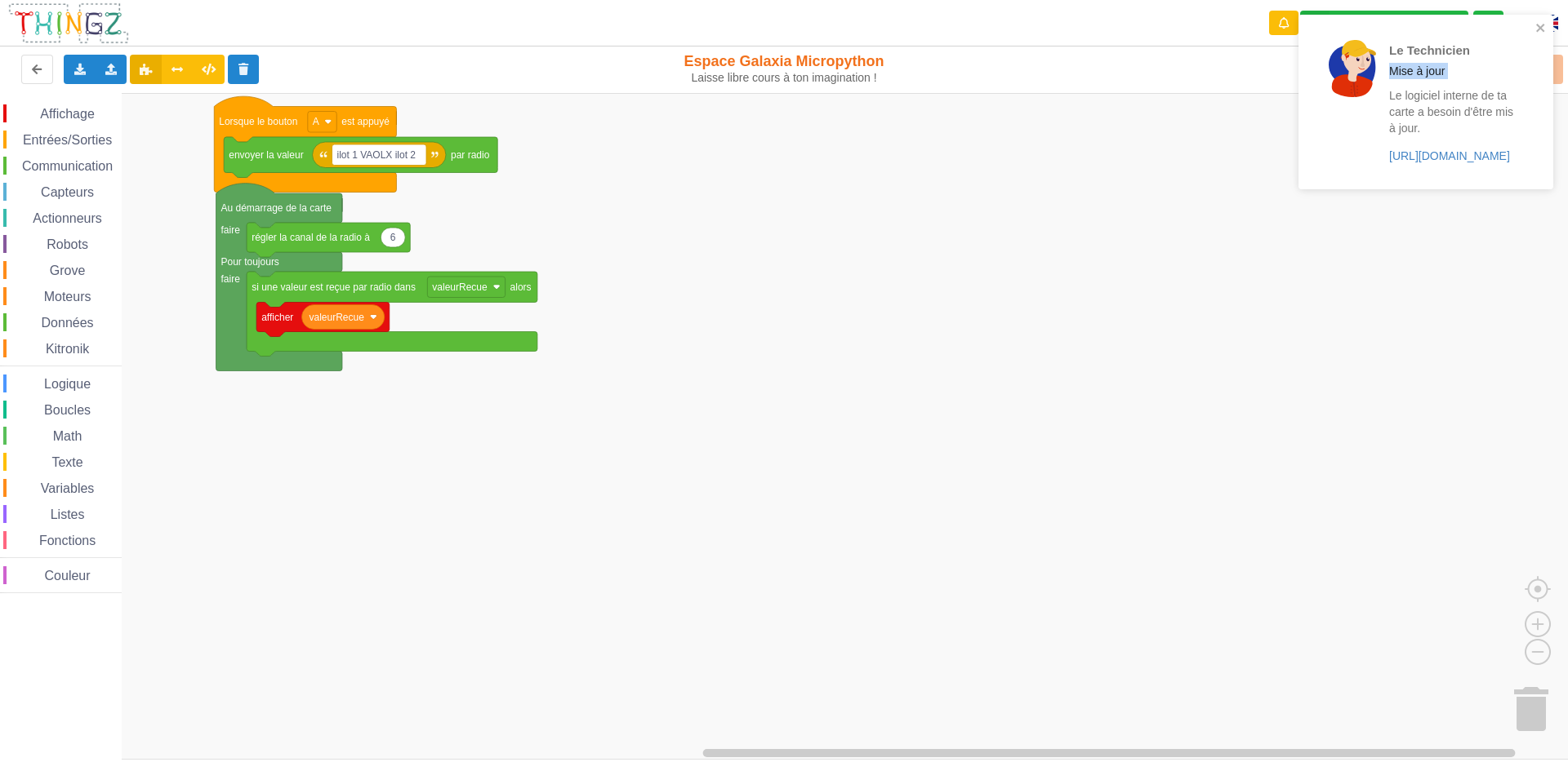
click at [1556, 65] on div "Le Technicien Mise à jour Le logiciel interne de ta carte a besoin d'être mis à…" at bounding box center [1426, 107] width 261 height 193
click at [1556, 65] on div "Le Technicien Mise à jour Le logiciel interne de ta carte a besoin d'être mis à…" at bounding box center [1426, 107] width 261 height 193
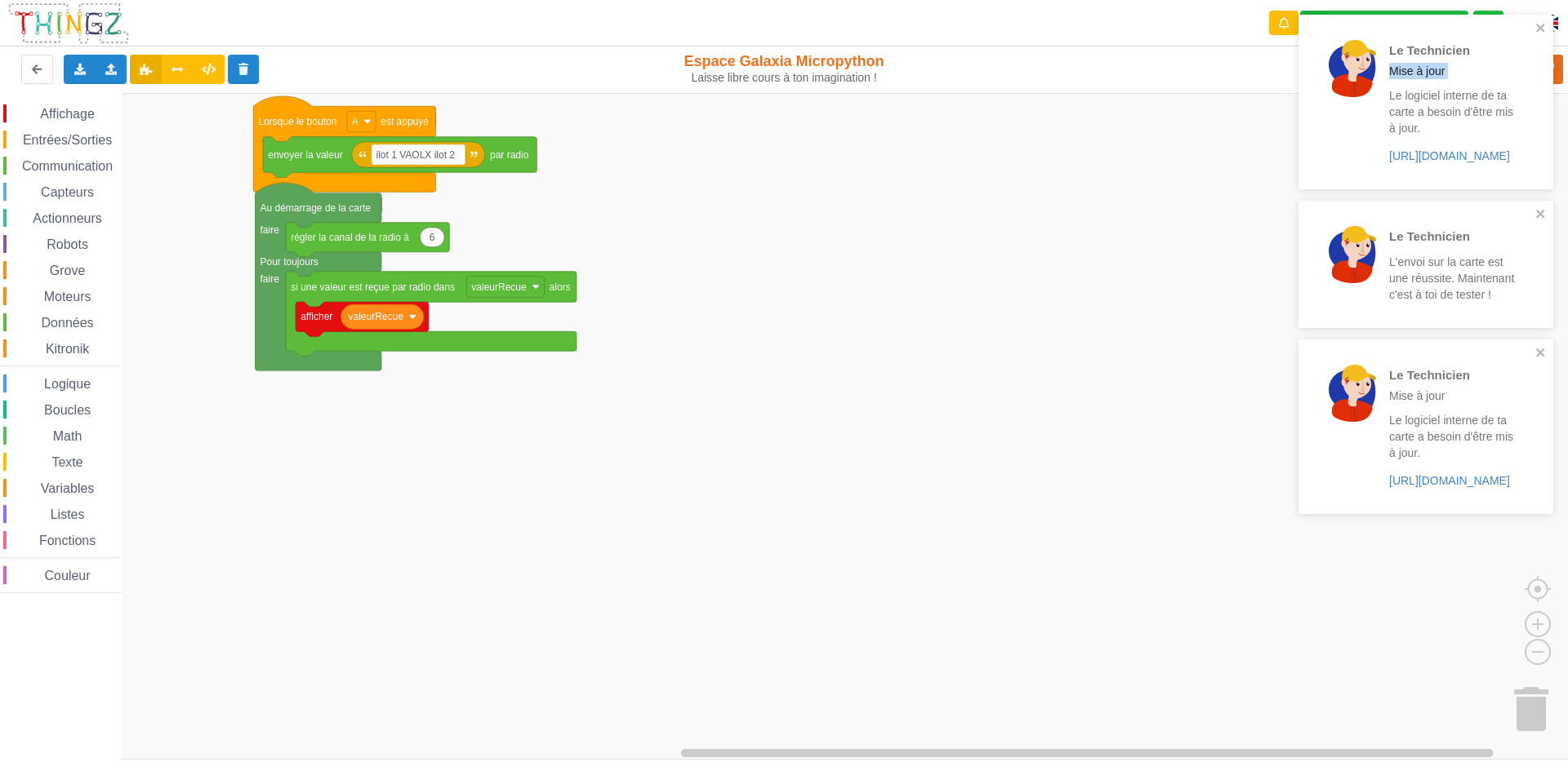
click at [856, 157] on div "Affichage Entrées/Sorties Communication Capteurs Actionneurs Robots Grove Moteu…" at bounding box center [790, 427] width 1579 height 667
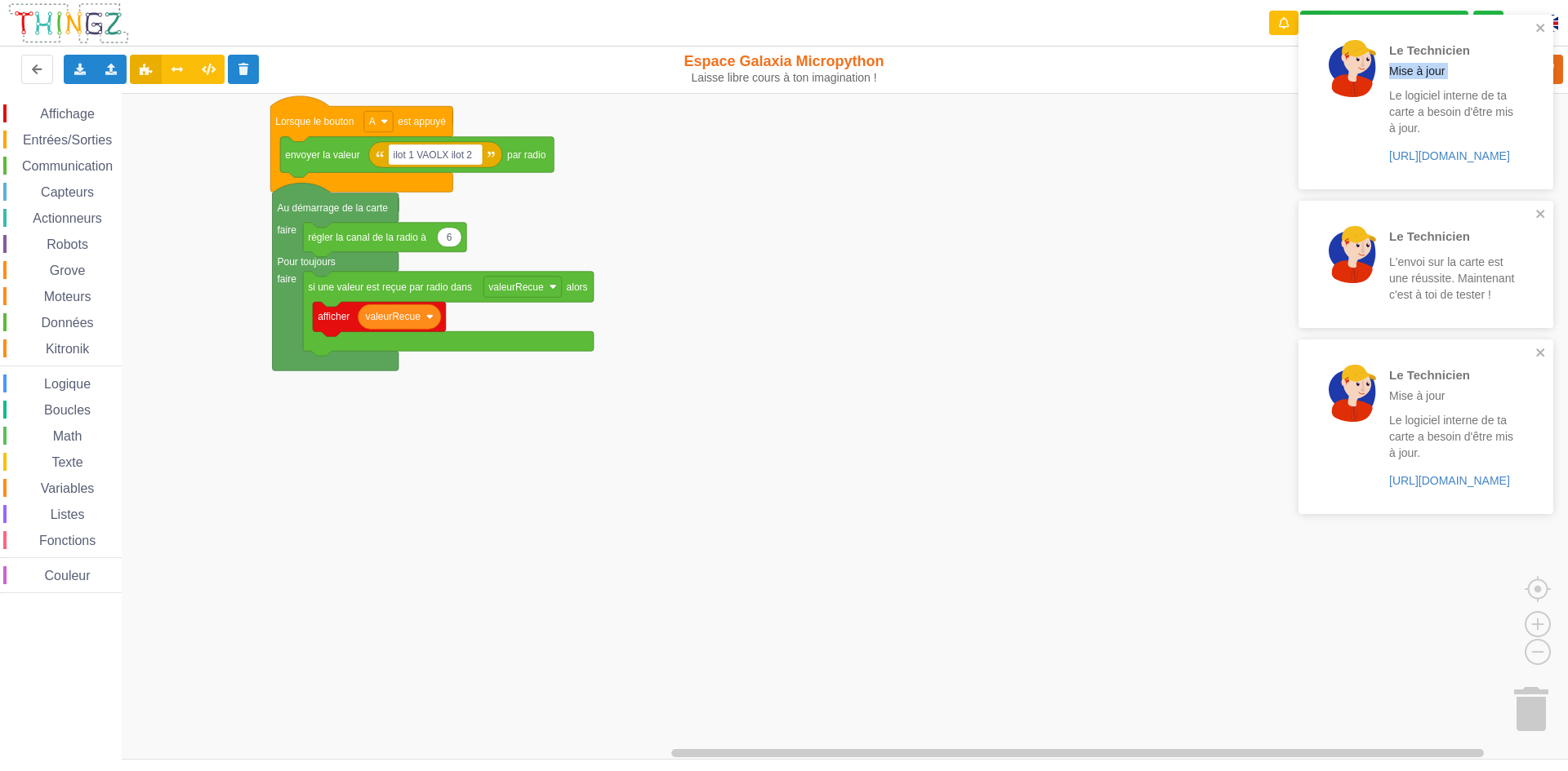
click at [1553, 63] on div "Le Technicien Mise à jour Le logiciel interne de ta carte a besoin d'être mis à…" at bounding box center [1426, 270] width 261 height 518
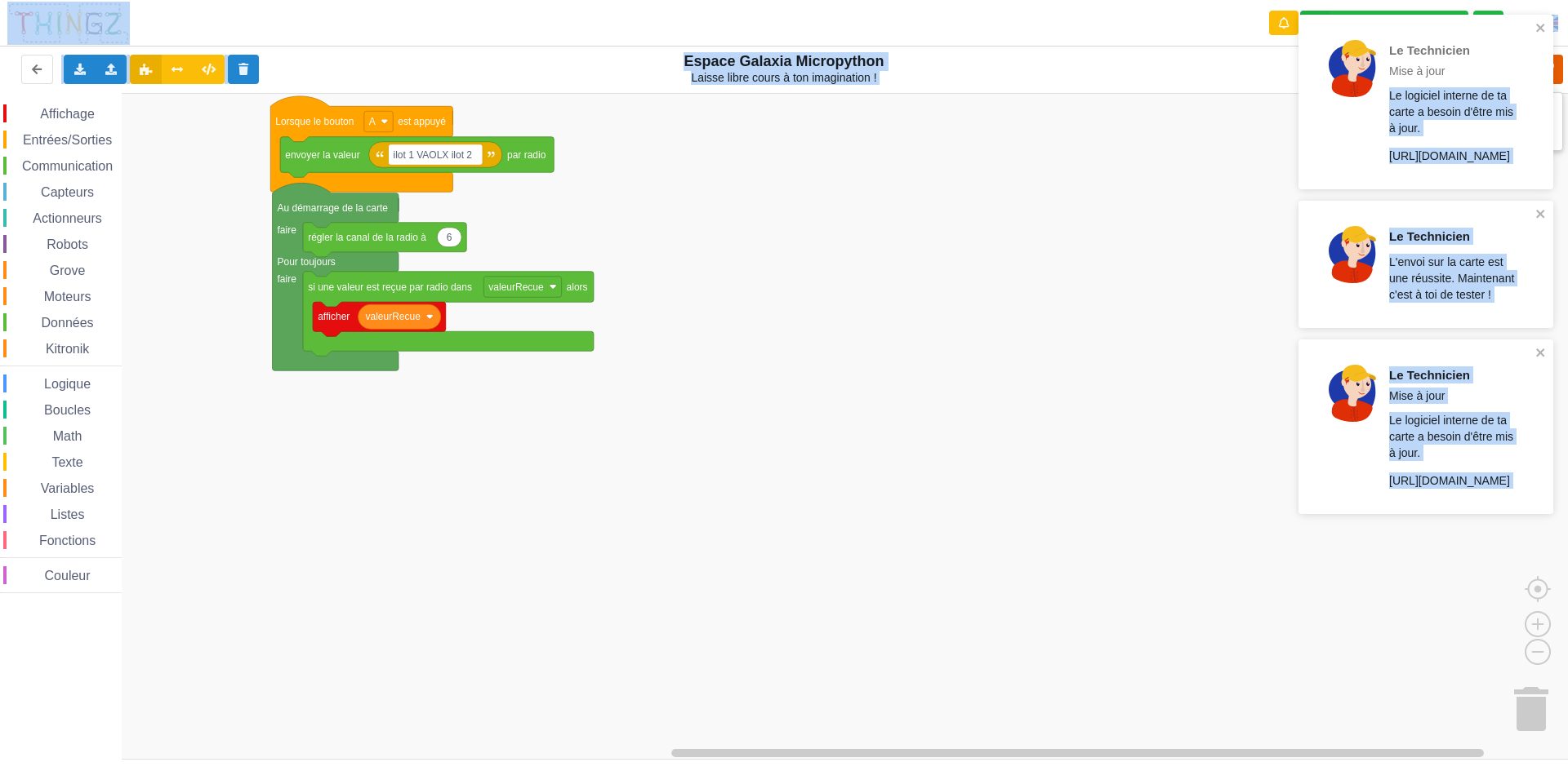
click at [1557, 67] on div "Le Technicien Mise à jour Le logiciel interne de ta carte a besoin d'être mis à…" at bounding box center [784, 374] width 1591 height 771
click at [1557, 67] on icon at bounding box center [1549, 70] width 30 height 30
click at [1557, 67] on div "Téléverser" at bounding box center [1254, 70] width 643 height 52
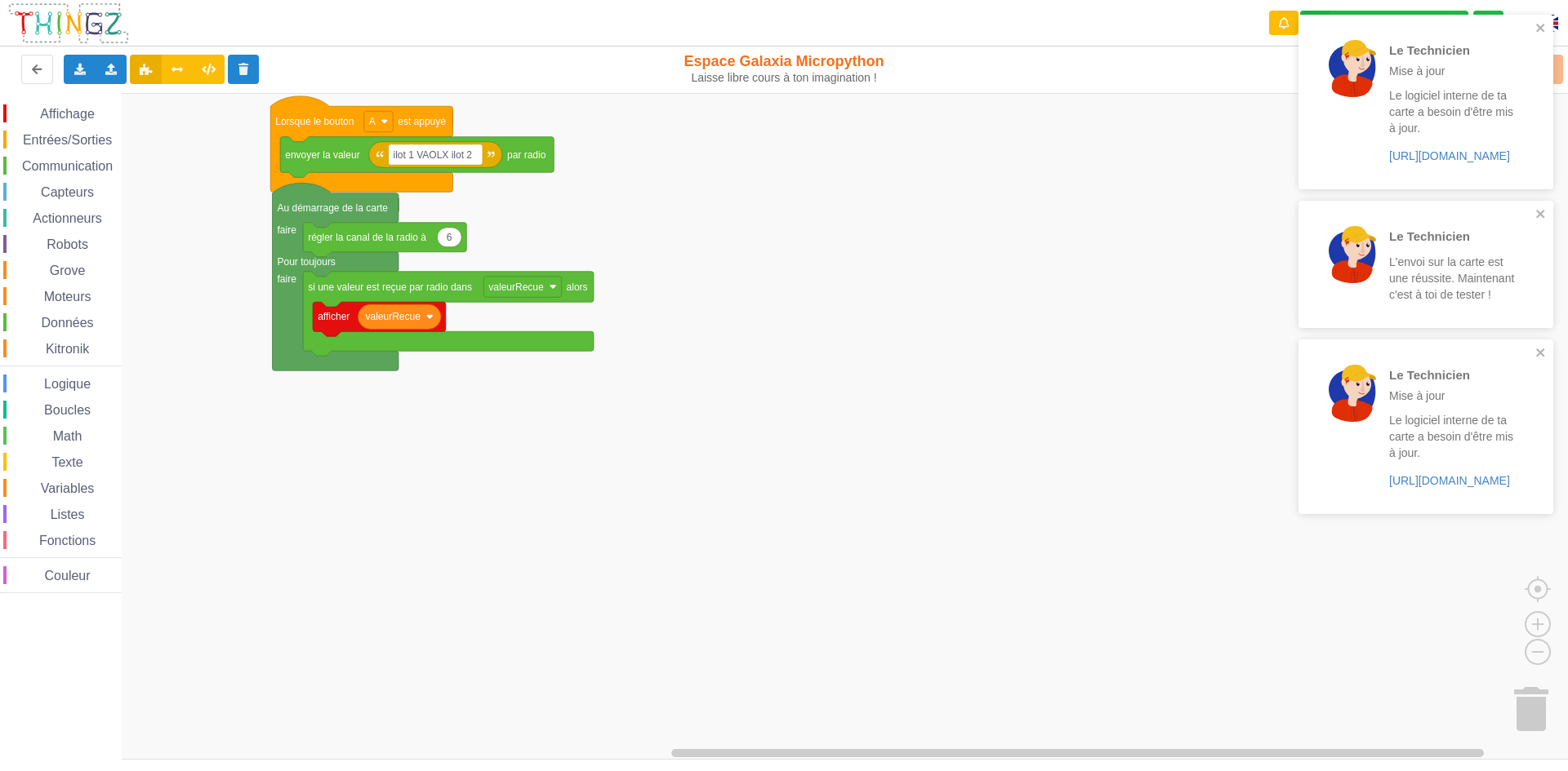
click at [1557, 67] on div "Téléverser" at bounding box center [1254, 70] width 643 height 52
click at [1563, 58] on div "Téléverser" at bounding box center [1254, 70] width 643 height 52
click at [1561, 60] on div "Téléverser" at bounding box center [1254, 70] width 643 height 52
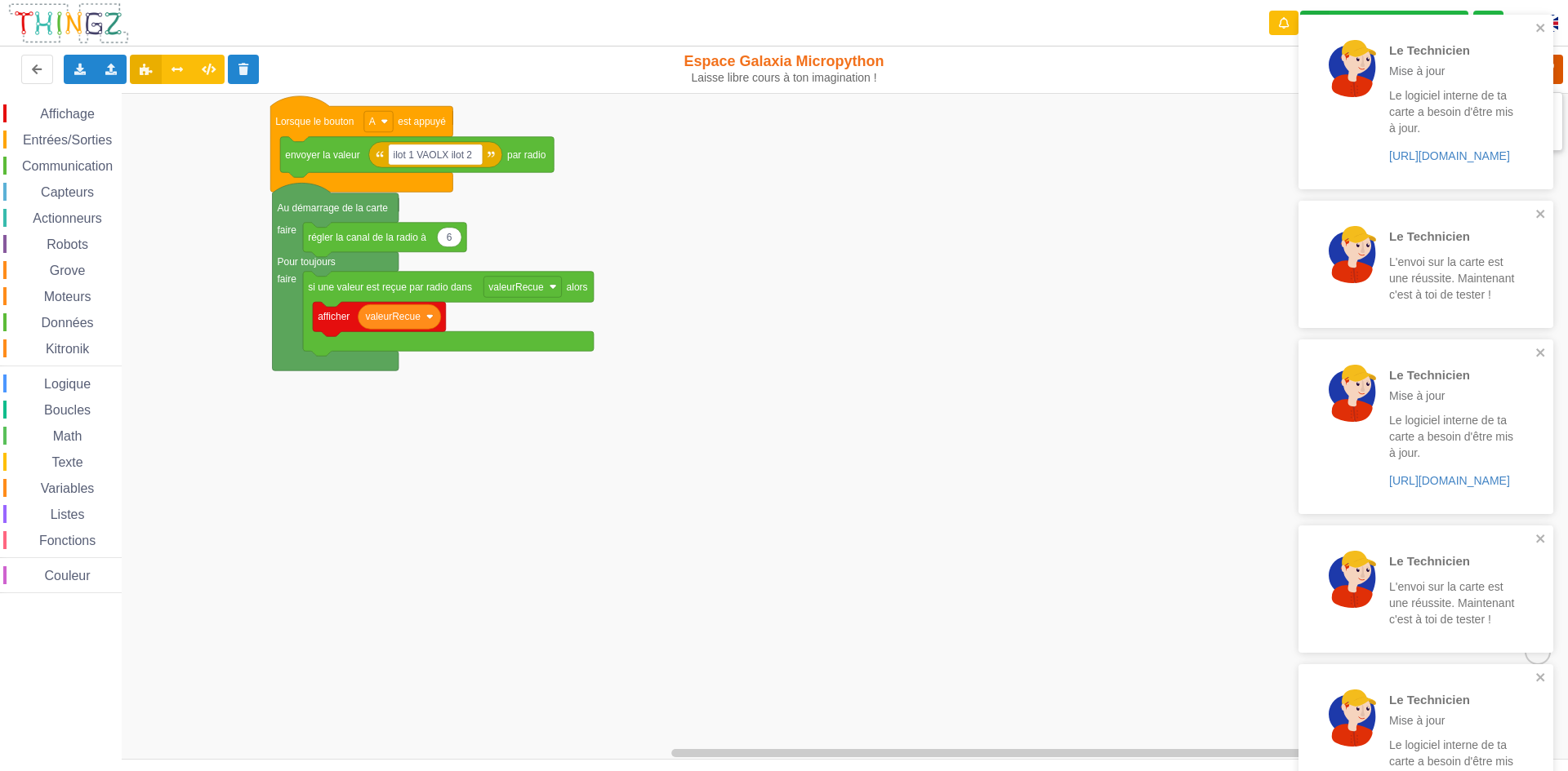
click at [1560, 62] on icon at bounding box center [1549, 70] width 30 height 30
click at [1558, 63] on div "Téléverser" at bounding box center [1254, 70] width 643 height 52
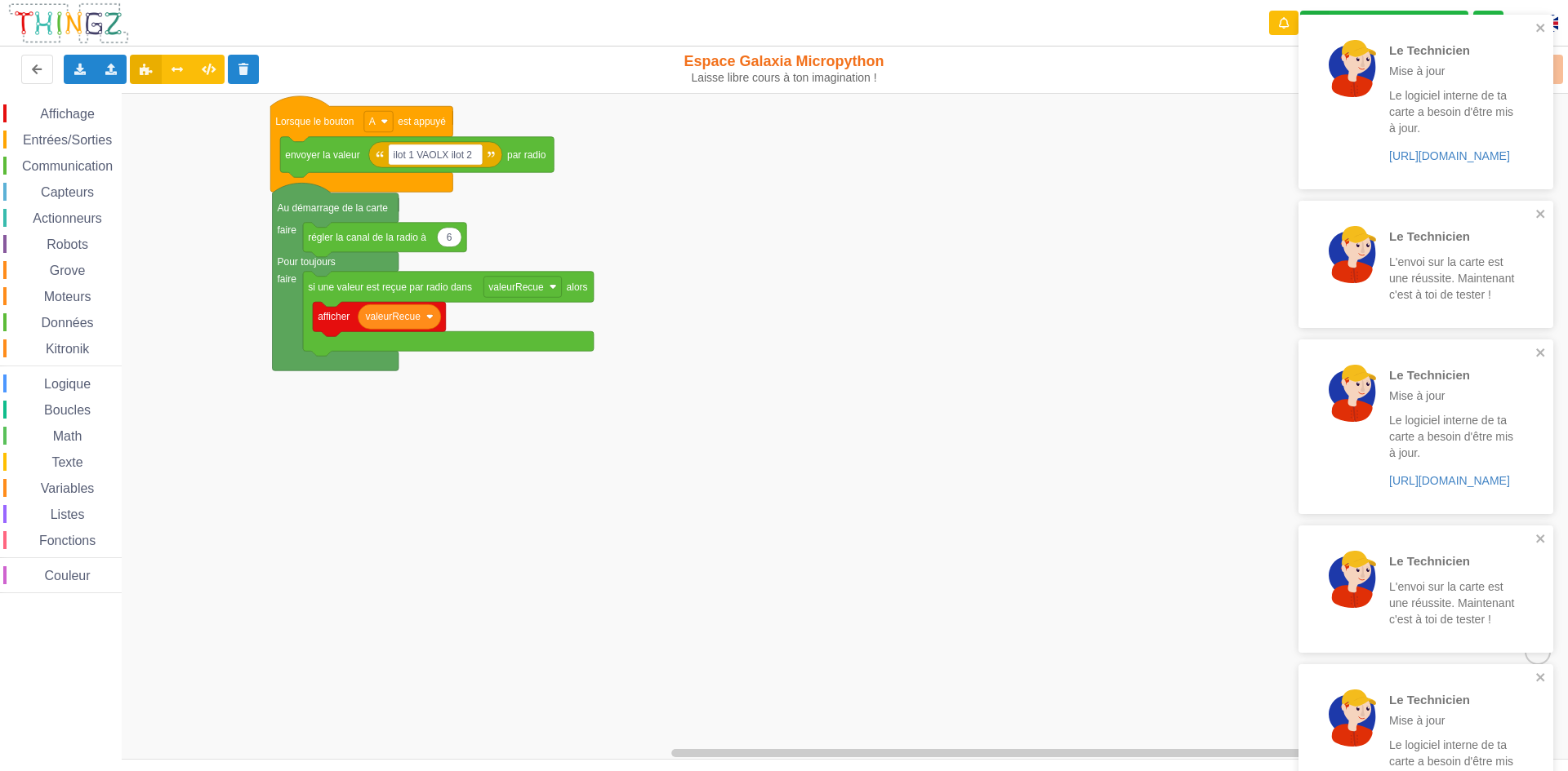
click at [1558, 63] on div "Téléverser" at bounding box center [1254, 70] width 643 height 52
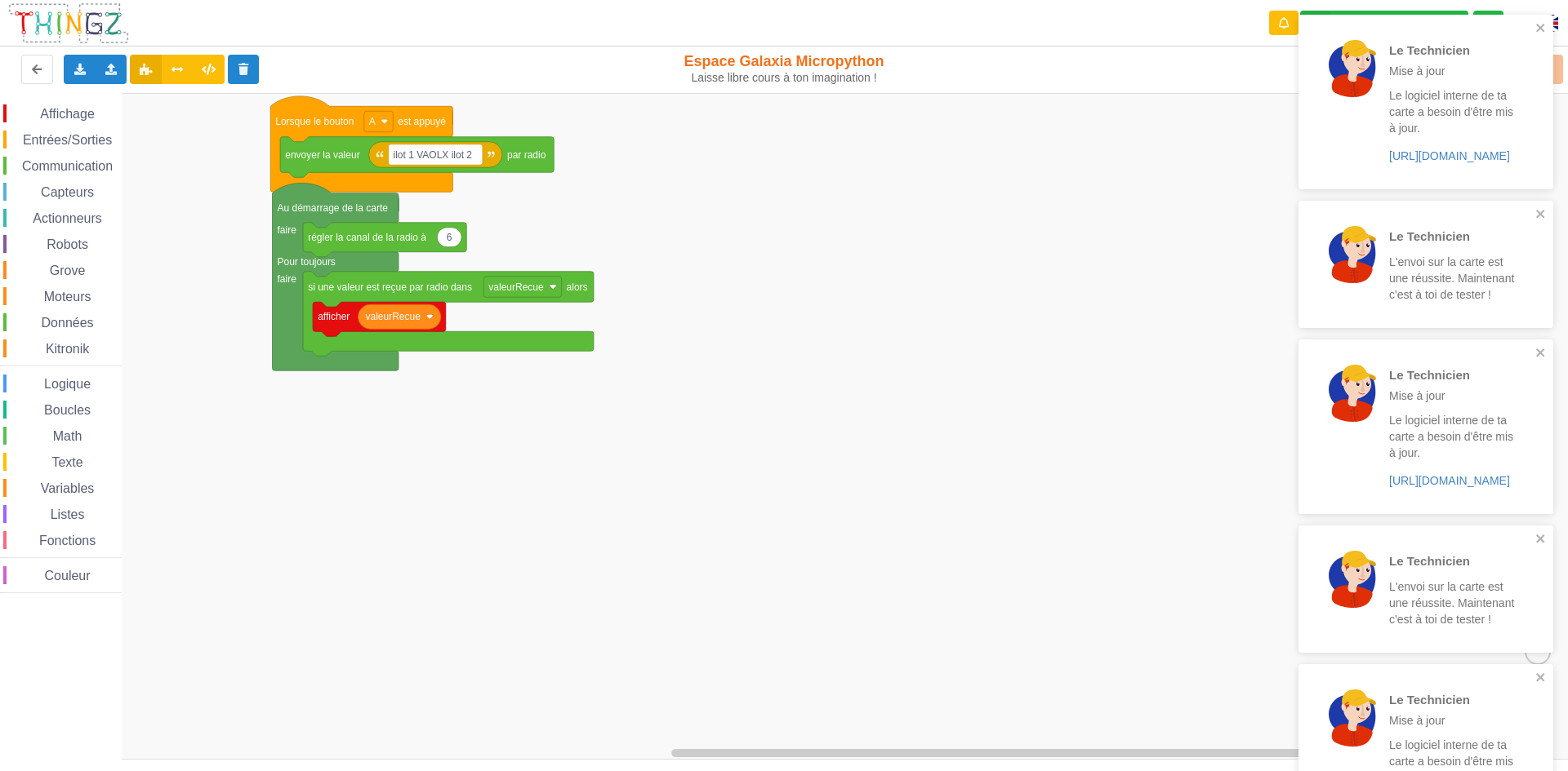
click at [1558, 63] on div "Téléverser" at bounding box center [1254, 70] width 643 height 52
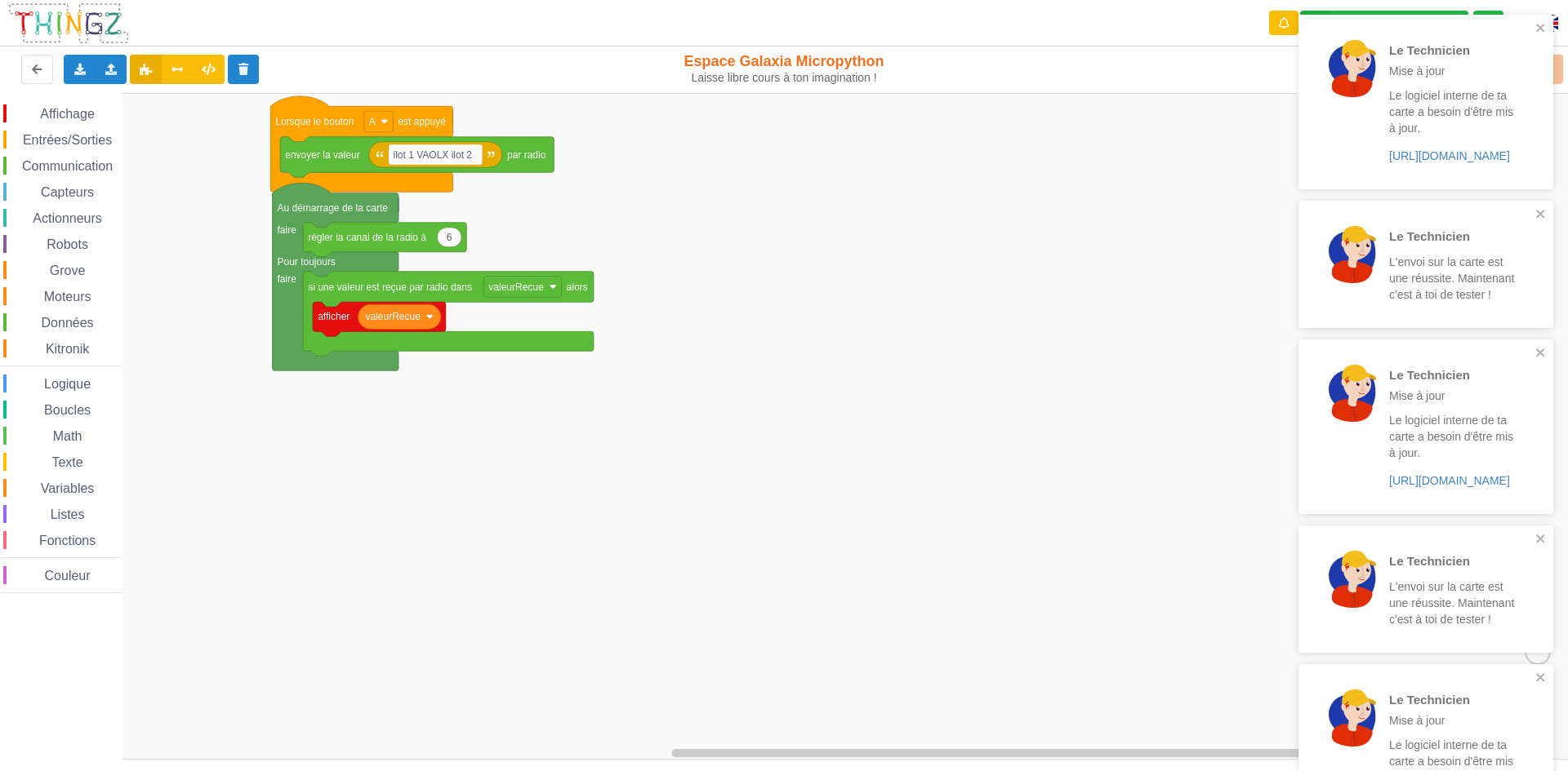
click at [1558, 63] on div "Téléverser" at bounding box center [1254, 70] width 643 height 52
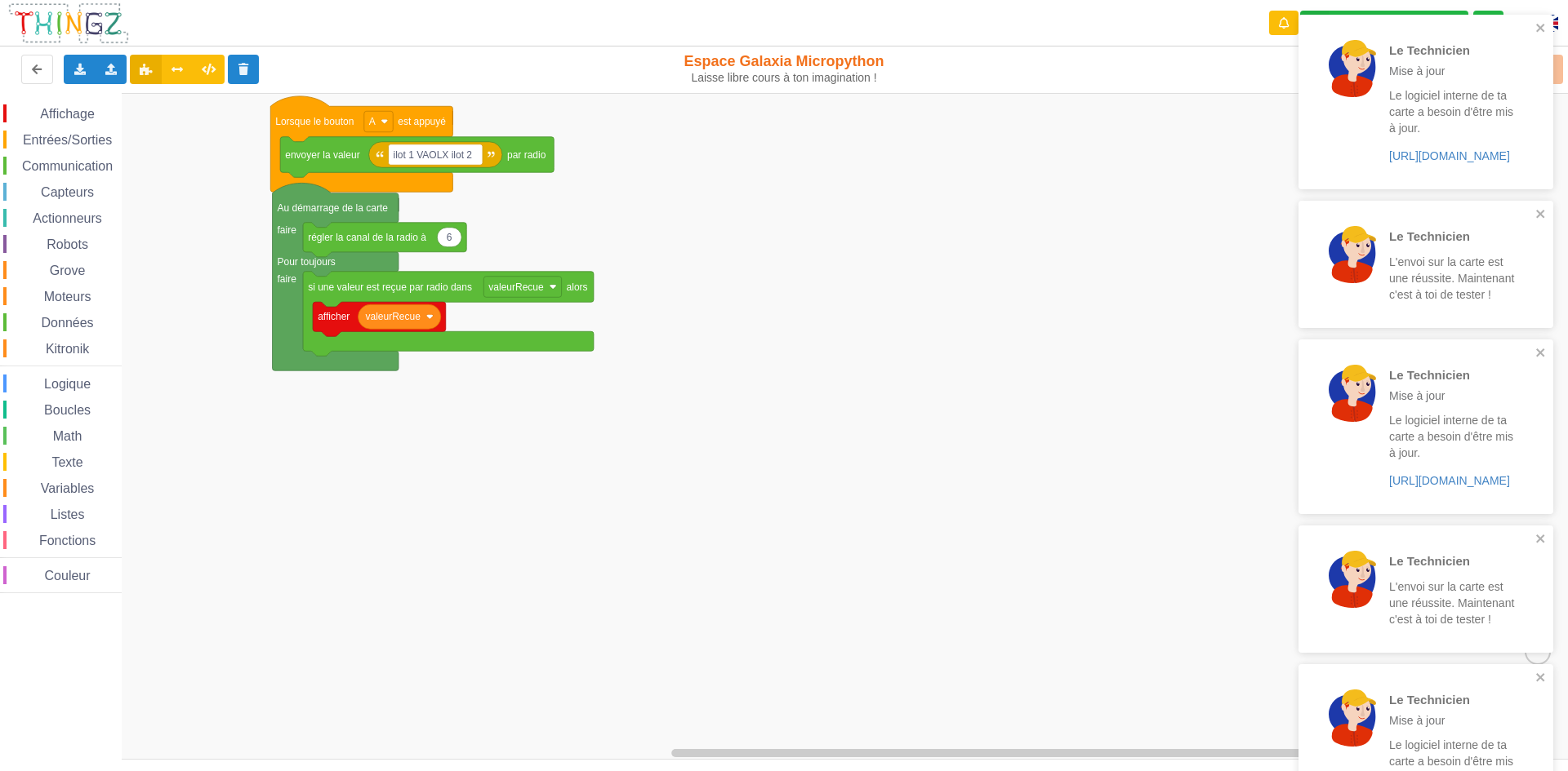
click at [1558, 63] on div "Téléverser" at bounding box center [1254, 70] width 643 height 52
click at [1558, 64] on div "Téléverser" at bounding box center [1254, 70] width 643 height 52
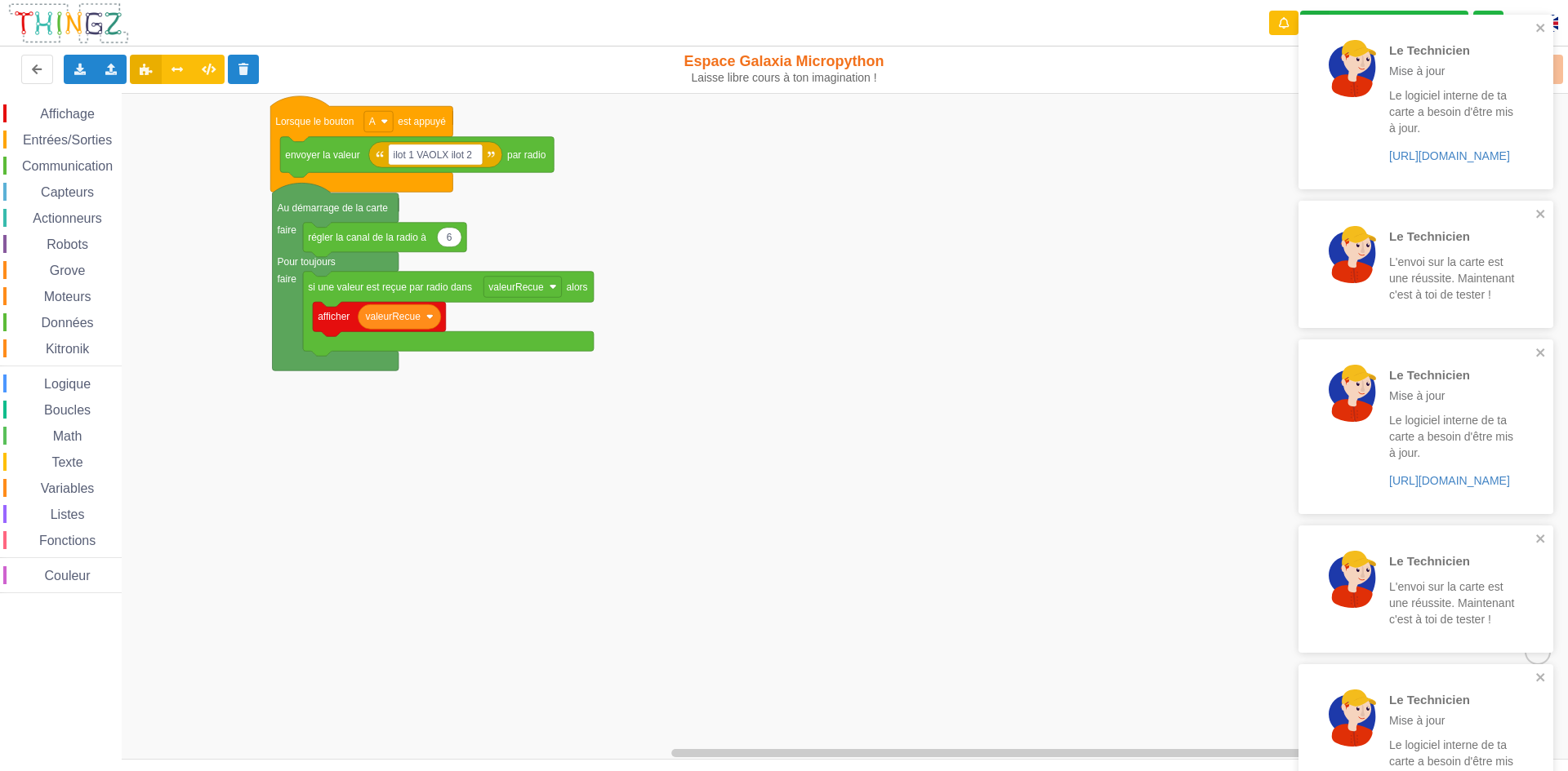
click at [1558, 69] on div "Téléverser" at bounding box center [1254, 70] width 643 height 52
click at [1558, 71] on div "Téléverser" at bounding box center [1254, 70] width 643 height 52
click at [1558, 71] on icon at bounding box center [1549, 70] width 30 height 30
click at [1558, 71] on div "Téléverser" at bounding box center [1254, 70] width 643 height 52
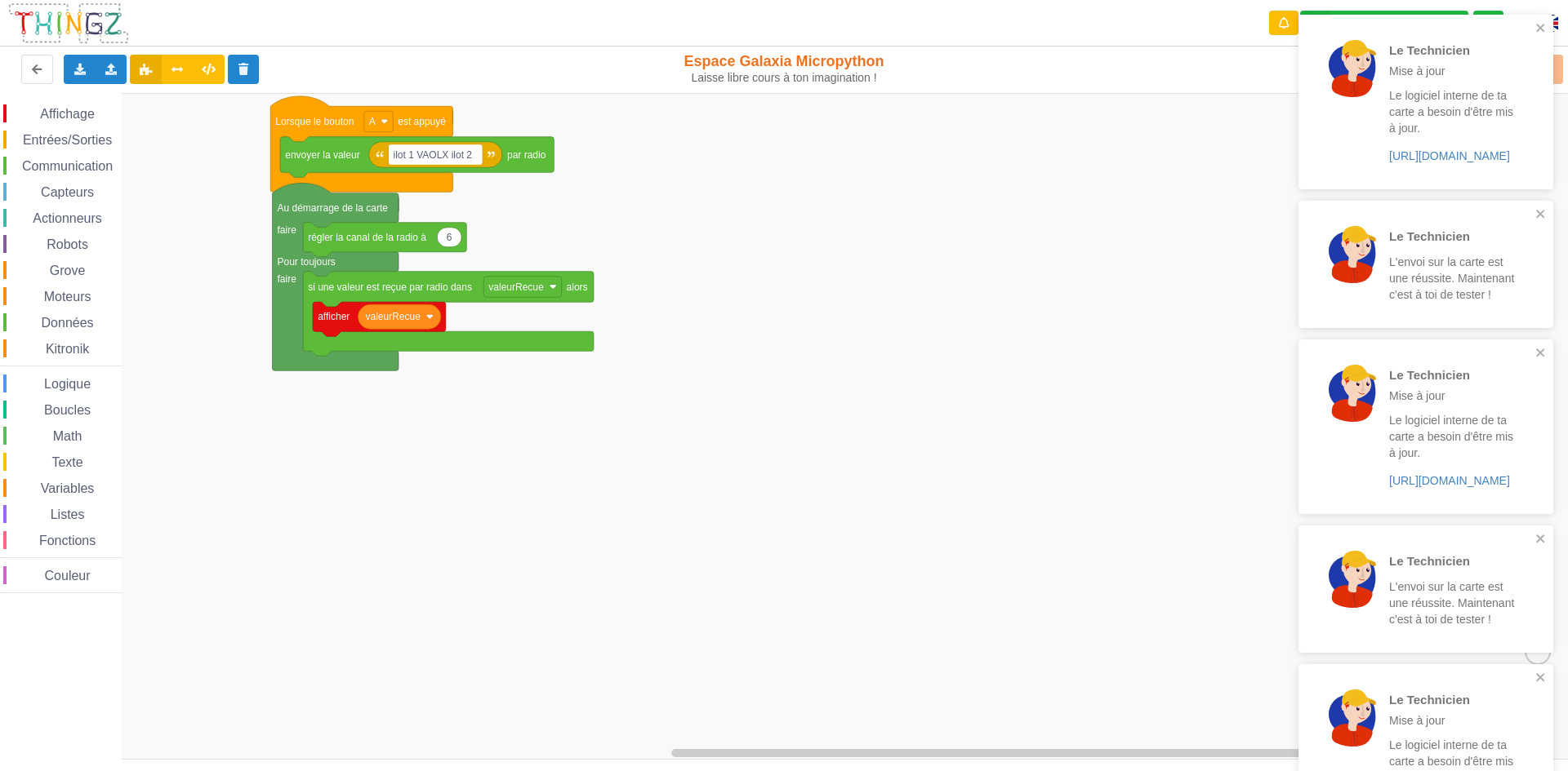
click at [1558, 71] on div "Téléverser" at bounding box center [1254, 70] width 643 height 52
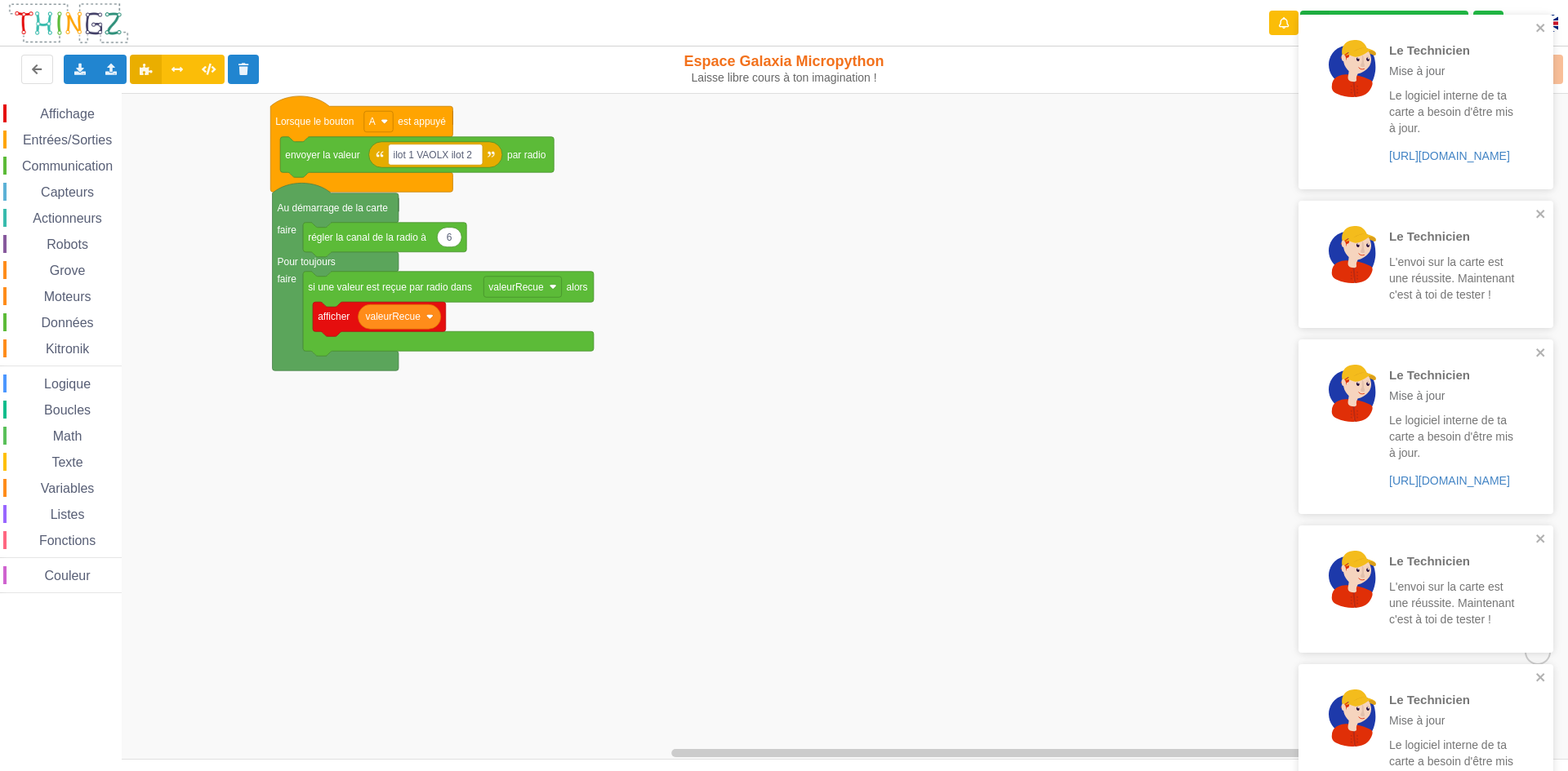
click at [1558, 68] on div "Téléverser" at bounding box center [1254, 70] width 643 height 52
click at [1557, 68] on div "Téléverser" at bounding box center [1254, 70] width 643 height 52
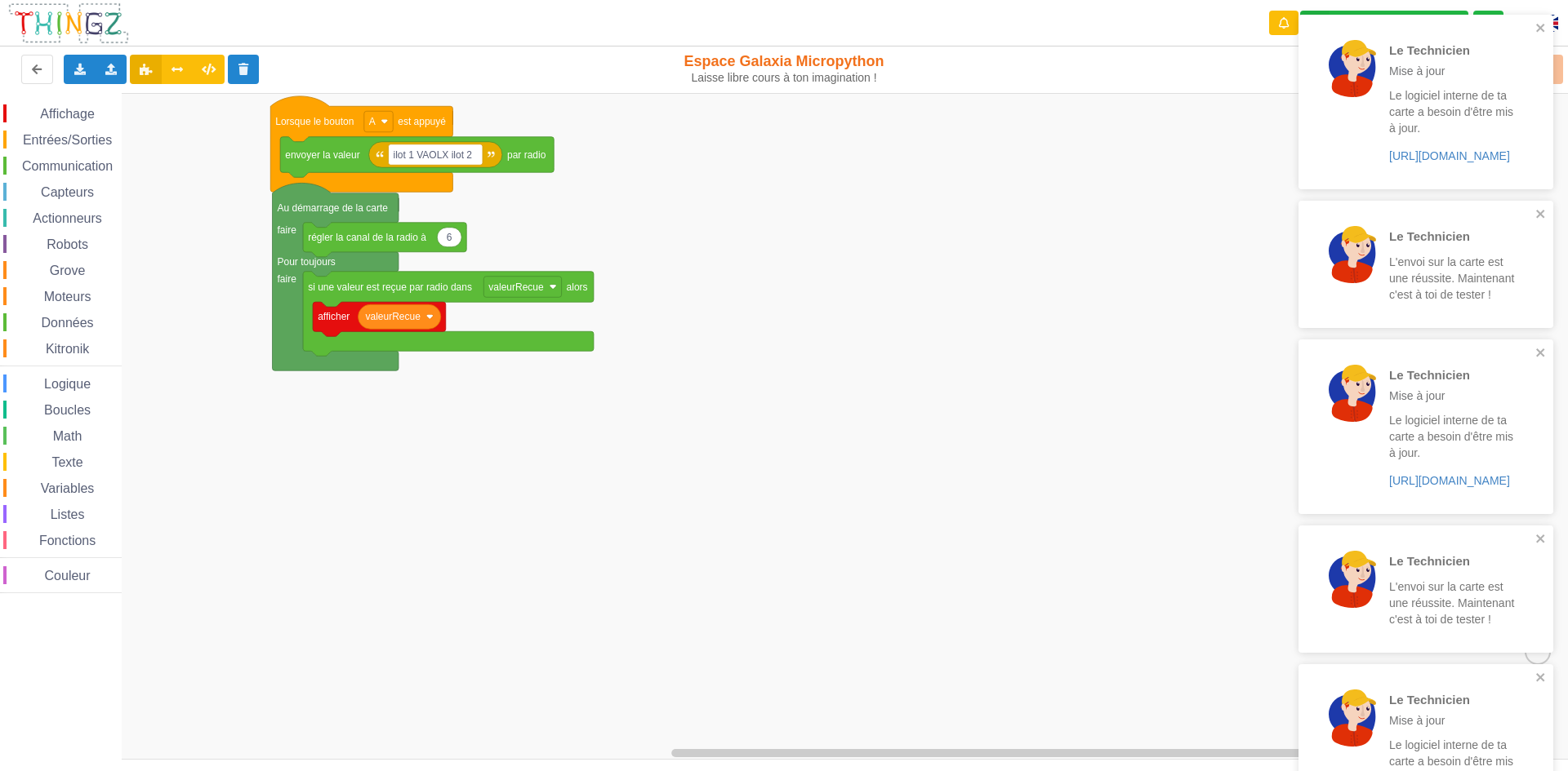
click at [1556, 59] on div "Le Technicien Mise à jour Le logiciel interne de ta carte a besoin d'être mis à…" at bounding box center [1426, 595] width 261 height 1167
click at [1553, 69] on div "Le Technicien Mise à jour Le logiciel interne de ta carte a besoin d'être mis à…" at bounding box center [1426, 757] width 261 height 1492
click at [1554, 66] on div "Le Technicien Mise à jour Le logiciel interne de ta carte a besoin d'être mis à…" at bounding box center [1426, 757] width 261 height 1492
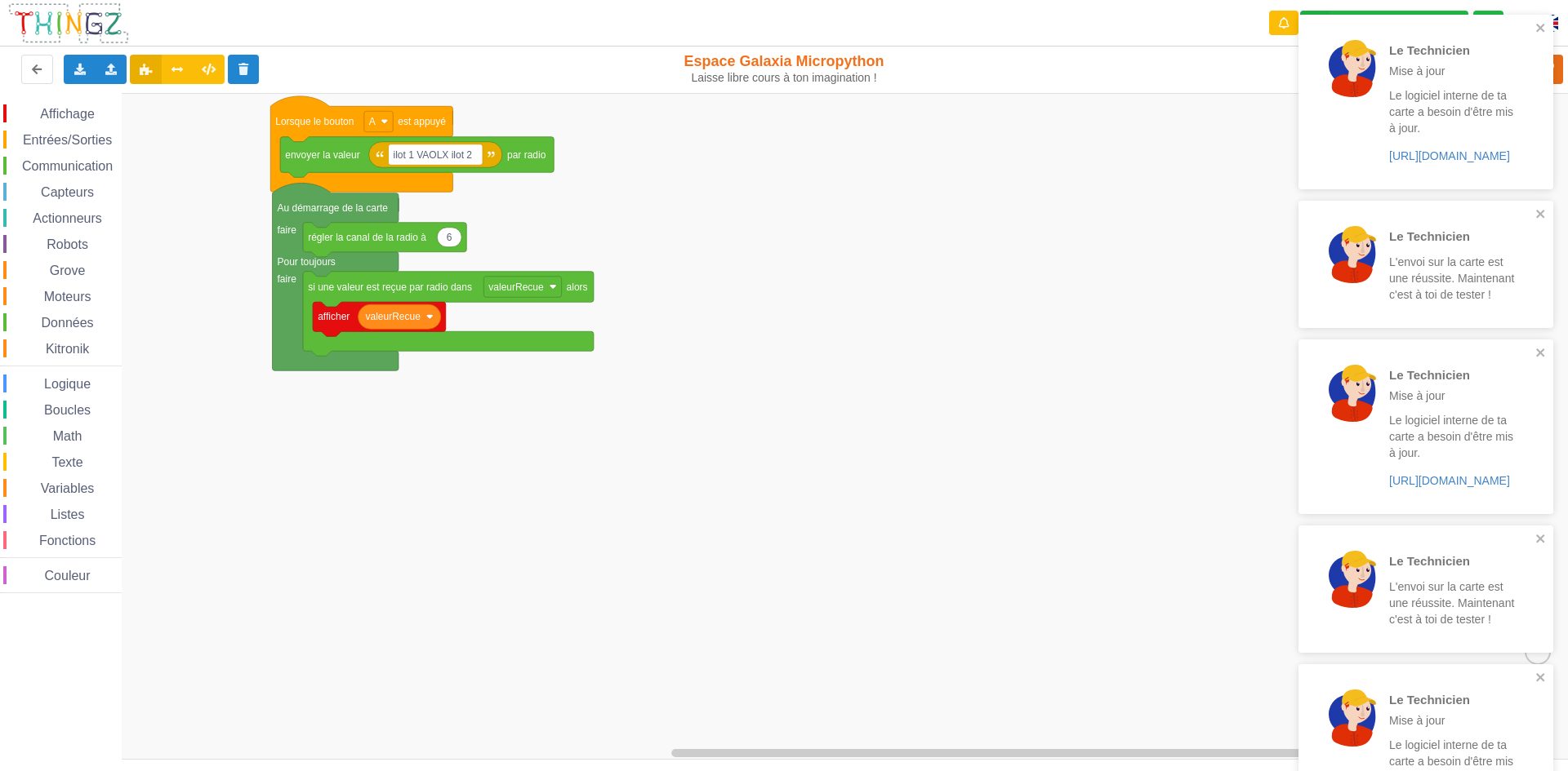
click at [1554, 66] on div "Le Technicien Mise à jour Le logiciel interne de ta carte a besoin d'être mis à…" at bounding box center [1426, 757] width 261 height 1492
click at [1556, 65] on div "Le Technicien Mise à jour Le logiciel interne de ta carte a besoin d'être mis à…" at bounding box center [1426, 757] width 261 height 1492
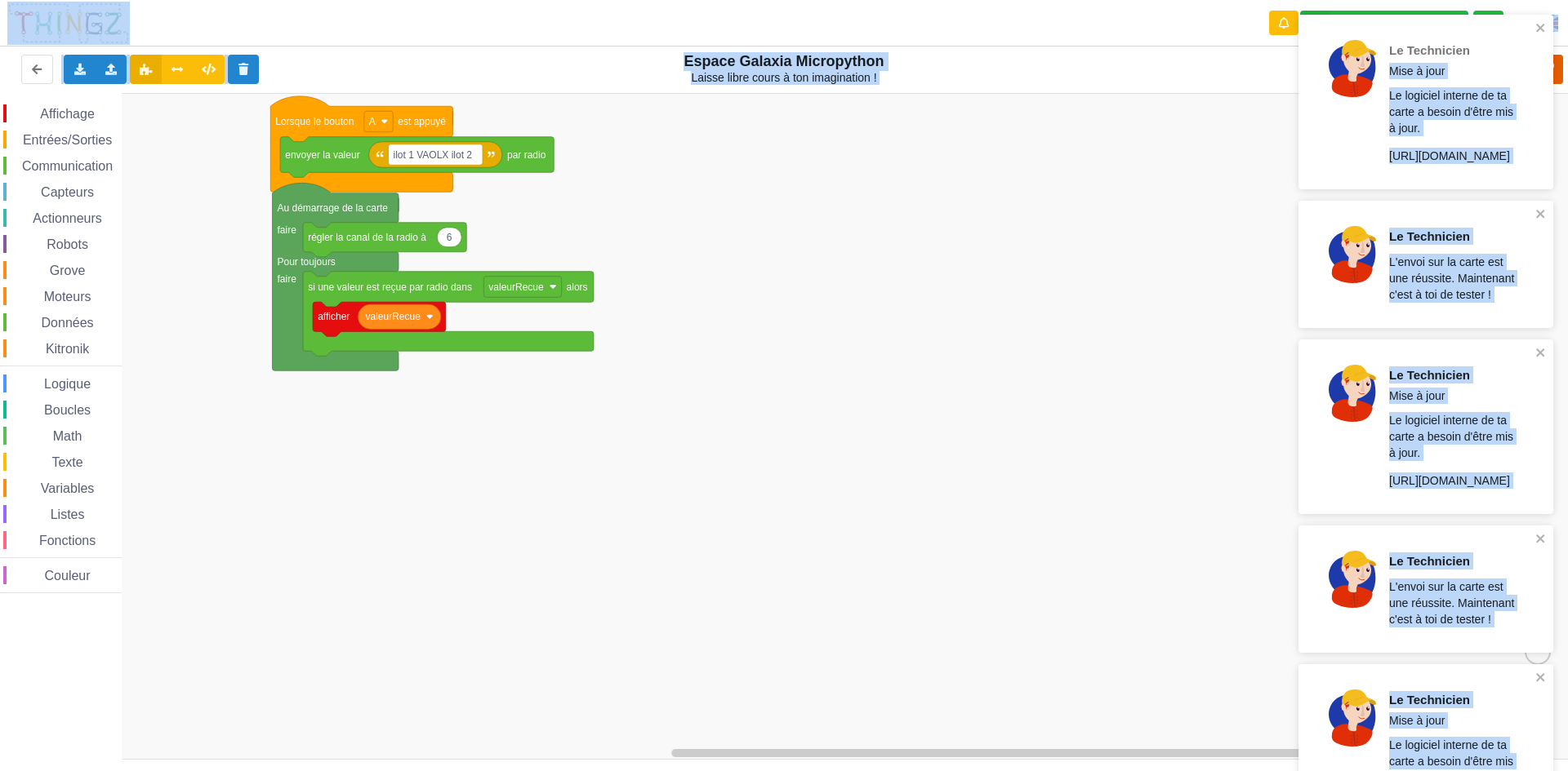
click at [1557, 64] on div "Le Technicien Mise à jour Le logiciel interne de ta carte a besoin d'être mis à…" at bounding box center [784, 374] width 1591 height 771
click at [1558, 63] on icon at bounding box center [1549, 70] width 30 height 30
click at [1559, 62] on div "Téléverser" at bounding box center [1254, 70] width 643 height 52
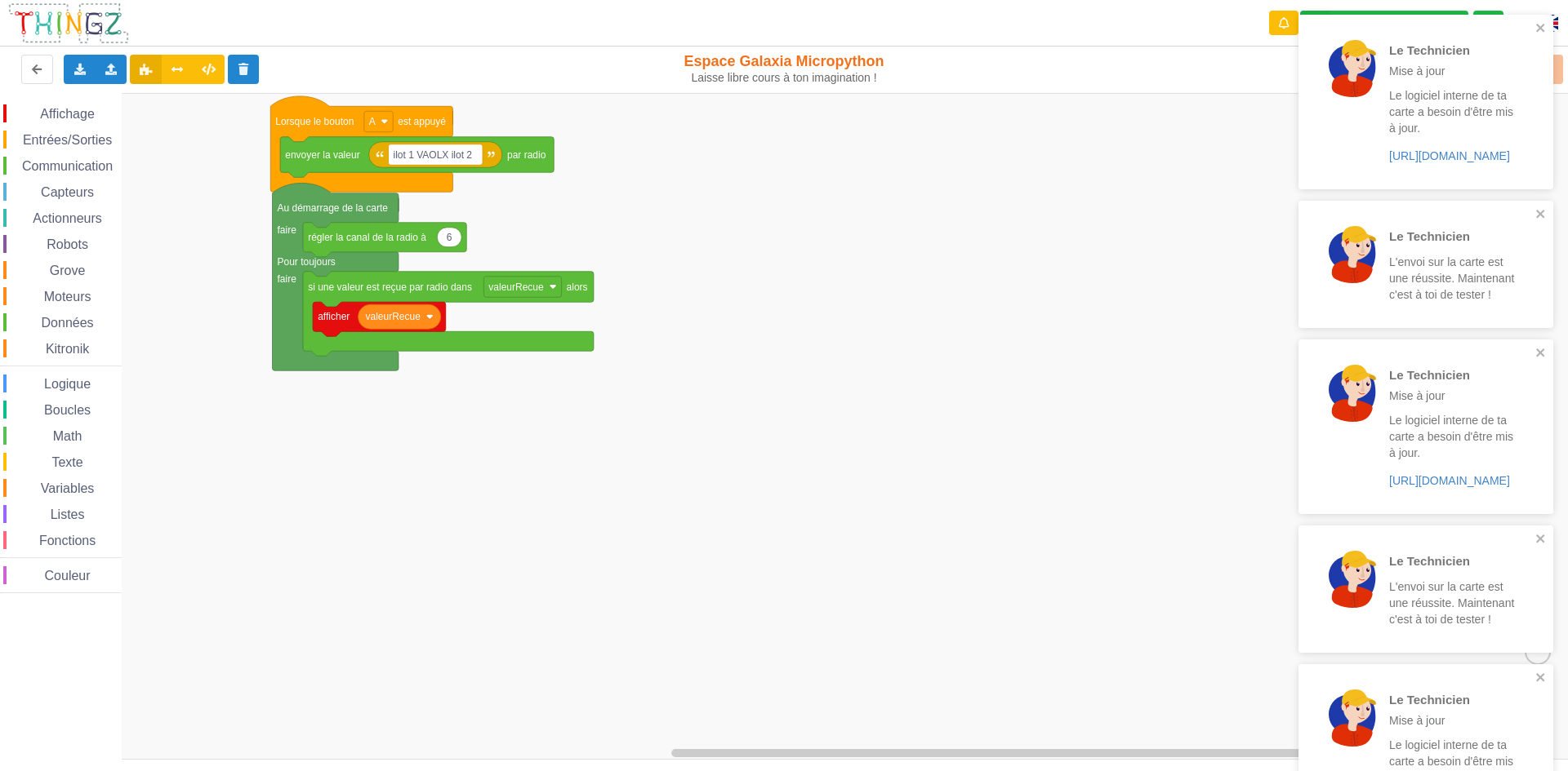
click at [1559, 62] on div "Téléverser" at bounding box center [1254, 70] width 643 height 52
click at [1559, 62] on icon at bounding box center [1549, 70] width 30 height 30
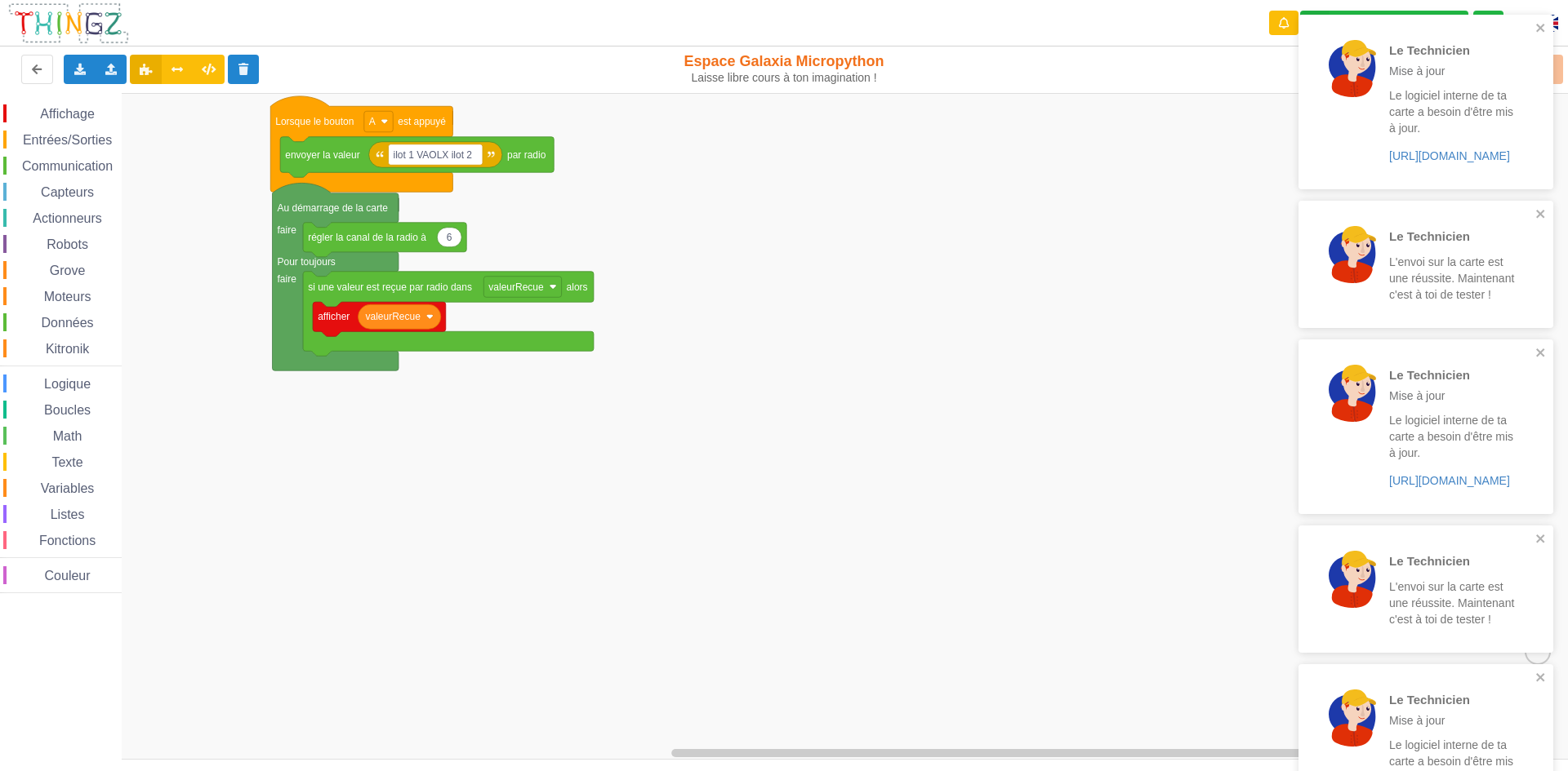
click at [1559, 62] on div "Téléverser" at bounding box center [1254, 70] width 643 height 52
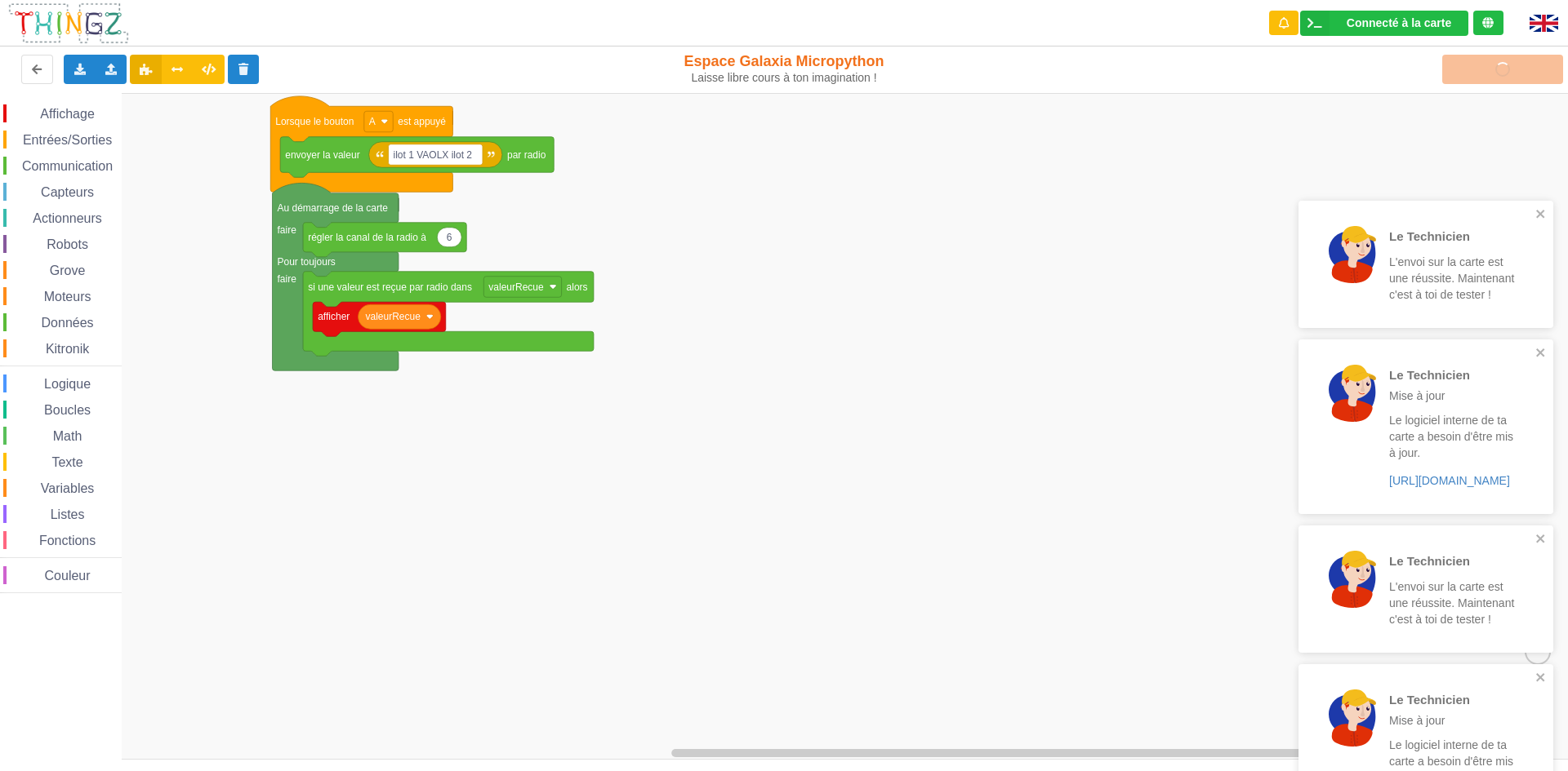
click at [1559, 62] on div "Téléverser" at bounding box center [1254, 70] width 643 height 52
click at [1559, 62] on div "Le Technicien Mise à jour Le logiciel interne de ta carte a besoin d'être mis à…" at bounding box center [784, 374] width 1591 height 771
click at [1559, 62] on div "Téléverser" at bounding box center [1254, 70] width 643 height 52
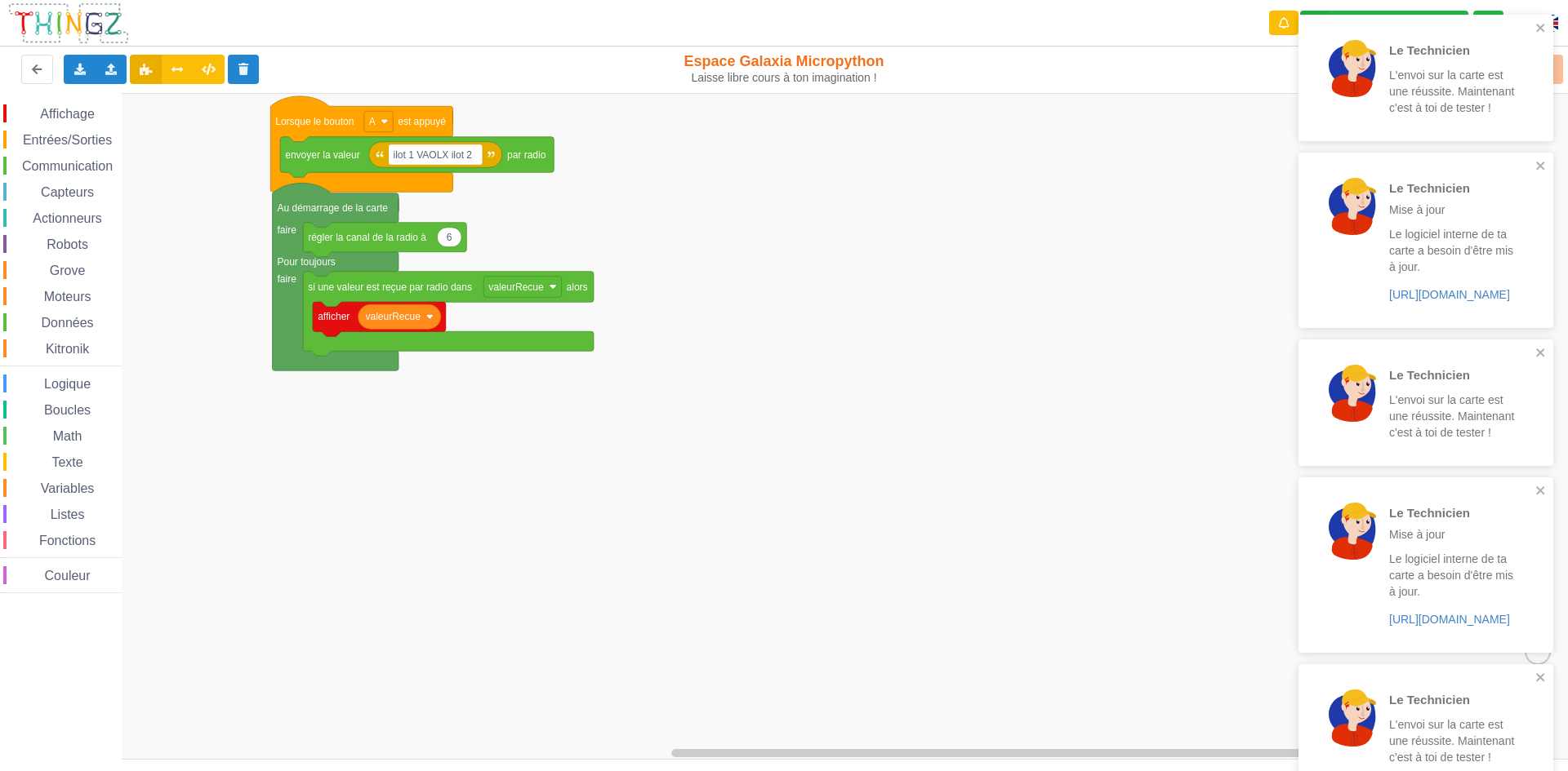
click at [1559, 62] on div "Téléverser" at bounding box center [1254, 70] width 643 height 52
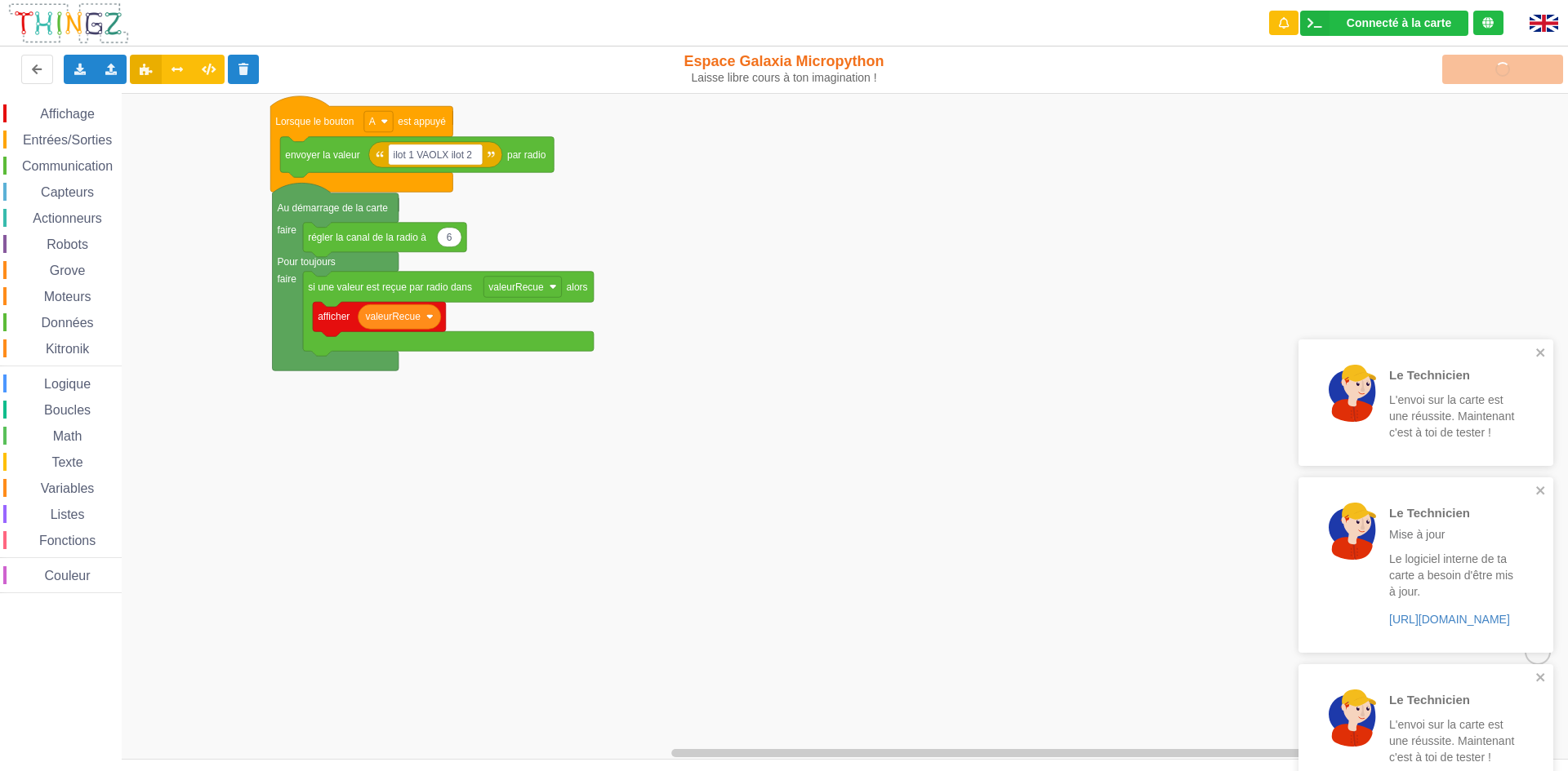
click at [1559, 62] on div "Le Technicien L'envoi sur la carte est une réussite. Maintenant c'est à toi de …" at bounding box center [784, 374] width 1591 height 771
click at [1559, 62] on div "Téléverser" at bounding box center [1254, 70] width 643 height 52
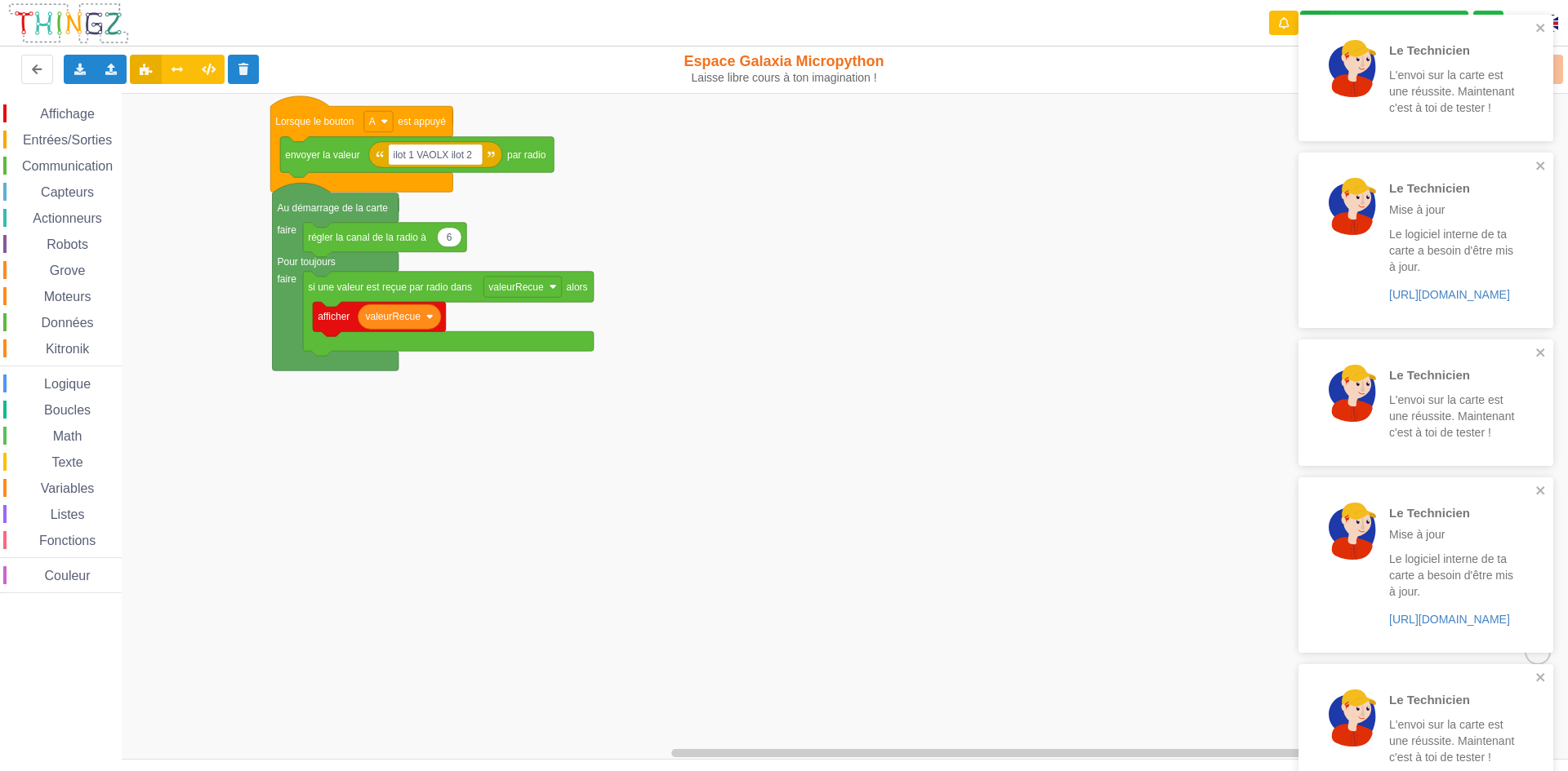
click at [1559, 62] on div "Téléverser" at bounding box center [1254, 70] width 643 height 52
click at [1559, 62] on icon at bounding box center [1549, 70] width 30 height 30
click at [1559, 62] on div "Téléverser" at bounding box center [1254, 70] width 643 height 52
click at [1558, 65] on div "Téléverser" at bounding box center [1254, 70] width 643 height 52
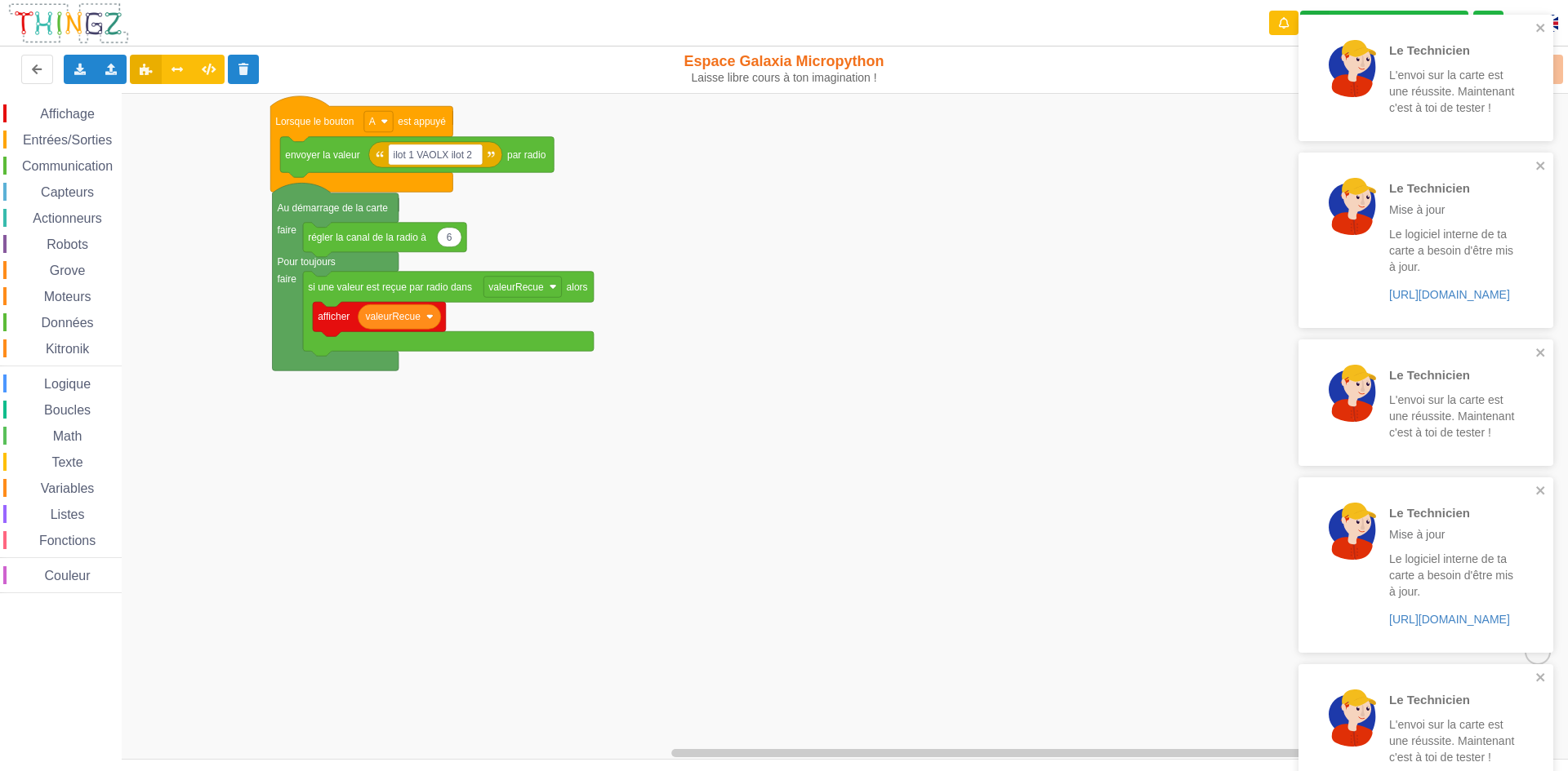
click at [1558, 65] on div "Téléverser" at bounding box center [1254, 70] width 643 height 52
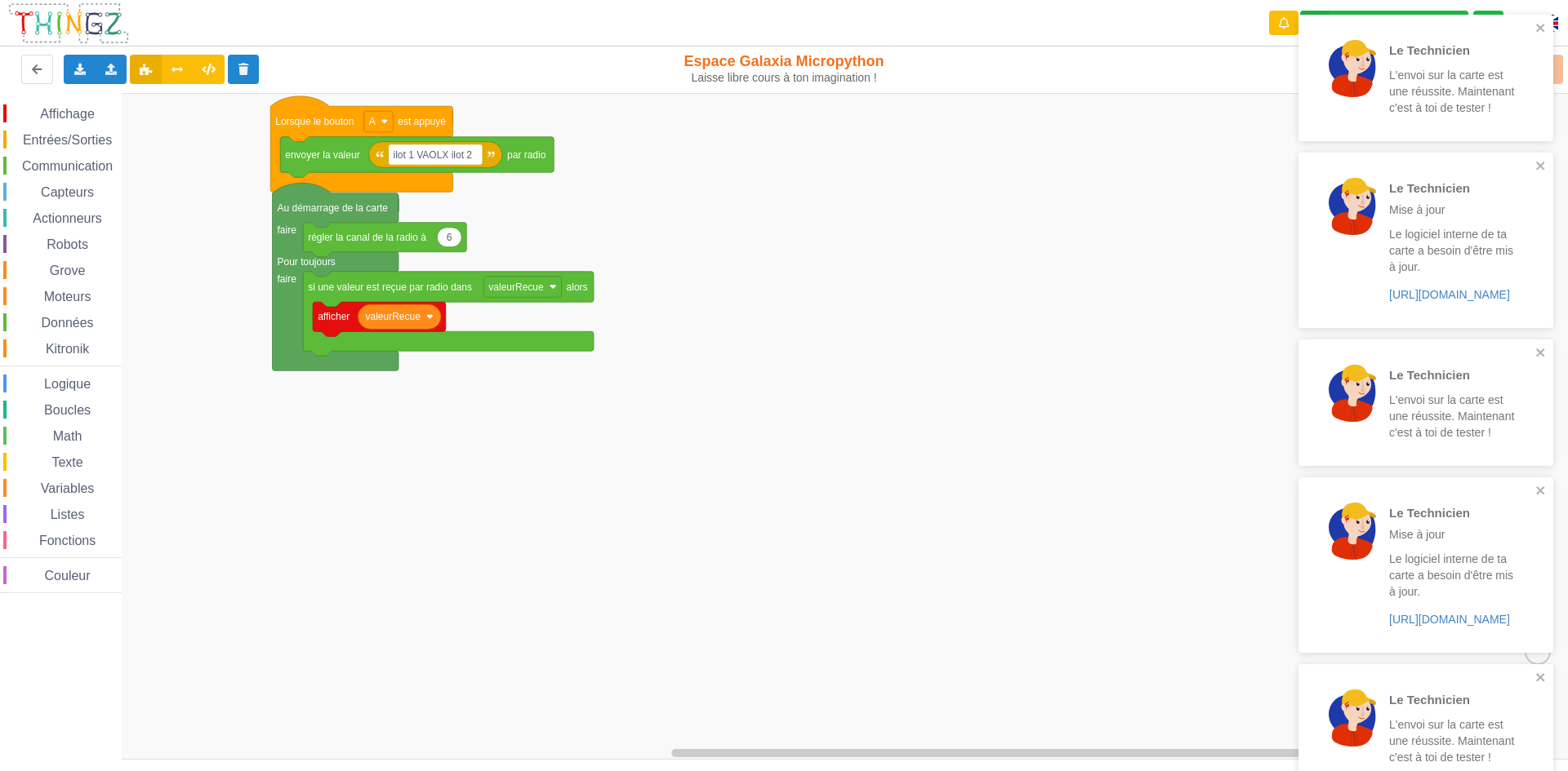
click at [1558, 65] on div "Téléverser" at bounding box center [1254, 70] width 643 height 52
click at [1558, 65] on div "Téléverser" at bounding box center [1254, 70] width 643 height 52
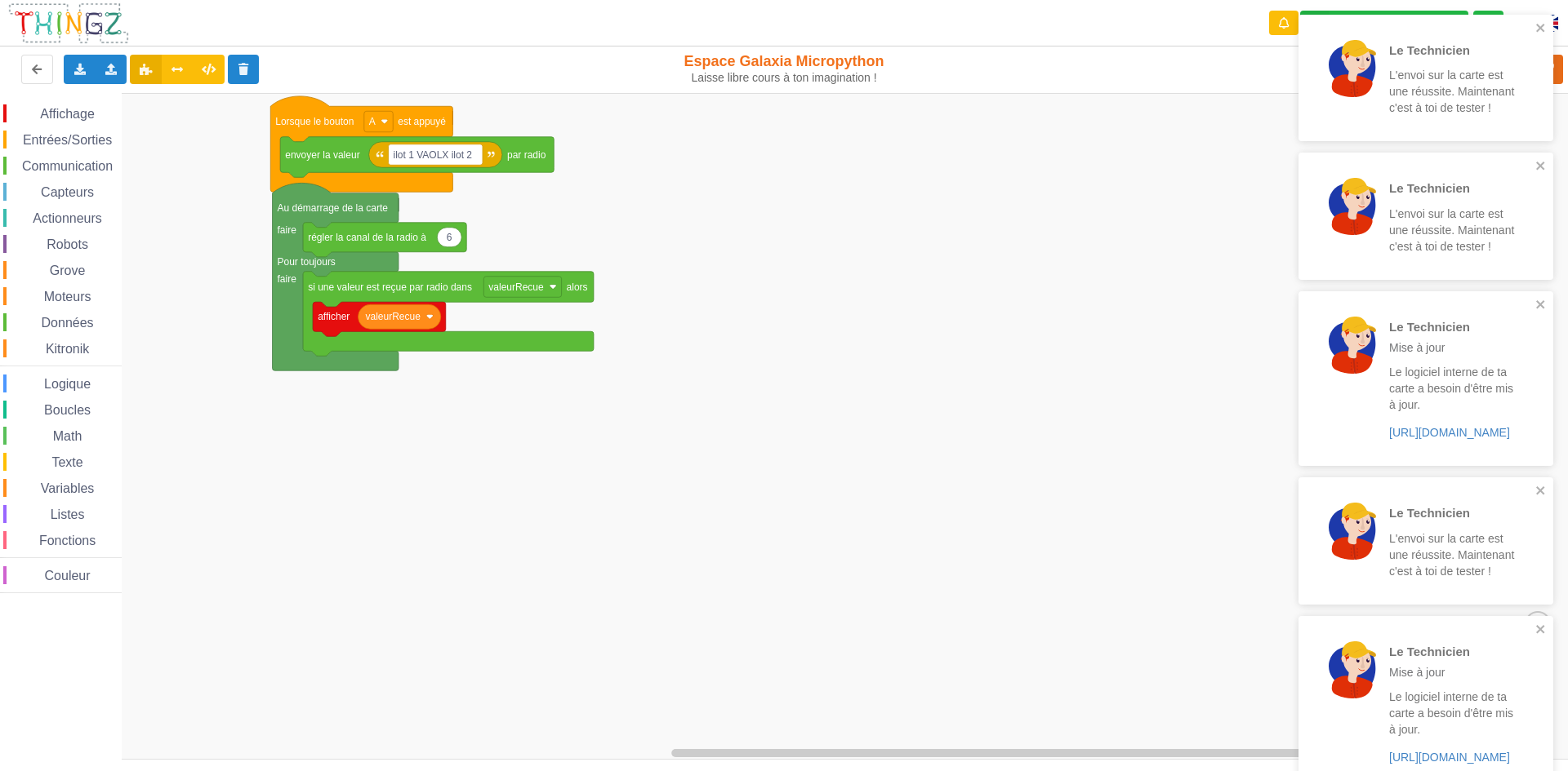
click at [1554, 65] on div "Le Technicien L'envoi sur la carte est une réussite. Maintenant c'est à toi de …" at bounding box center [1426, 733] width 261 height 1444
click at [1556, 67] on div "Le Technicien L'envoi sur la carte est une réussite. Maintenant c'est à toi de …" at bounding box center [1426, 733] width 261 height 1444
click at [1558, 68] on div "Le Technicien L'envoi sur la carte est une réussite. Maintenant c'est à toi de …" at bounding box center [784, 374] width 1591 height 771
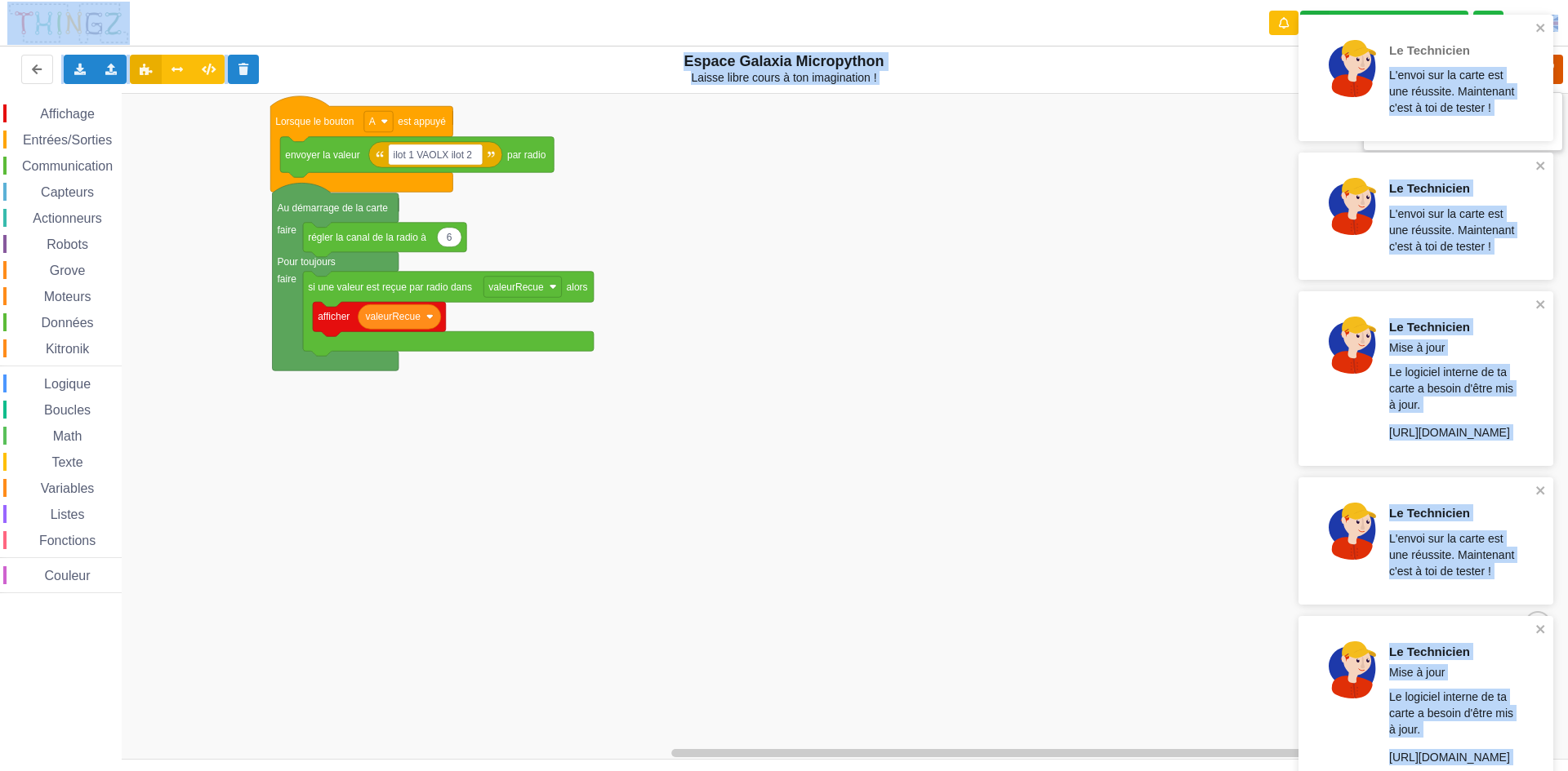
click at [1560, 69] on icon at bounding box center [1549, 70] width 30 height 30
click at [1560, 69] on div "Téléverser" at bounding box center [1254, 70] width 643 height 52
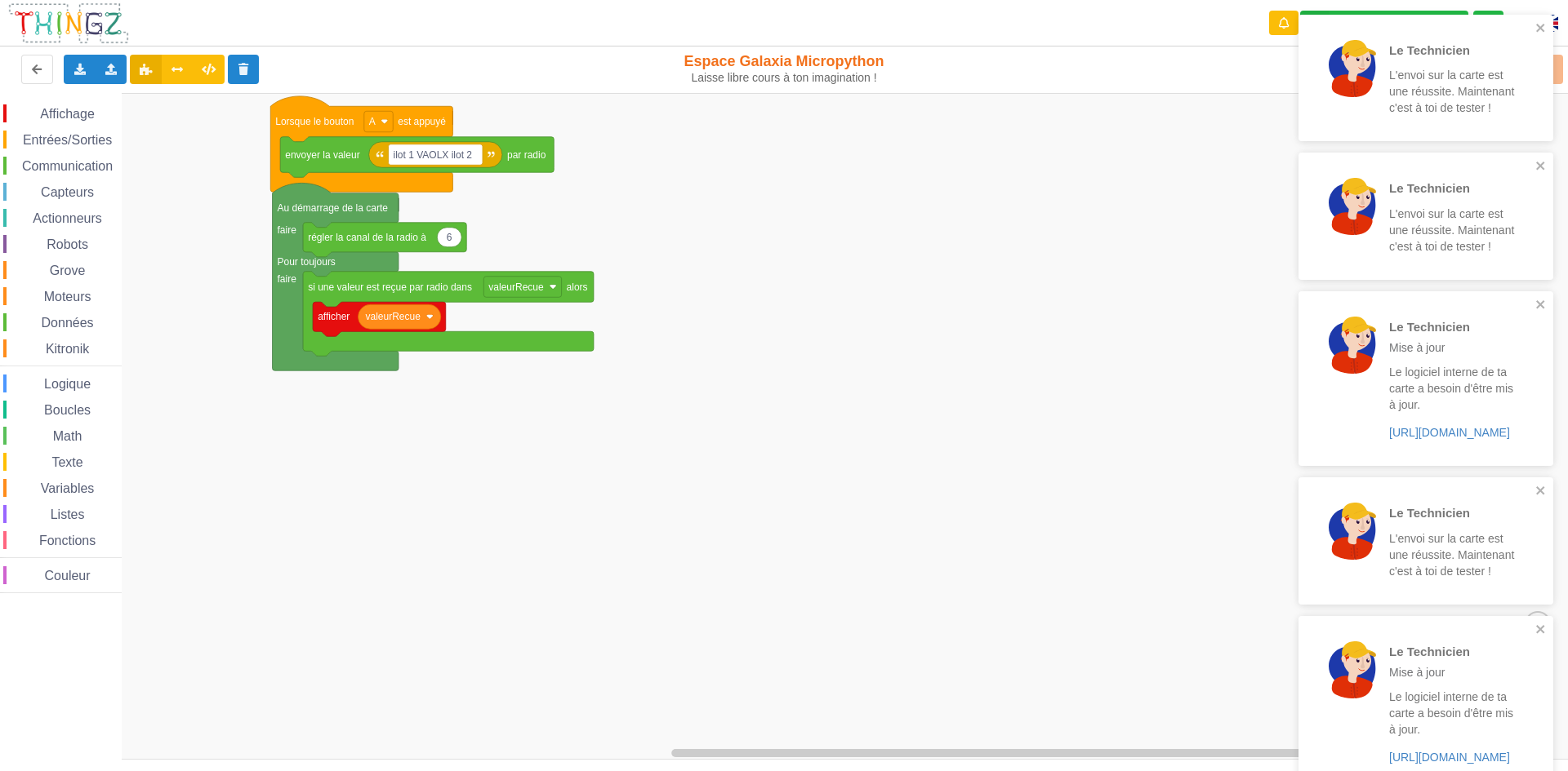
click at [1560, 69] on div "Téléverser" at bounding box center [1254, 70] width 643 height 52
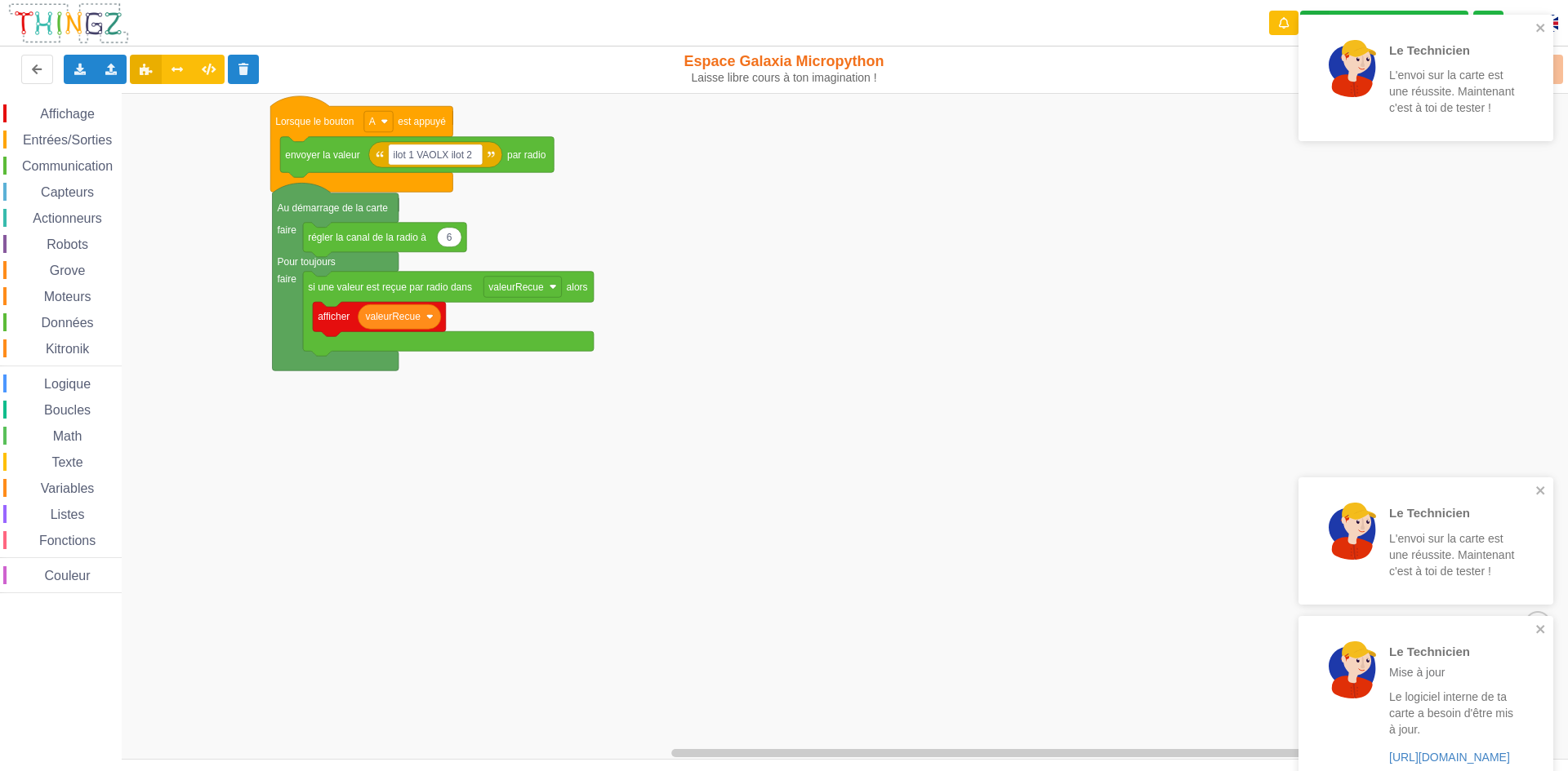
click at [1558, 69] on div "Téléverser" at bounding box center [1254, 70] width 643 height 52
click at [1558, 69] on icon at bounding box center [1549, 70] width 30 height 30
click at [1558, 69] on div "Téléverser" at bounding box center [1254, 70] width 643 height 52
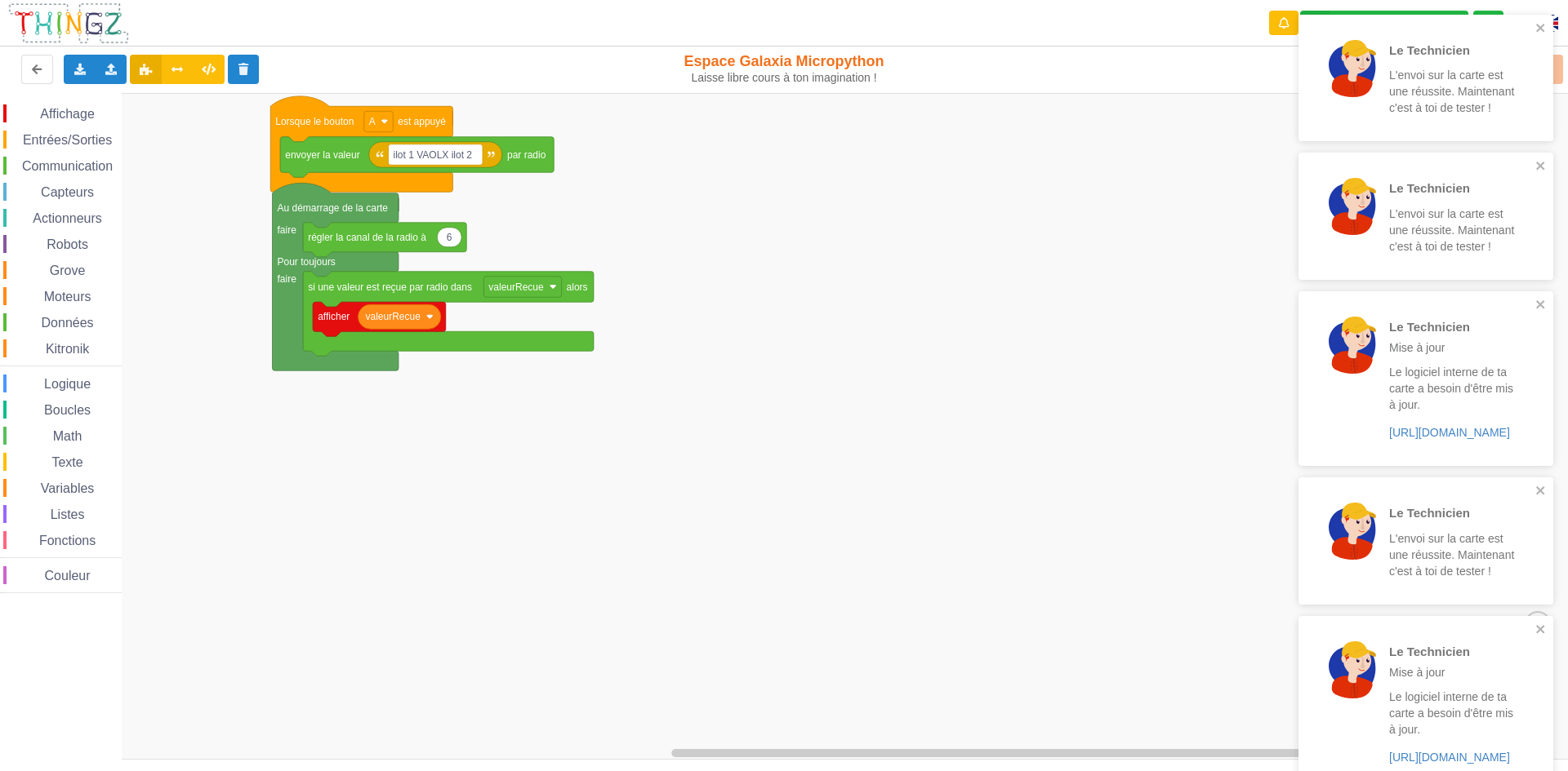
click at [1558, 69] on div "Téléverser" at bounding box center [1254, 70] width 643 height 52
click at [1558, 69] on div "Téléverser" at bounding box center [1254, 70] width 643 height 52
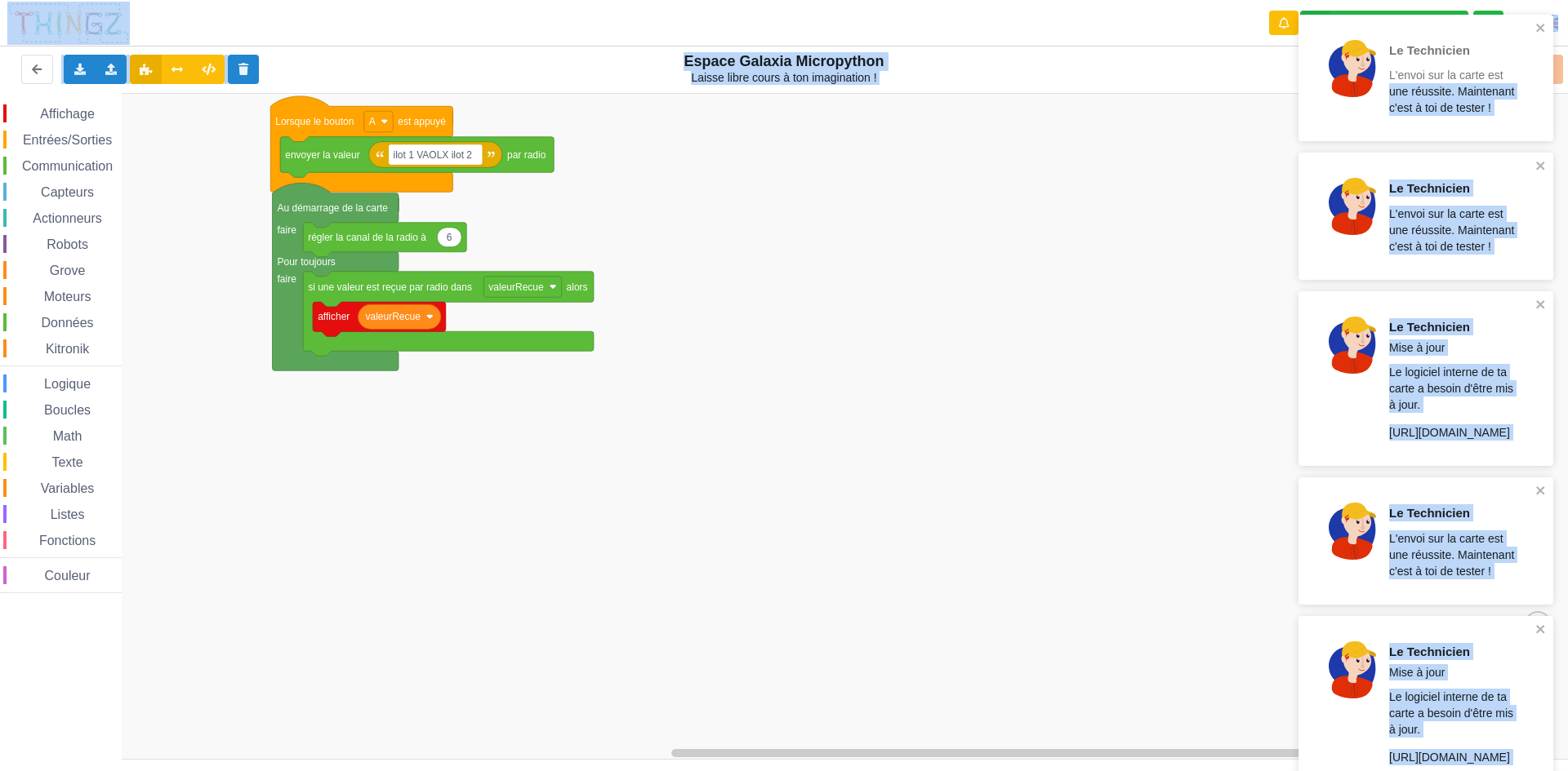
click at [1556, 71] on div "Le Technicien L'envoi sur la carte est une réussite. Maintenant c'est à toi de …" at bounding box center [784, 374] width 1591 height 771
click at [1556, 72] on div "Le Technicien L'envoi sur la carte est une réussite. Maintenant c'est à toi de …" at bounding box center [1426, 733] width 261 height 1444
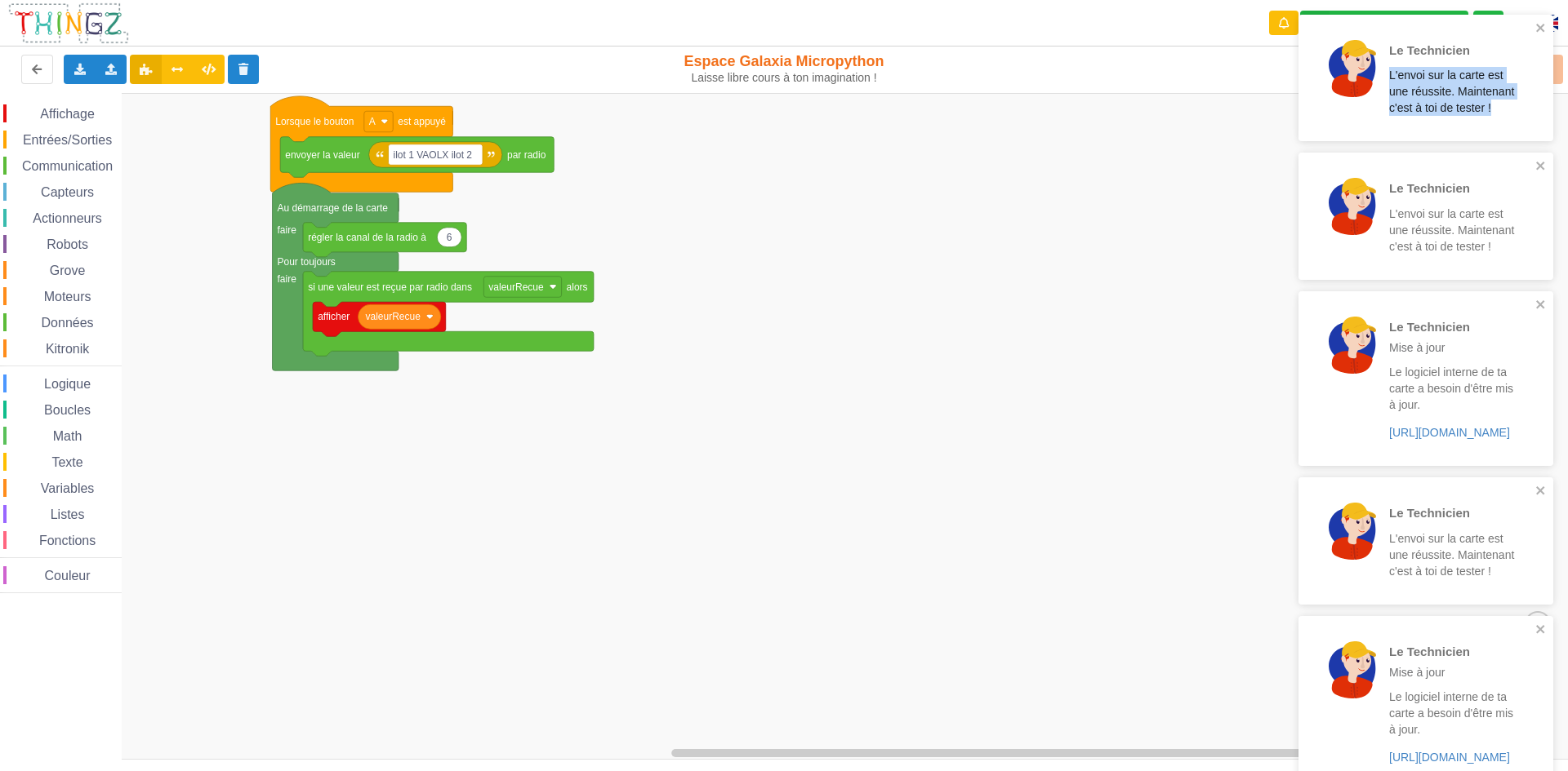
click at [1556, 72] on div "Le Technicien L'envoi sur la carte est une réussite. Maintenant c'est à toi de …" at bounding box center [1426, 733] width 261 height 1444
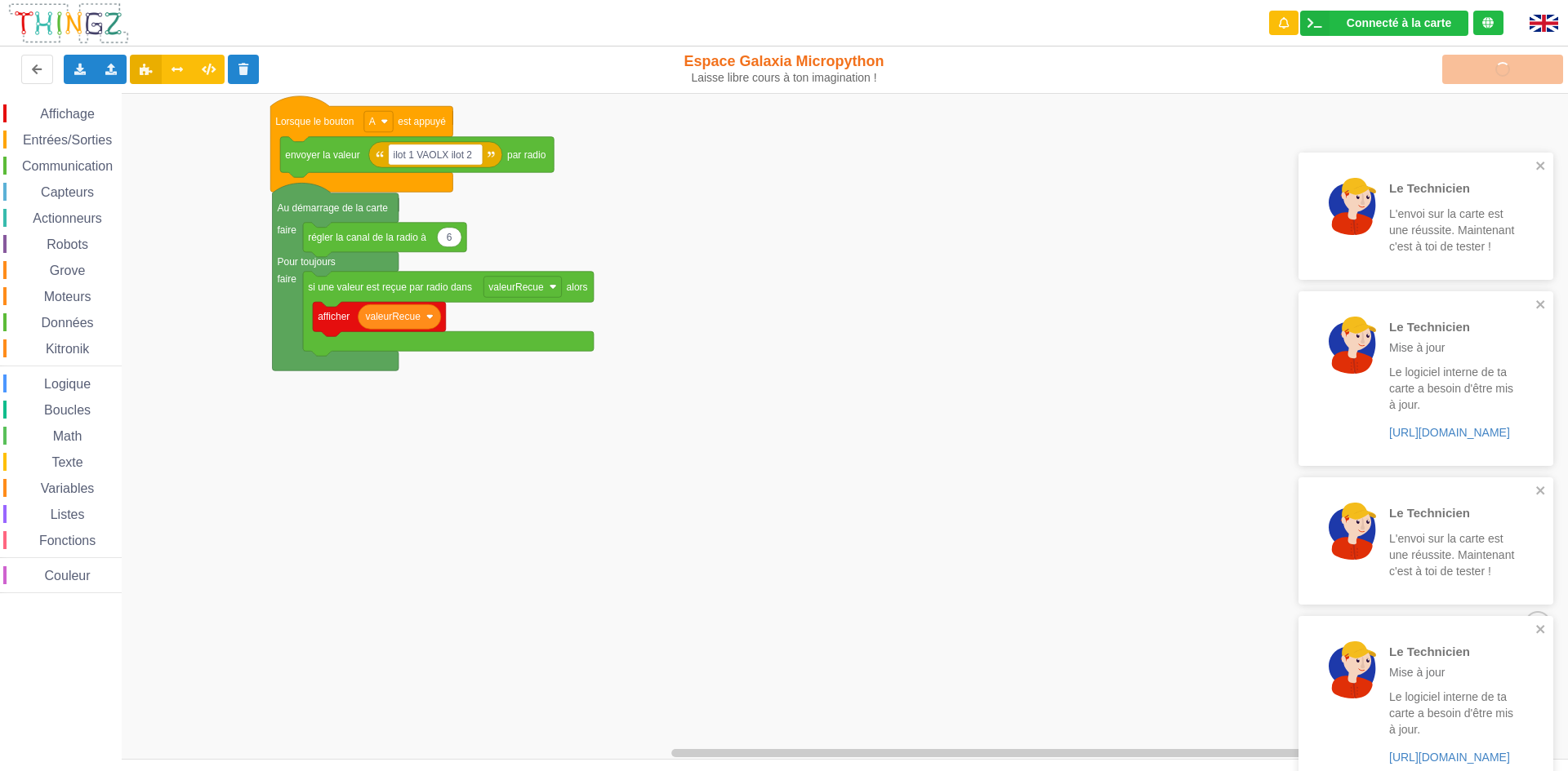
click at [1556, 72] on div "Le Technicien L'envoi sur la carte est une réussite. Maintenant c'est à toi de …" at bounding box center [1426, 733] width 261 height 1444
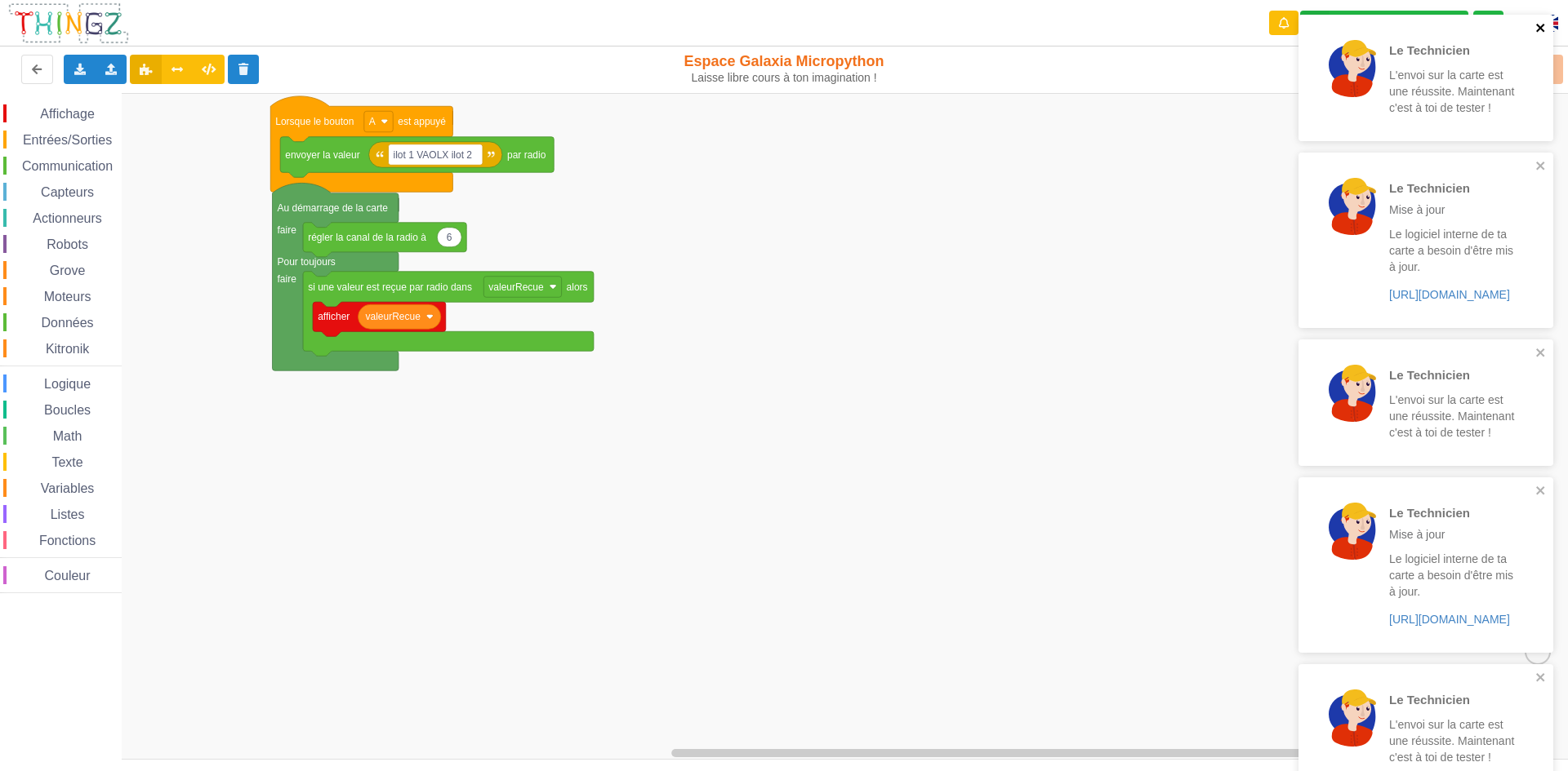
click at [1540, 27] on icon "close" at bounding box center [1540, 27] width 8 height 8
click at [1543, 167] on icon "close" at bounding box center [1540, 165] width 8 height 8
click at [1544, 165] on icon "close" at bounding box center [1541, 165] width 11 height 13
click at [1543, 165] on icon "close" at bounding box center [1540, 165] width 8 height 8
click at [1541, 165] on icon "close" at bounding box center [1540, 165] width 8 height 8
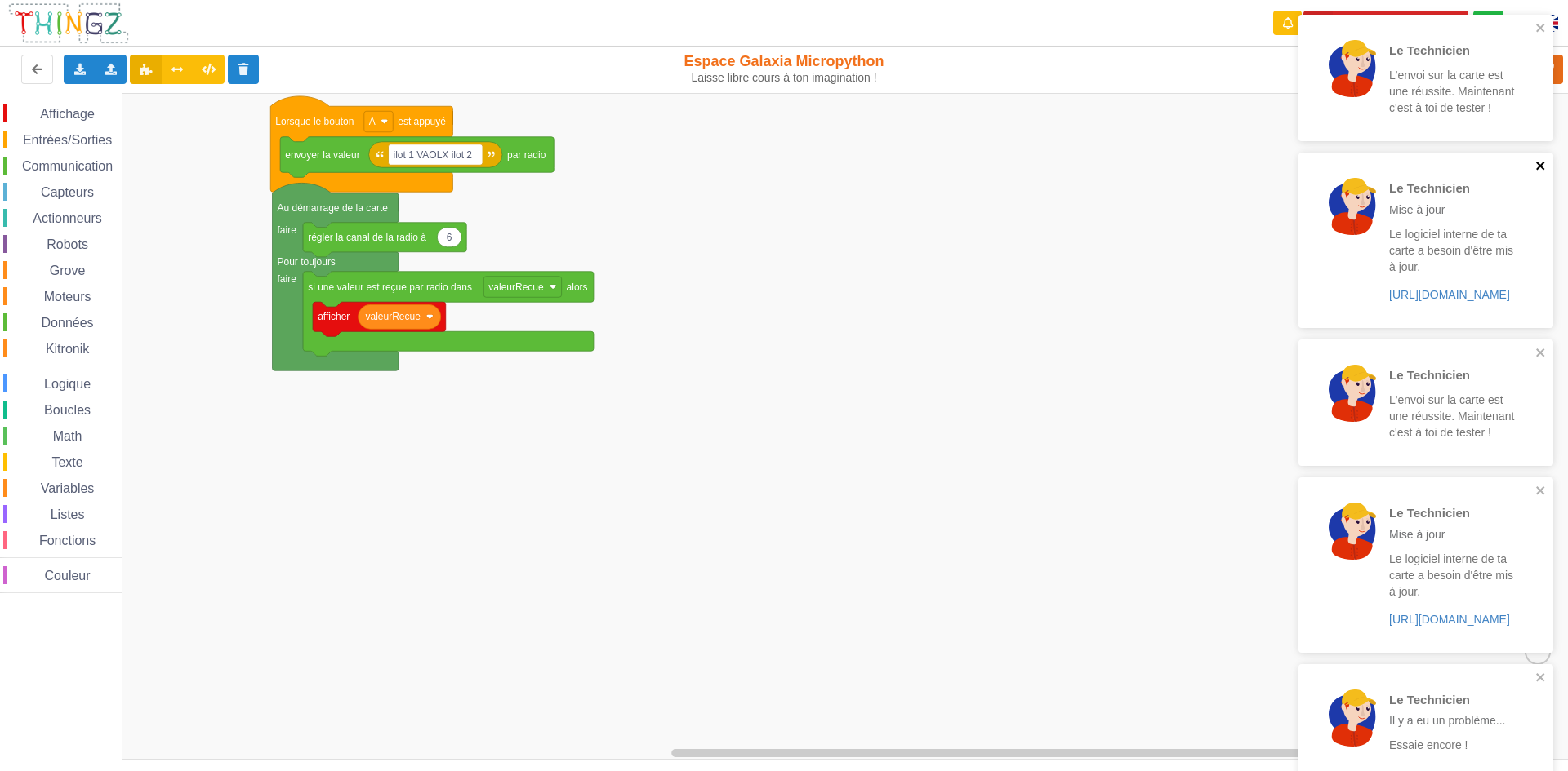
click at [1541, 165] on icon "close" at bounding box center [1540, 165] width 8 height 8
click at [1537, 164] on icon "close" at bounding box center [1541, 165] width 11 height 13
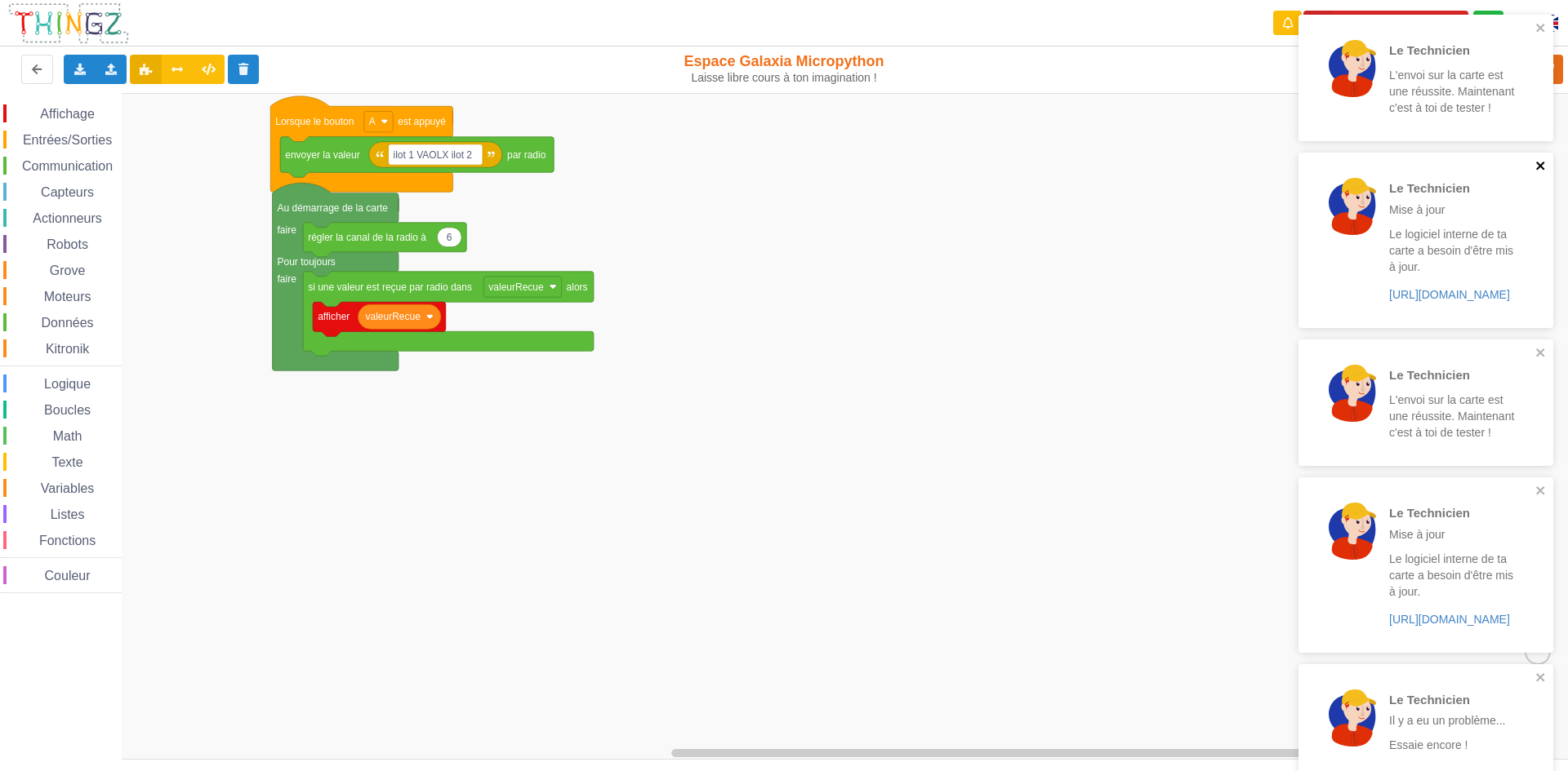
click at [1537, 164] on icon "close" at bounding box center [1541, 165] width 11 height 13
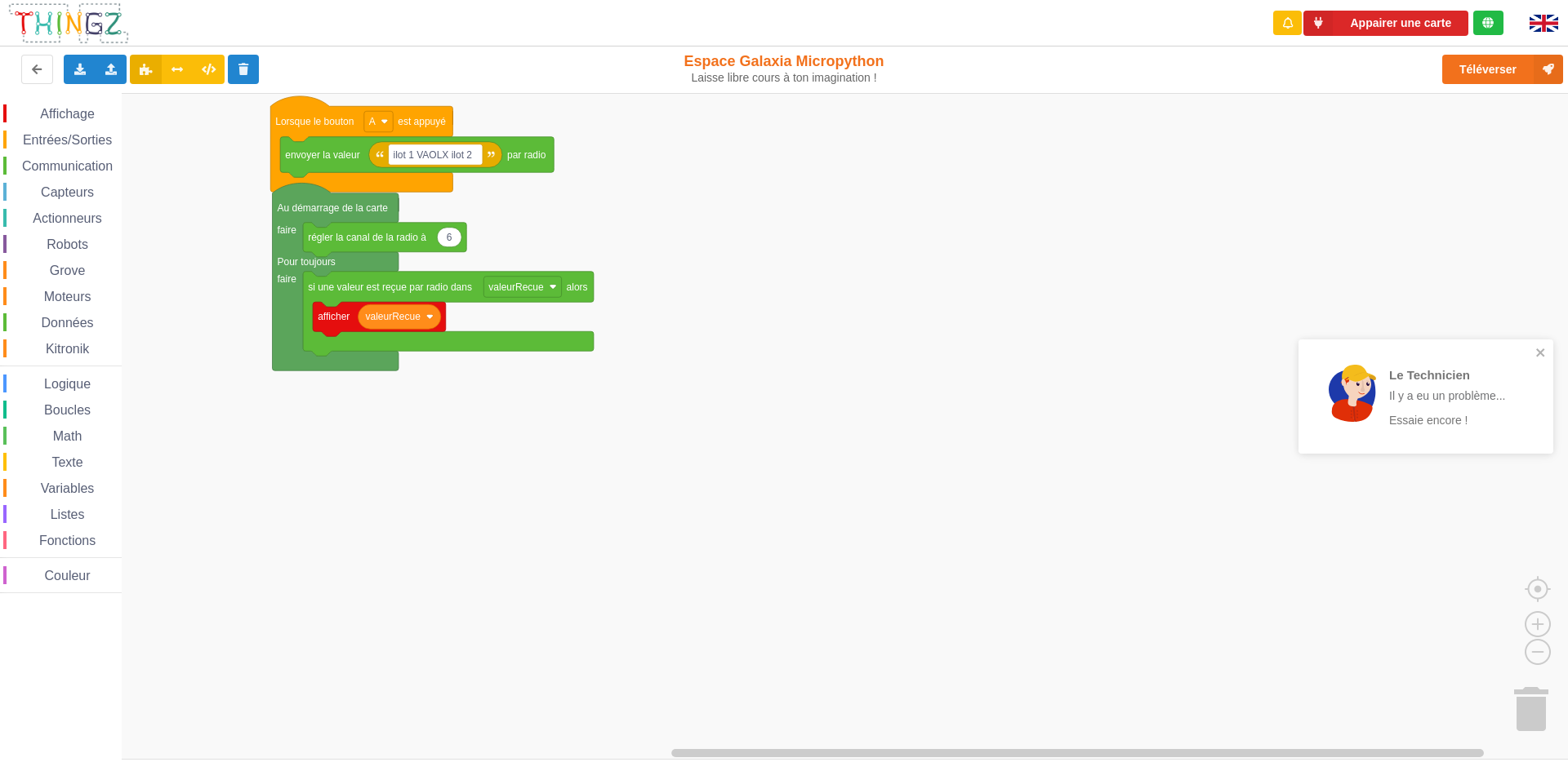
click at [1539, 29] on div "Le Technicien L'envoi sur la carte est une réussite. Maintenant c'est à toi de …" at bounding box center [1426, 240] width 261 height 458
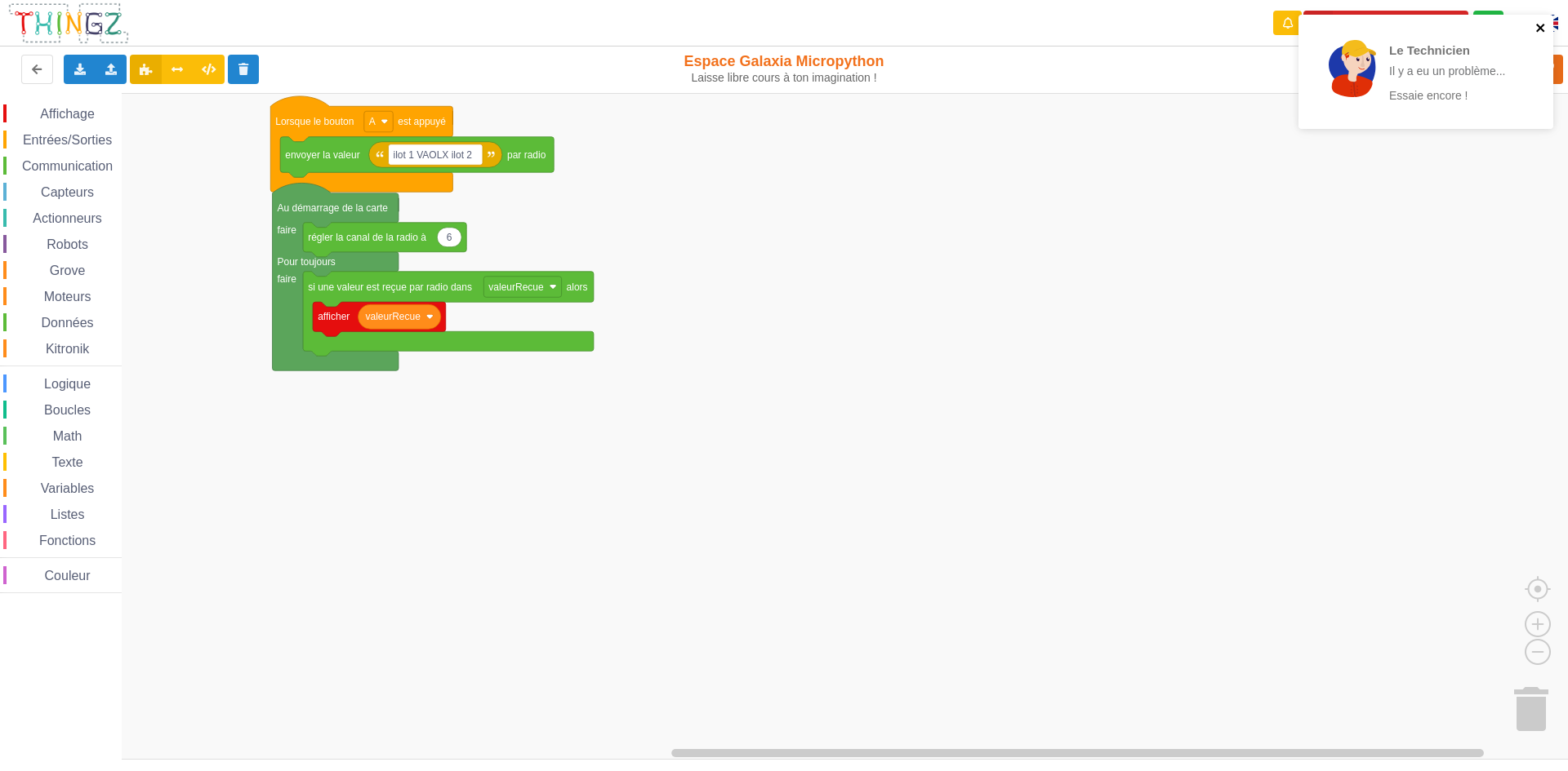
drag, startPoint x: 1542, startPoint y: 30, endPoint x: 1532, endPoint y: 40, distance: 14.1
click at [1541, 30] on icon "close" at bounding box center [1540, 27] width 8 height 8
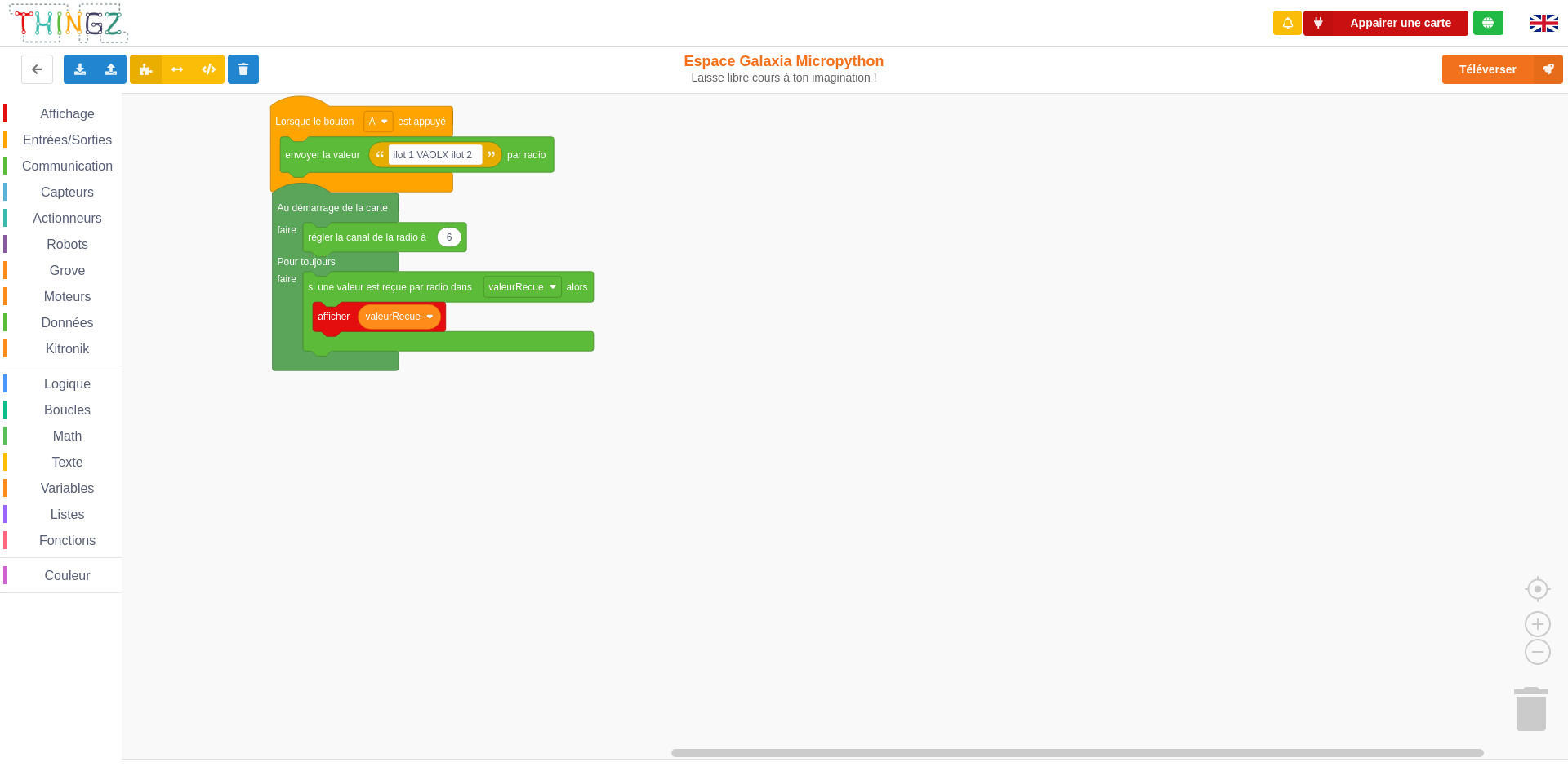
click at [1423, 17] on button "Appairer une carte" at bounding box center [1385, 23] width 165 height 25
click at [1063, 153] on rect "Espace de travail de Blocky" at bounding box center [790, 427] width 1579 height 667
click at [1533, 52] on div "Téléverser" at bounding box center [1254, 70] width 643 height 52
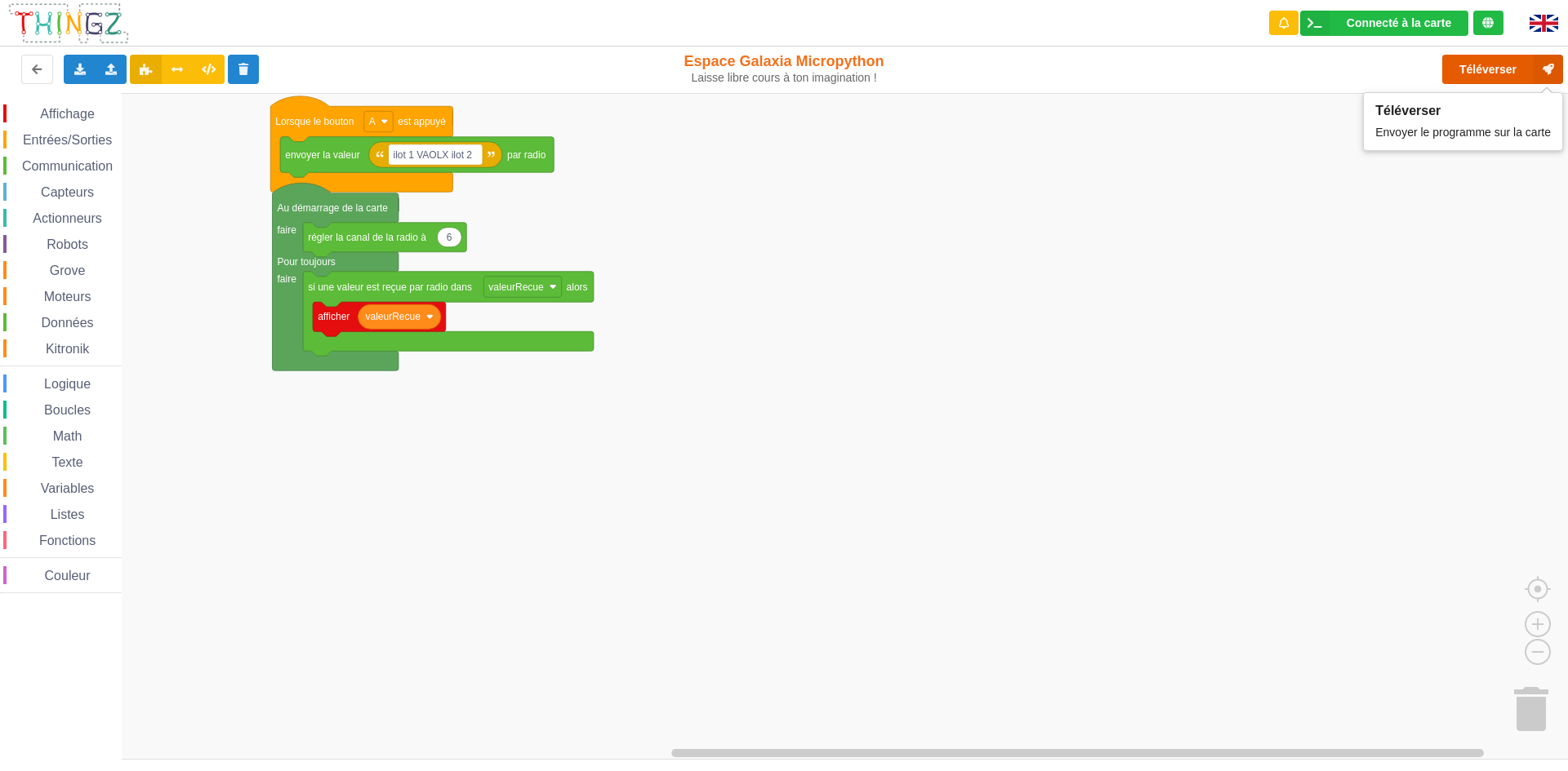
click at [1527, 69] on button "Téléverser" at bounding box center [1502, 70] width 121 height 30
